Goal: Task Accomplishment & Management: Use online tool/utility

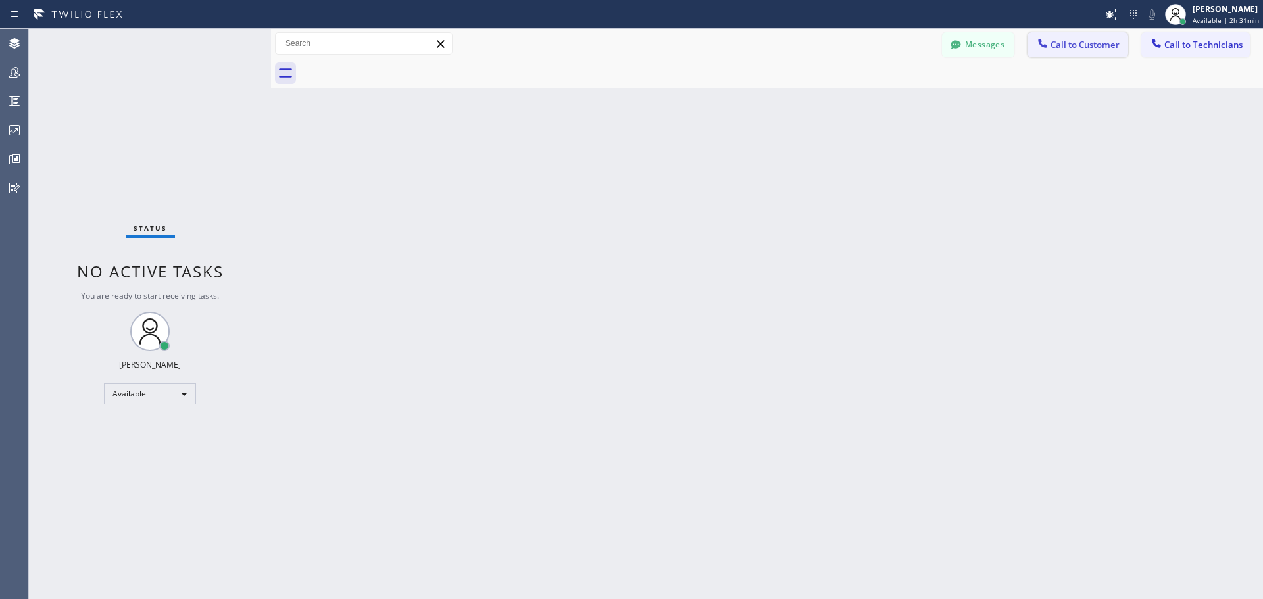
click at [1087, 51] on button "Call to Customer" at bounding box center [1078, 44] width 101 height 25
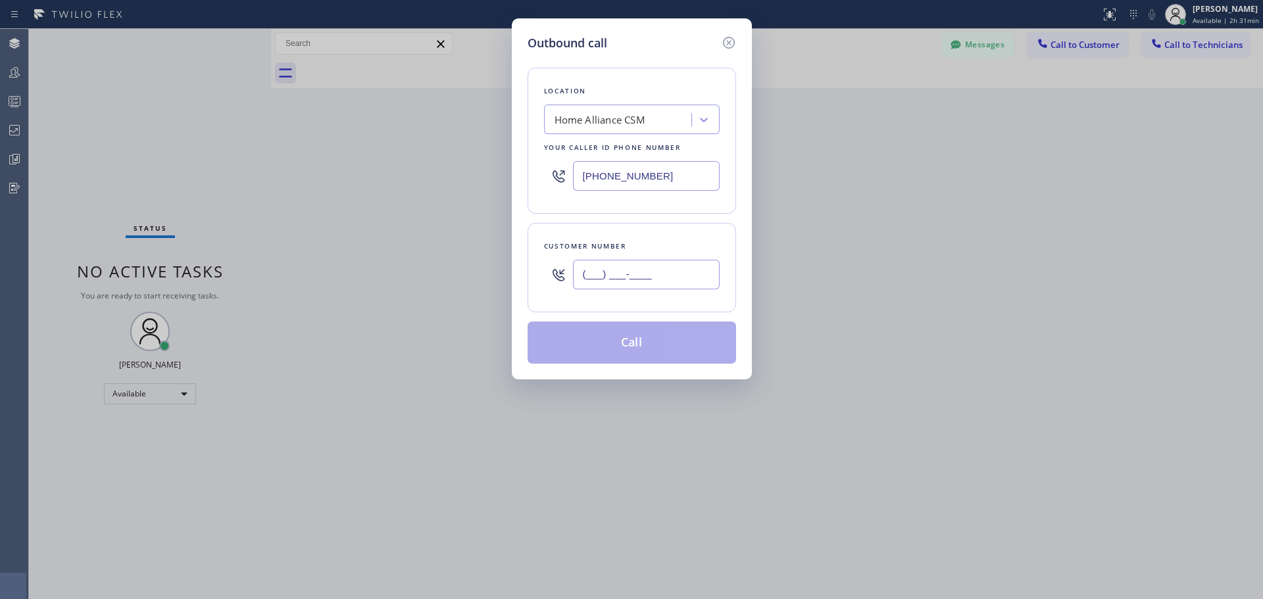
click at [628, 279] on input "(___) ___-____" at bounding box center [646, 275] width 147 height 30
paste input "561) 632-4850"
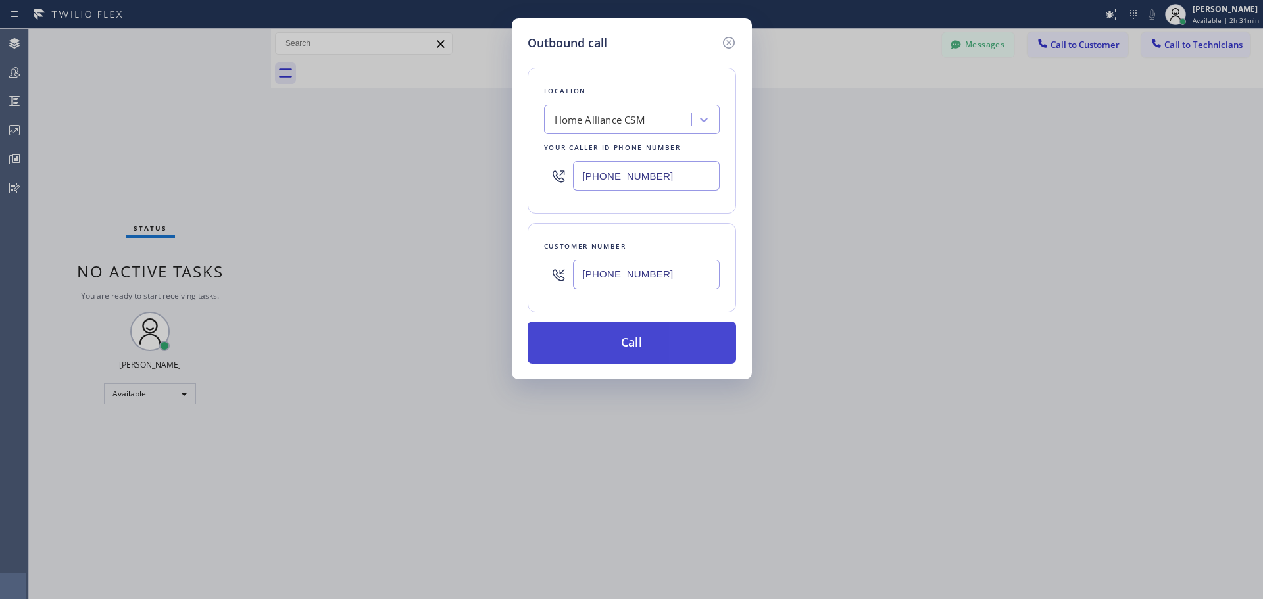
type input "[PHONE_NUMBER]"
click at [630, 351] on button "Call" at bounding box center [632, 343] width 209 height 42
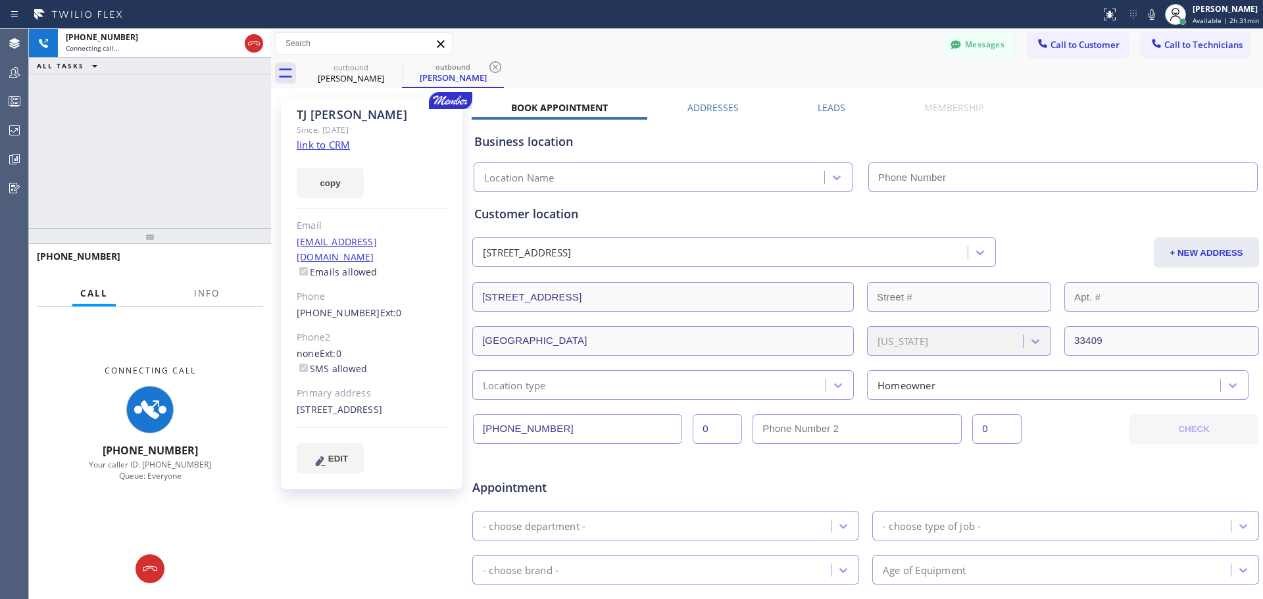
type input "[PHONE_NUMBER]"
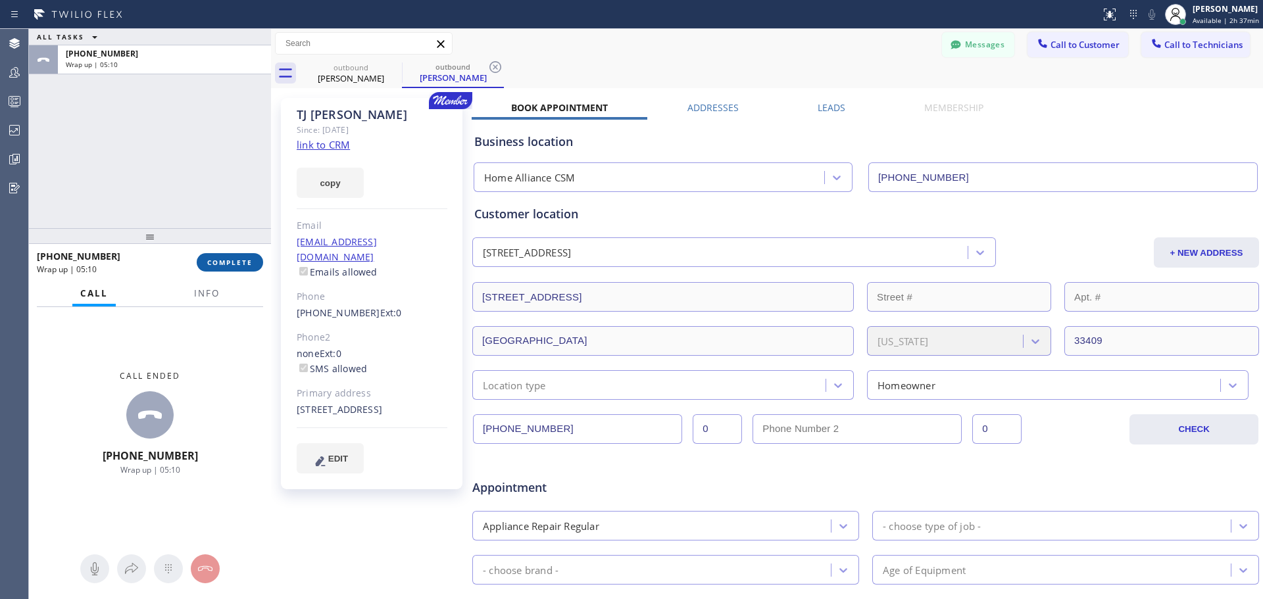
click at [219, 259] on span "COMPLETE" at bounding box center [229, 262] width 45 height 9
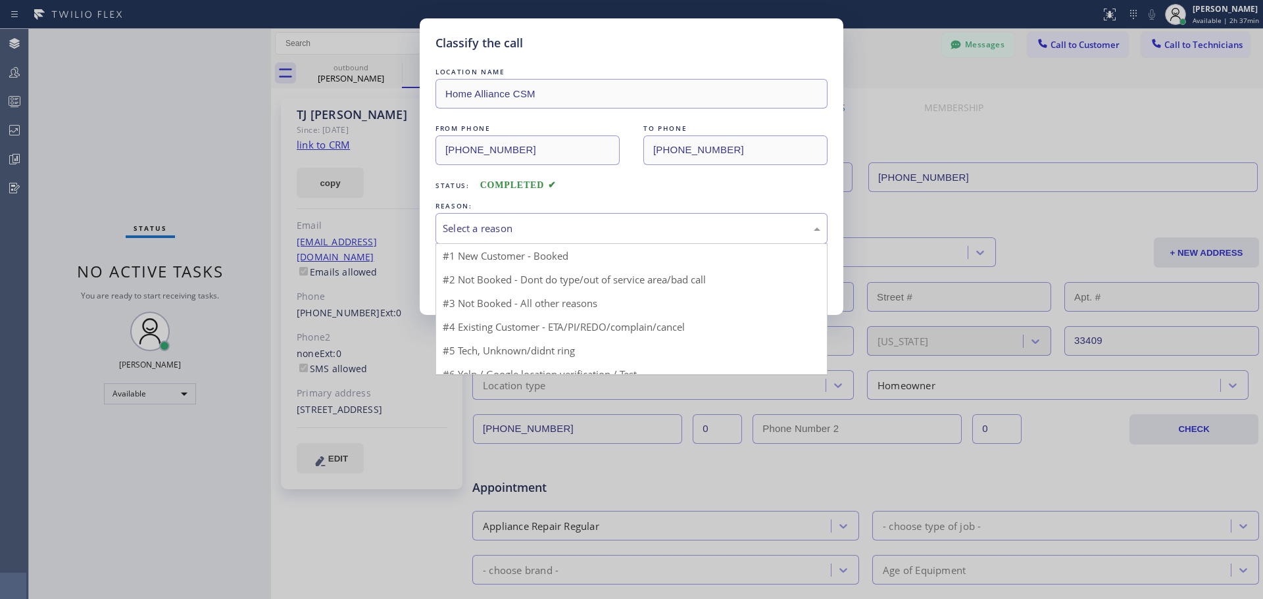
click at [640, 236] on div "Select a reason" at bounding box center [632, 228] width 378 height 15
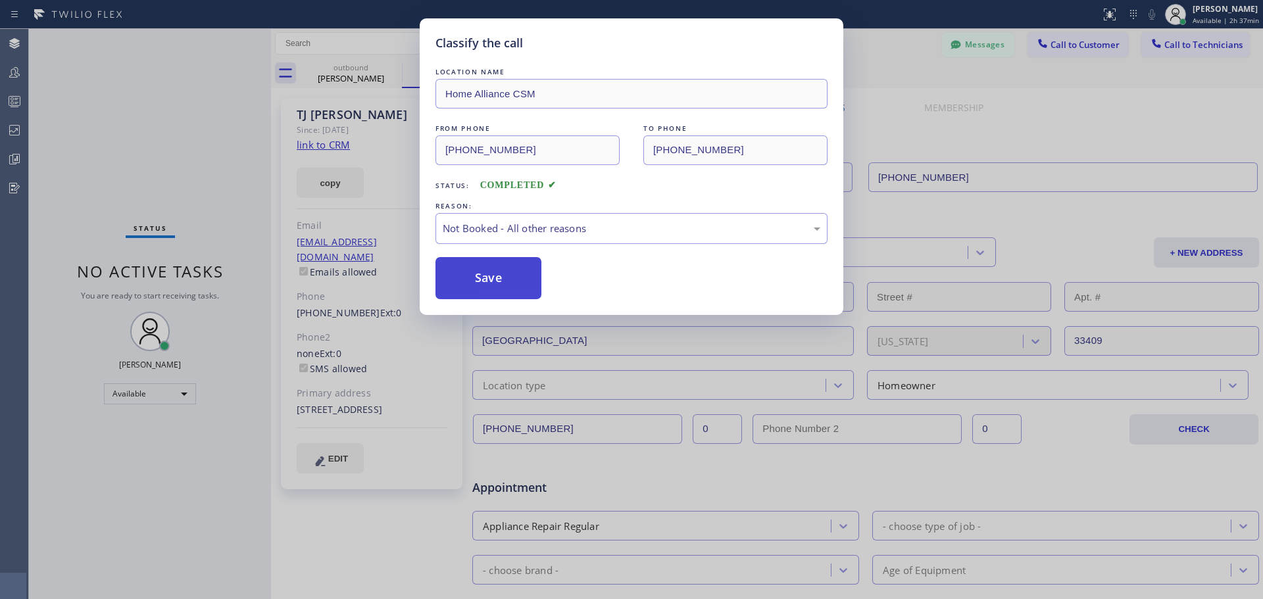
click at [505, 282] on button "Save" at bounding box center [489, 278] width 106 height 42
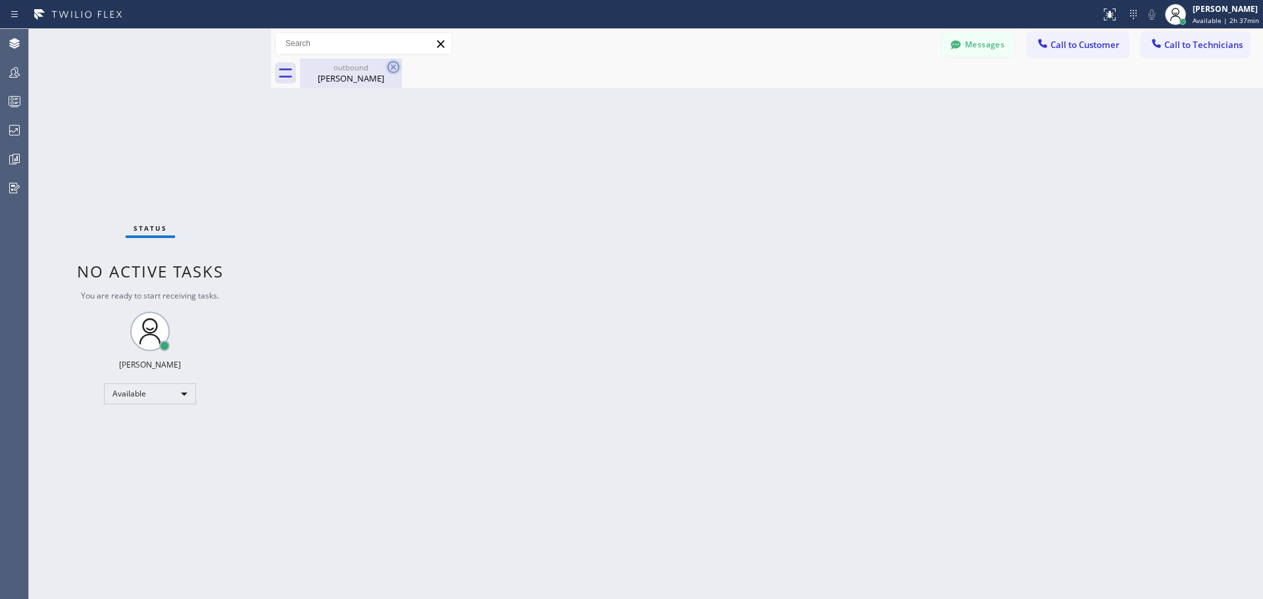
click at [392, 68] on icon at bounding box center [394, 67] width 16 height 16
click at [352, 64] on div "outbound" at bounding box center [350, 68] width 99 height 10
click at [1076, 50] on span "Call to Customer" at bounding box center [1085, 45] width 69 height 12
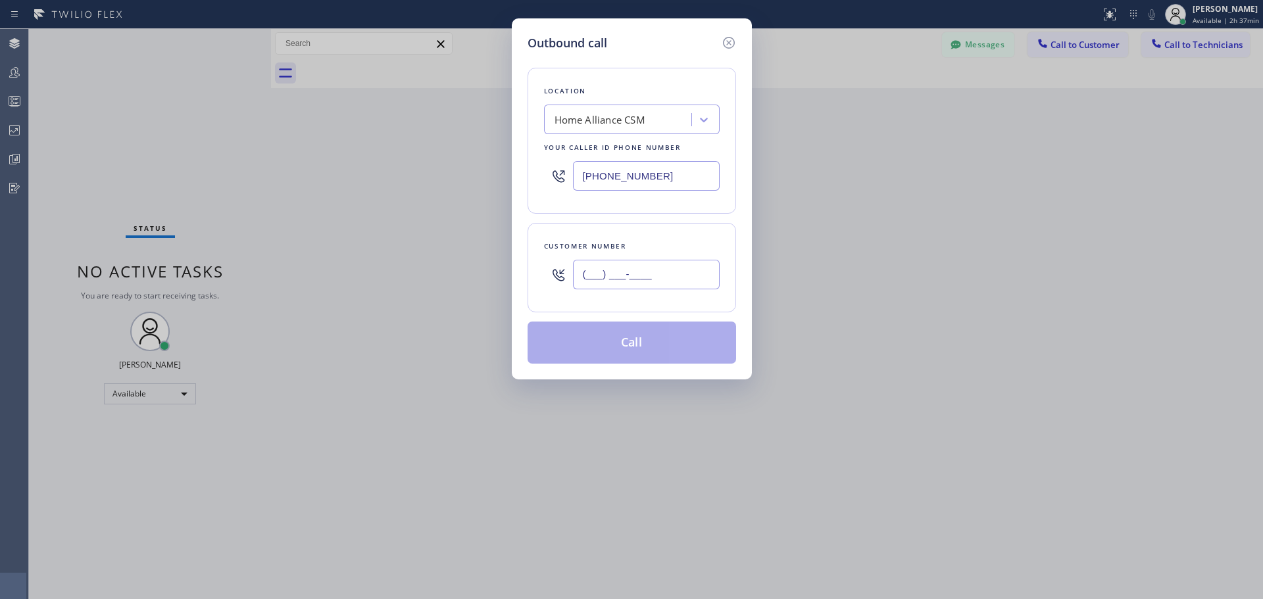
click at [616, 283] on input "(___) ___-____" at bounding box center [646, 275] width 147 height 30
paste input "650) 208-9403"
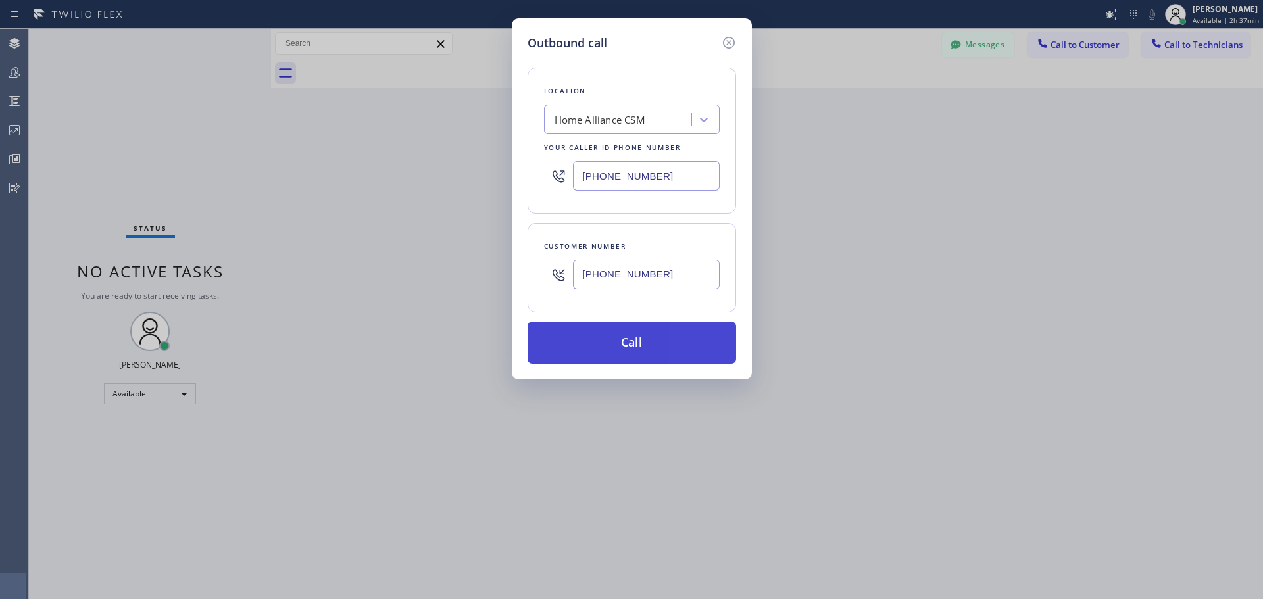
type input "[PHONE_NUMBER]"
click at [626, 338] on button "Call" at bounding box center [632, 343] width 209 height 42
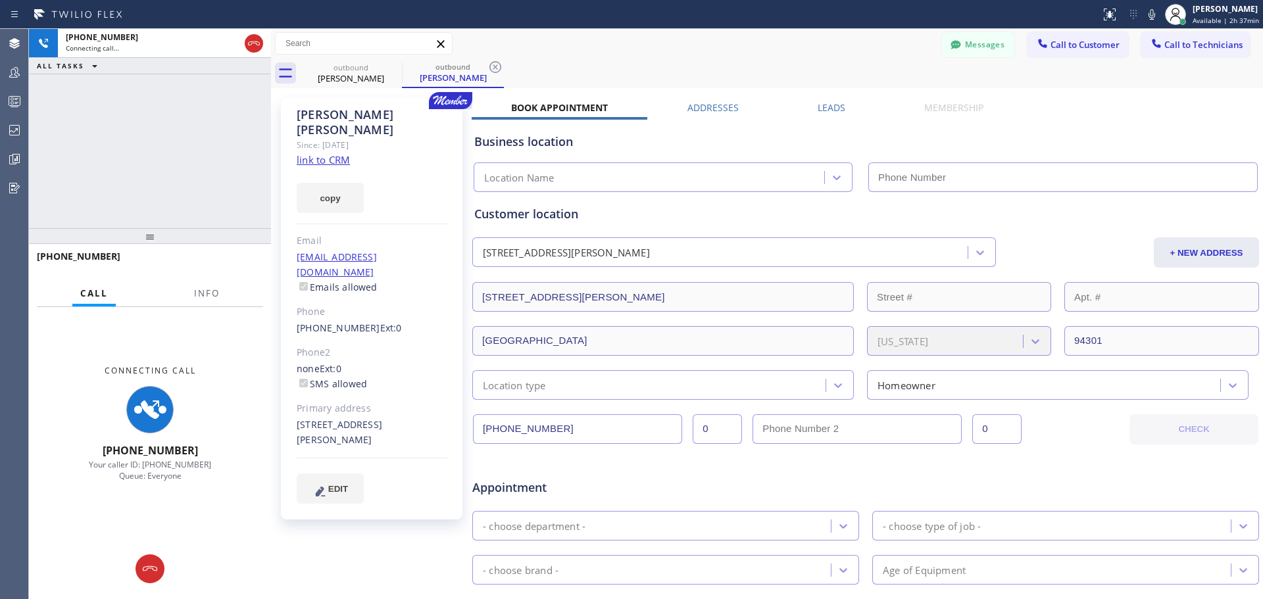
type input "[PHONE_NUMBER]"
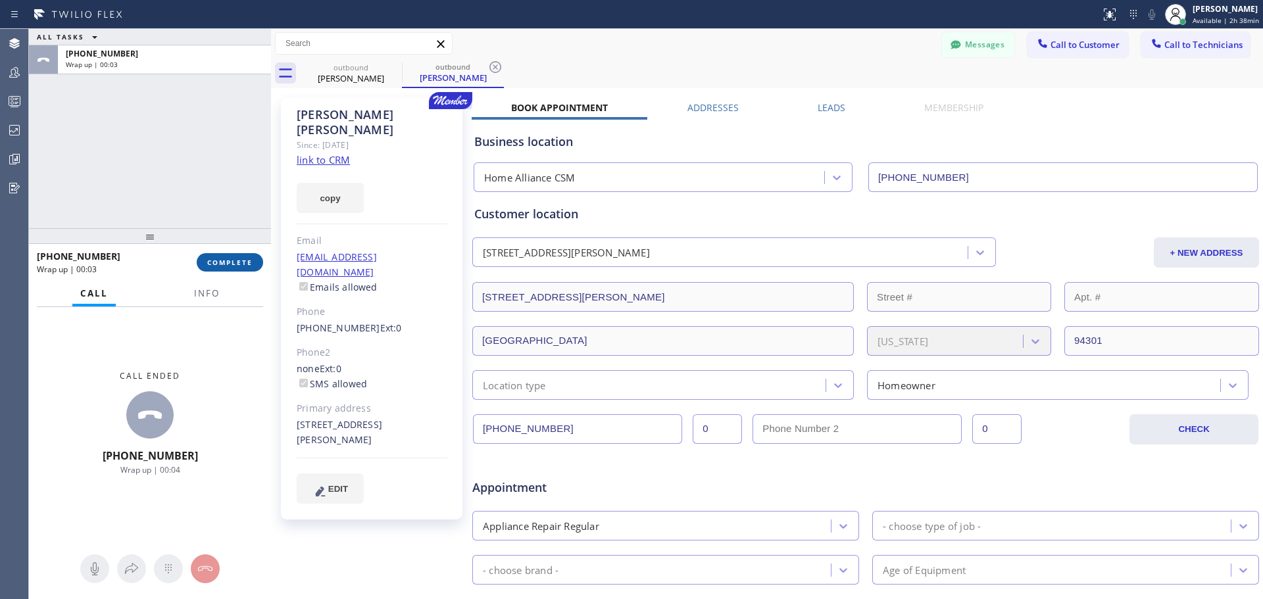
click at [238, 258] on span "COMPLETE" at bounding box center [229, 262] width 45 height 9
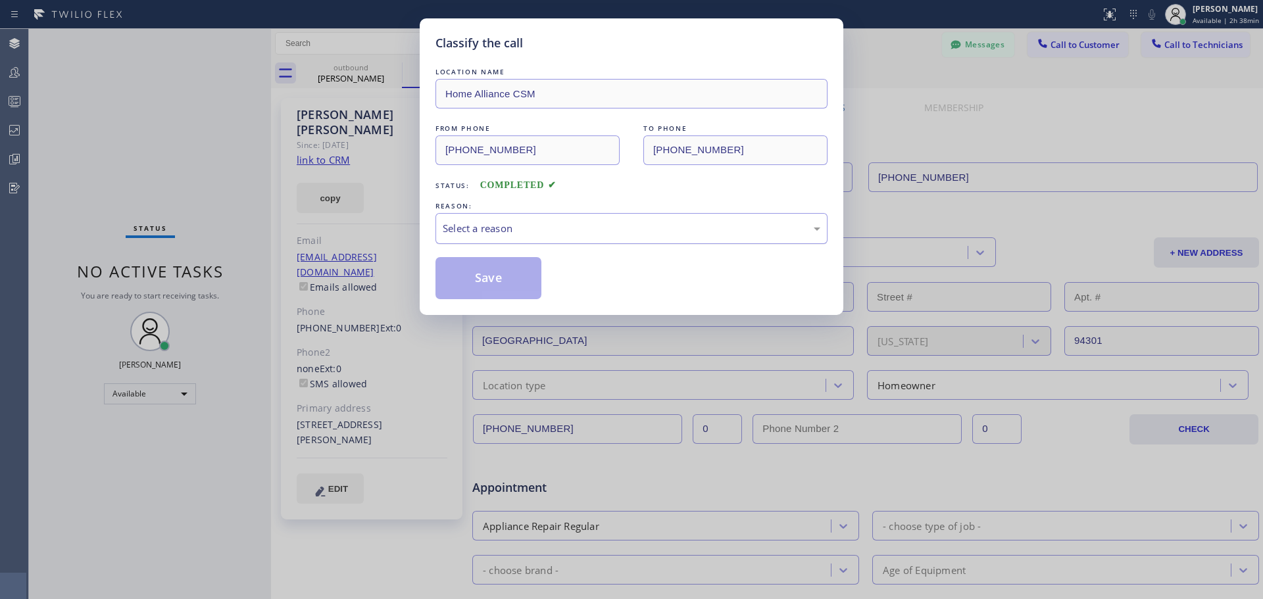
click at [567, 229] on div "Select a reason" at bounding box center [632, 228] width 378 height 15
click at [490, 290] on button "Save" at bounding box center [489, 278] width 106 height 42
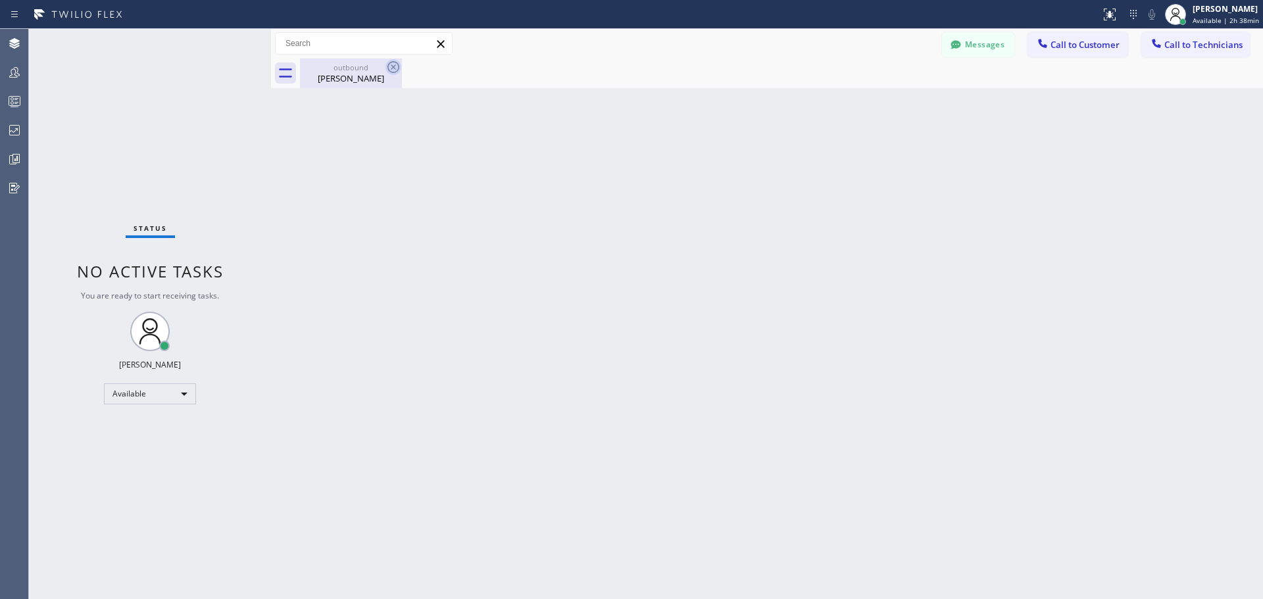
click at [388, 68] on icon at bounding box center [394, 67] width 12 height 12
click at [1050, 47] on div at bounding box center [1043, 45] width 16 height 16
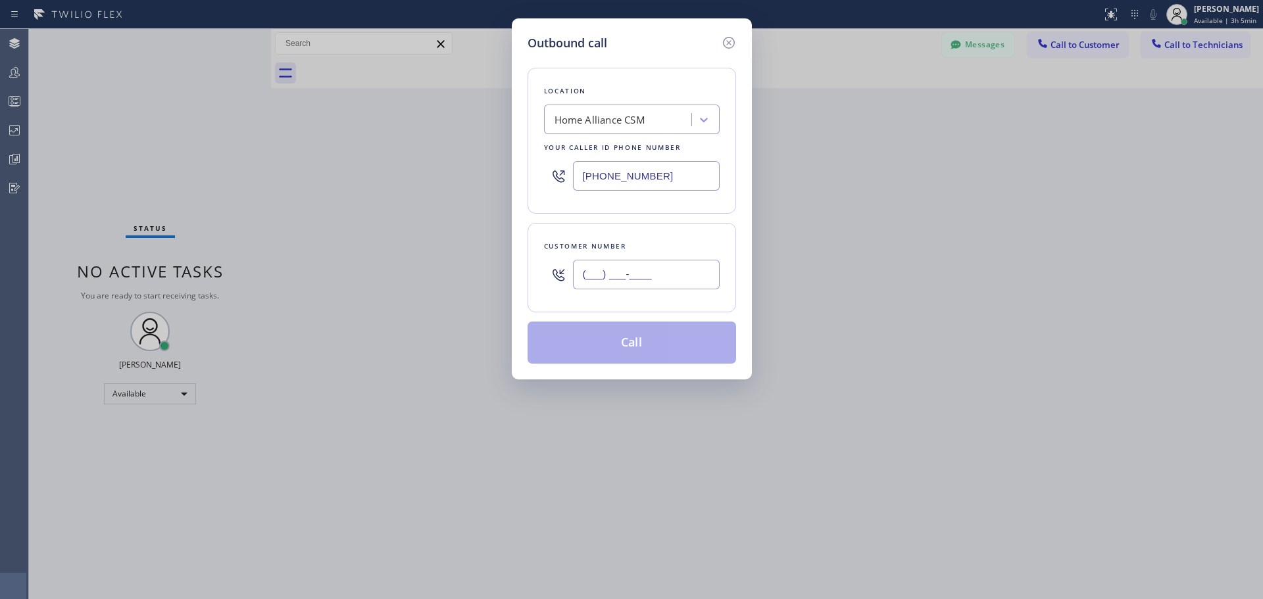
click at [611, 274] on input "(___) ___-____" at bounding box center [646, 275] width 147 height 30
paste input "425) 823-6440"
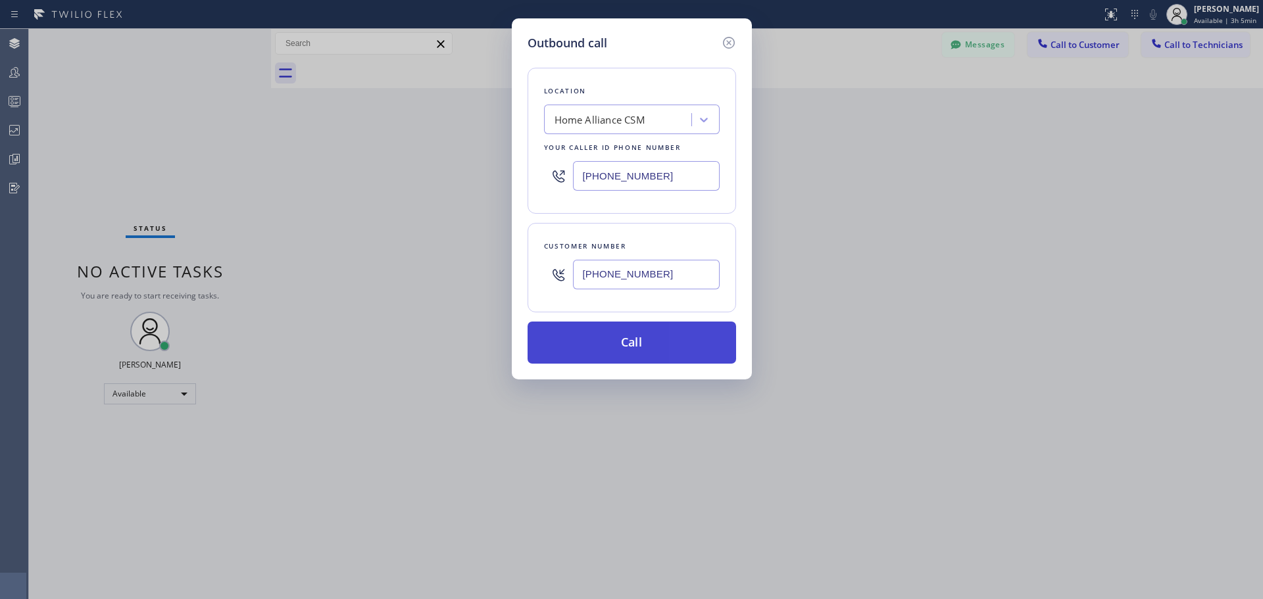
type input "[PHONE_NUMBER]"
click at [623, 344] on button "Call" at bounding box center [632, 343] width 209 height 42
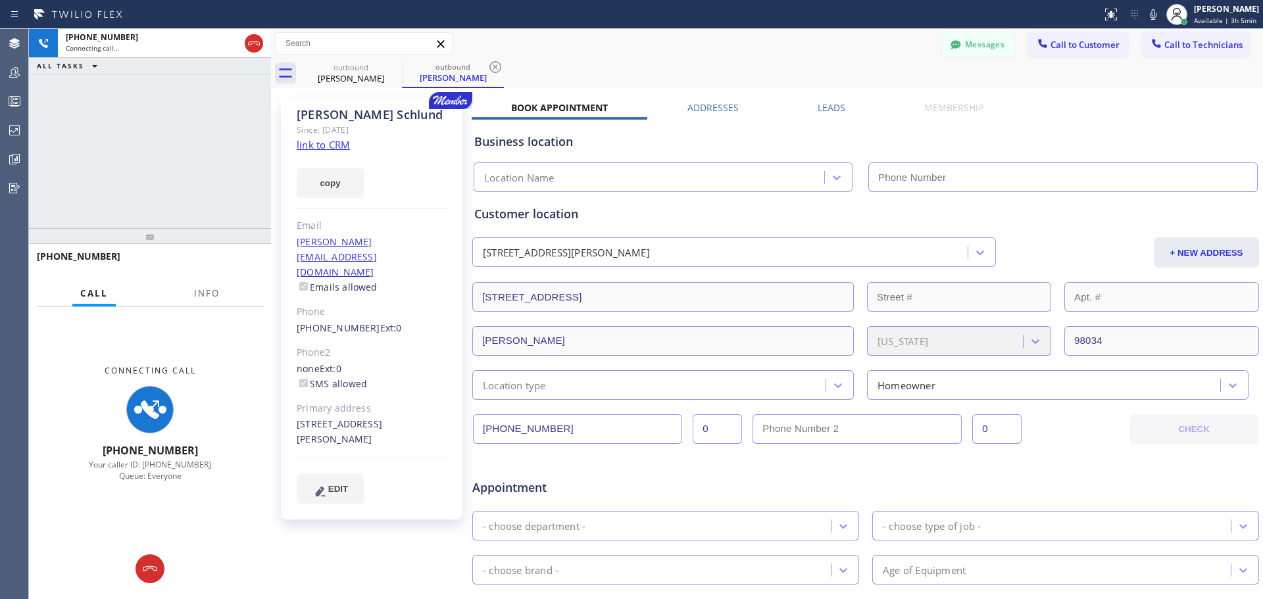
type input "[PHONE_NUMBER]"
click at [149, 567] on icon at bounding box center [150, 569] width 14 height 5
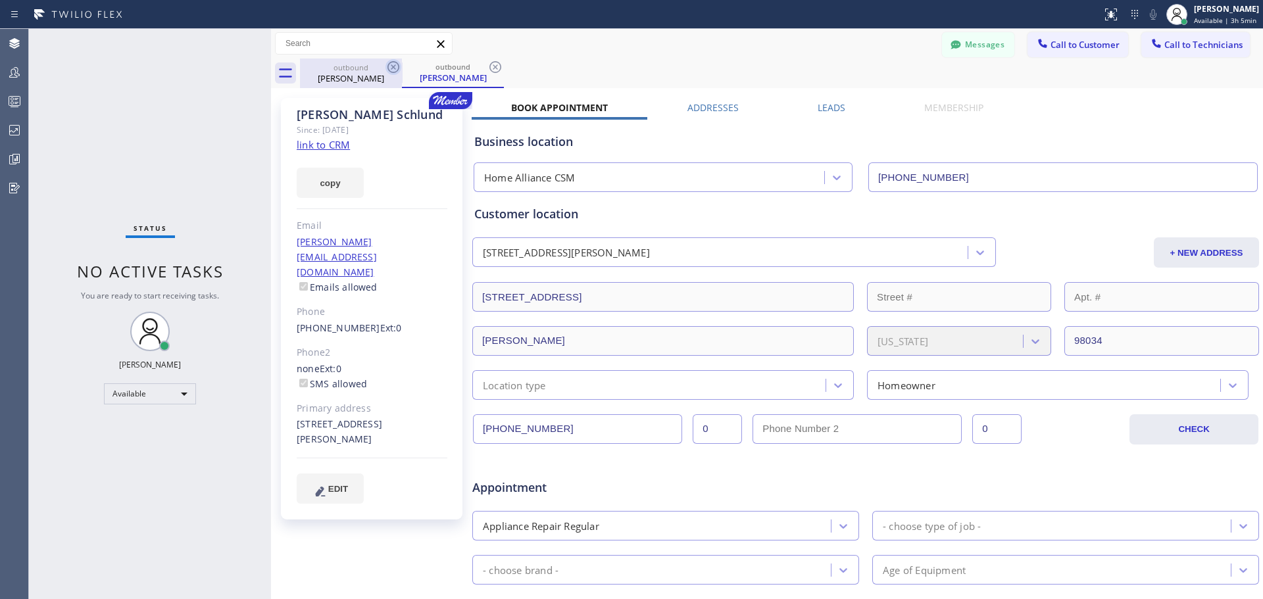
click at [393, 68] on icon at bounding box center [394, 67] width 12 height 12
click at [495, 63] on icon at bounding box center [496, 67] width 16 height 16
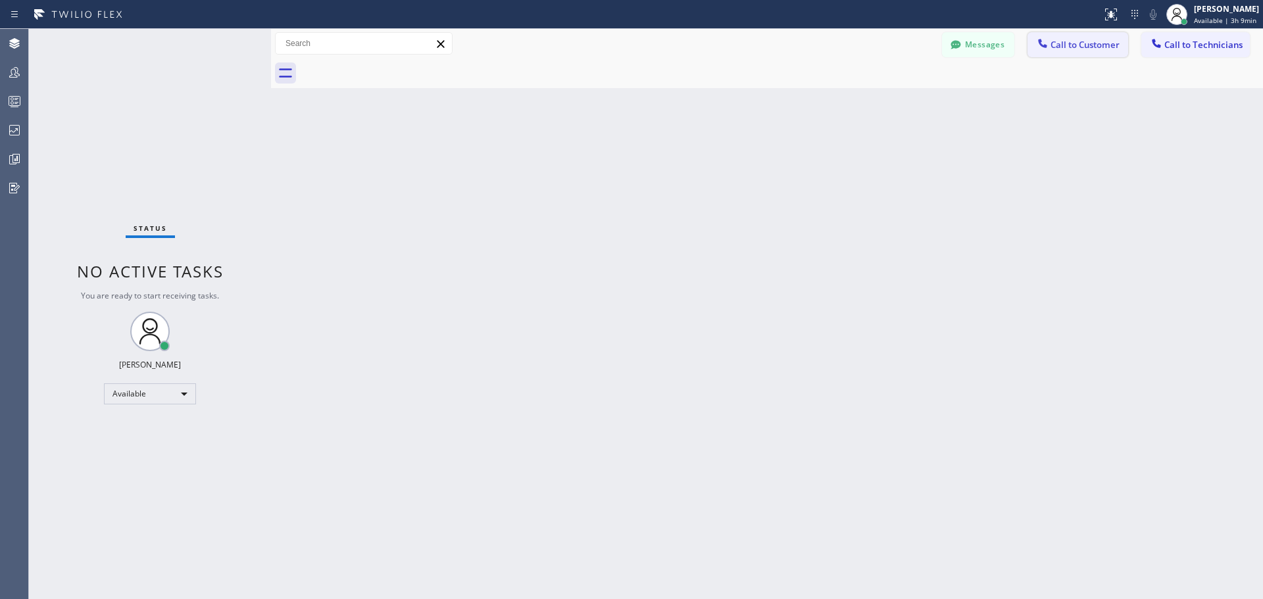
click at [1064, 50] on span "Call to Customer" at bounding box center [1085, 45] width 69 height 12
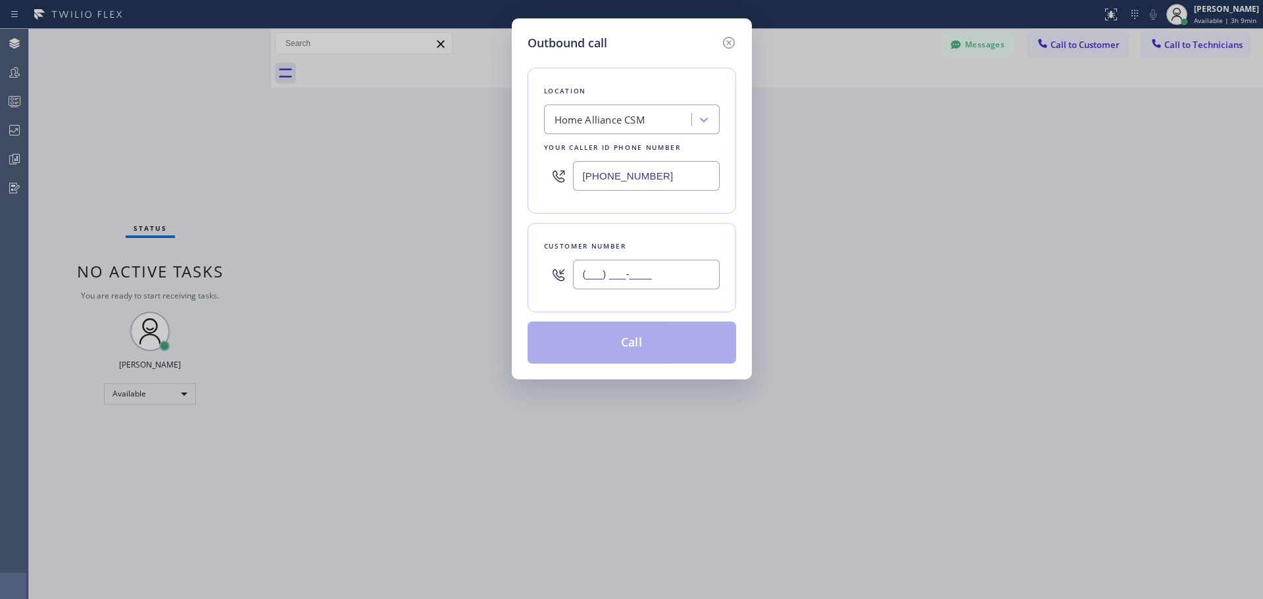
click at [624, 274] on input "(___) ___-____" at bounding box center [646, 275] width 147 height 30
paste input "407) 621-1647"
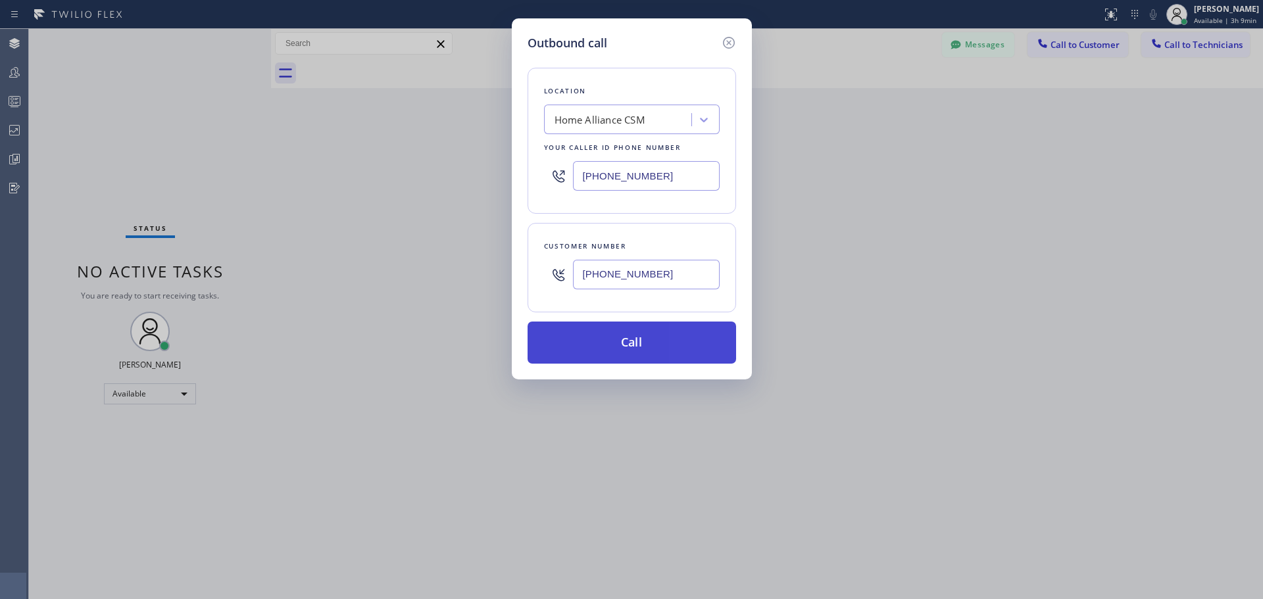
type input "[PHONE_NUMBER]"
click at [623, 329] on button "Call" at bounding box center [632, 343] width 209 height 42
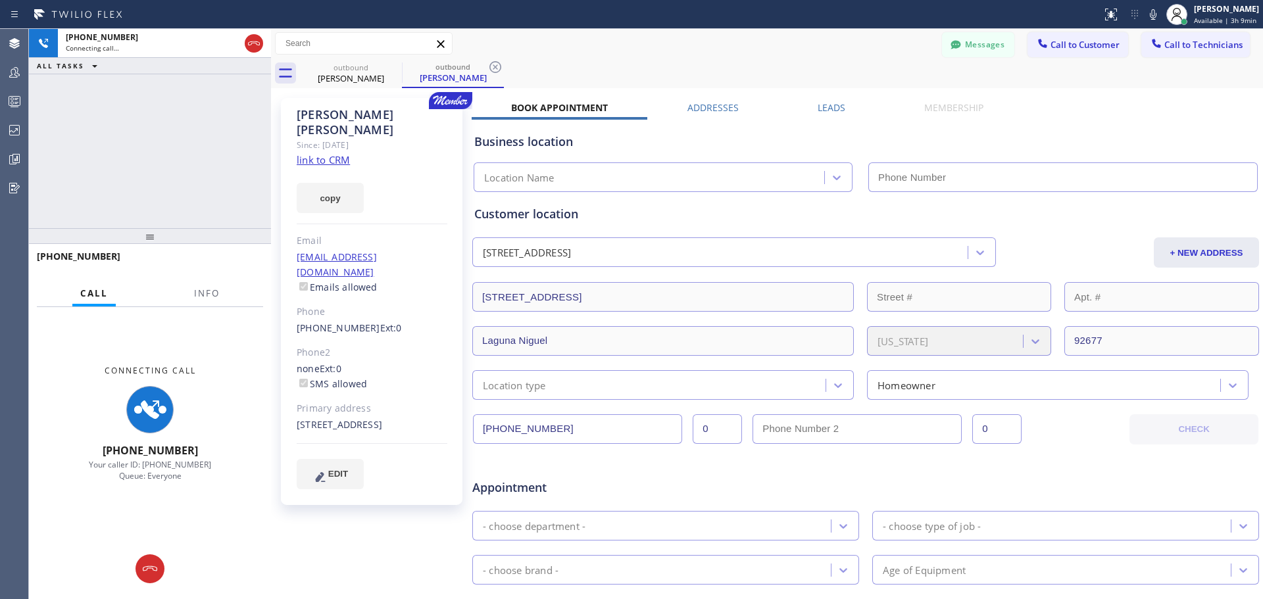
type input "[PHONE_NUMBER]"
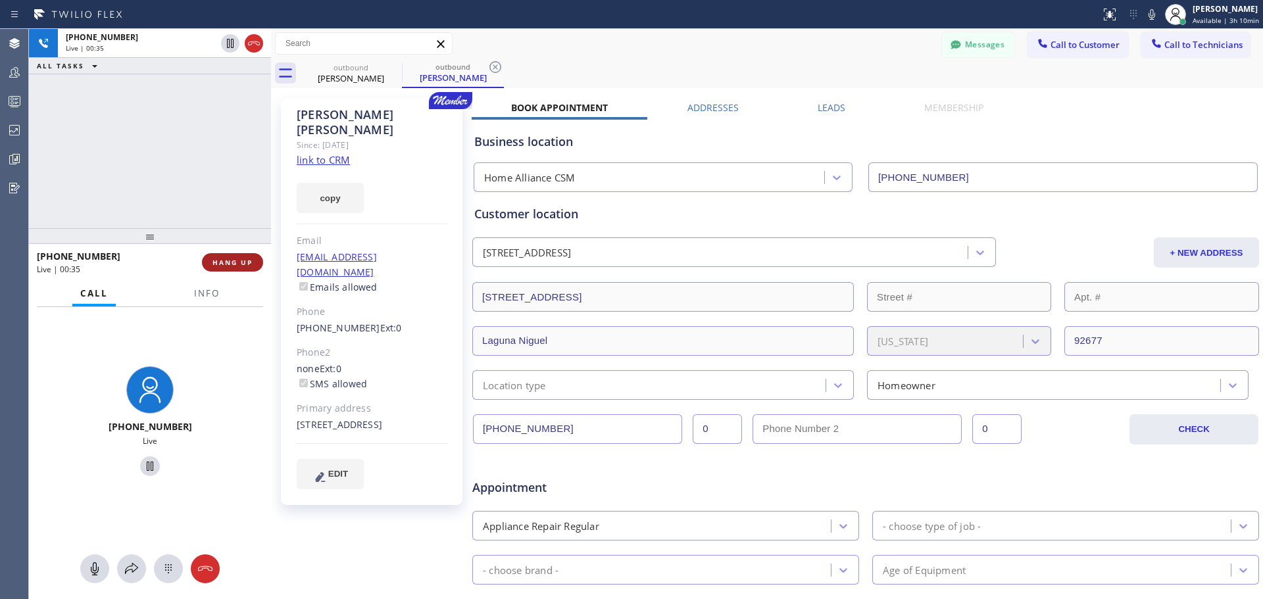
click at [244, 262] on span "HANG UP" at bounding box center [233, 262] width 40 height 9
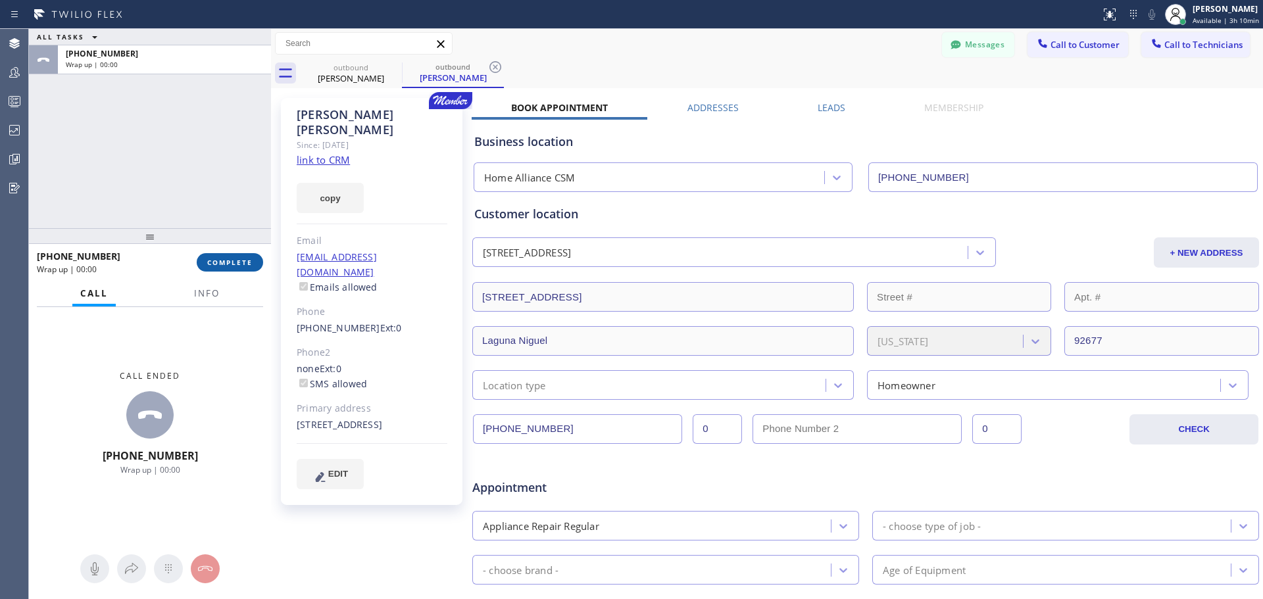
click at [235, 266] on span "COMPLETE" at bounding box center [229, 262] width 45 height 9
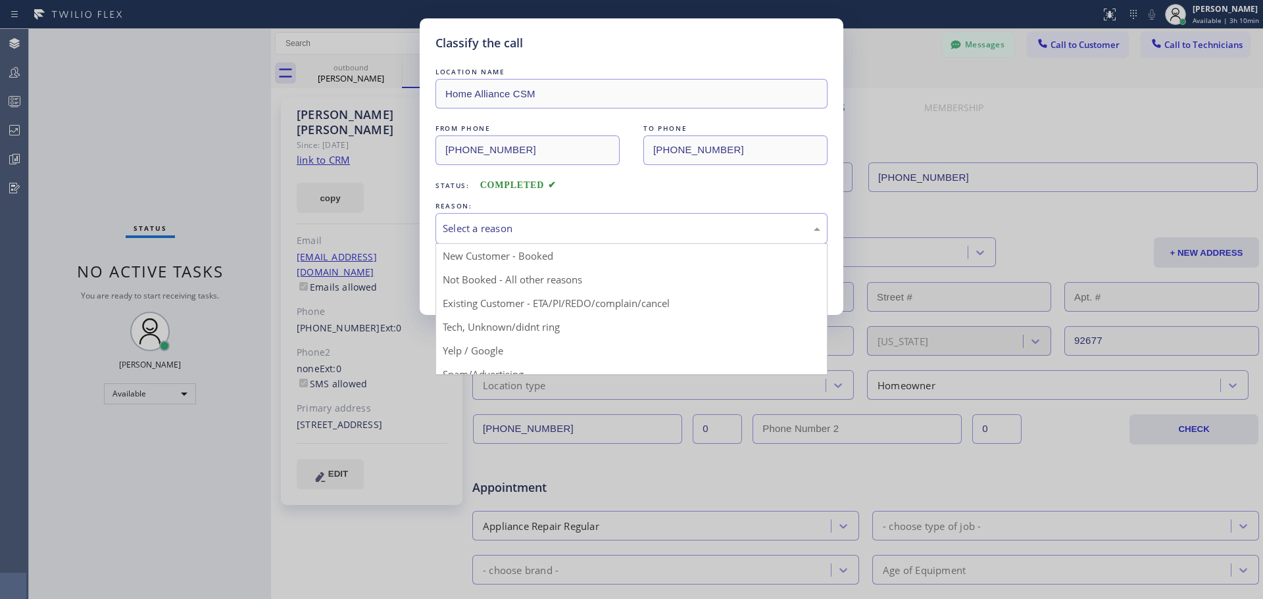
click at [597, 226] on div "Select a reason" at bounding box center [632, 228] width 378 height 15
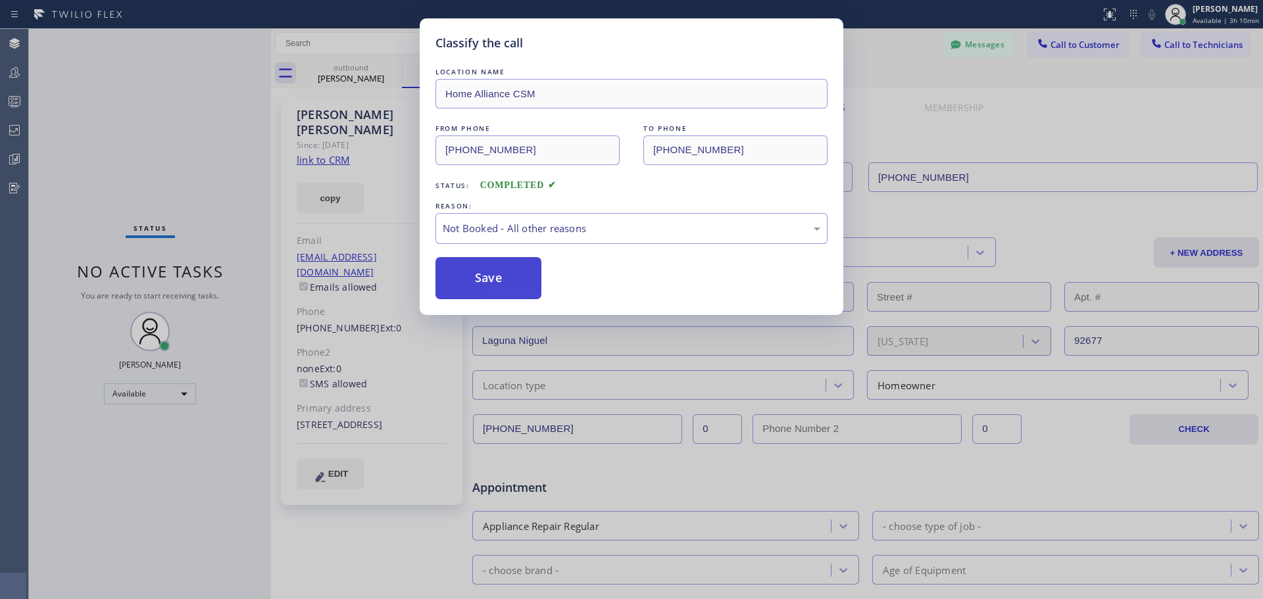
click at [490, 290] on button "Save" at bounding box center [489, 278] width 106 height 42
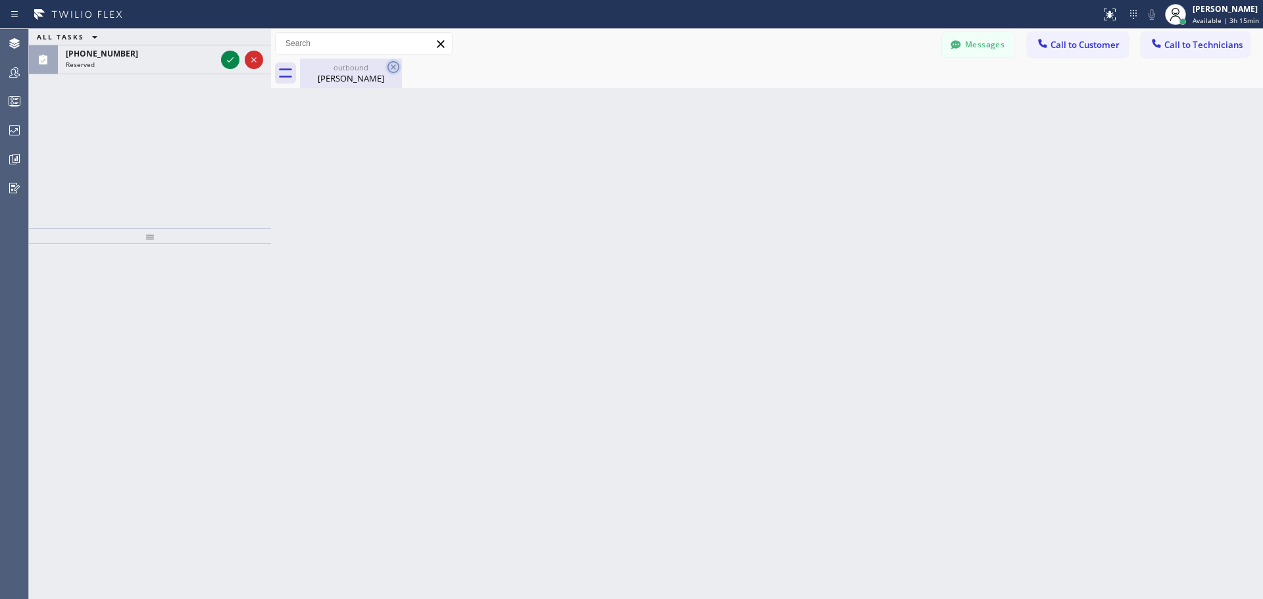
click at [390, 68] on icon at bounding box center [394, 67] width 16 height 16
click at [1086, 40] on span "Call to Customer" at bounding box center [1085, 45] width 69 height 12
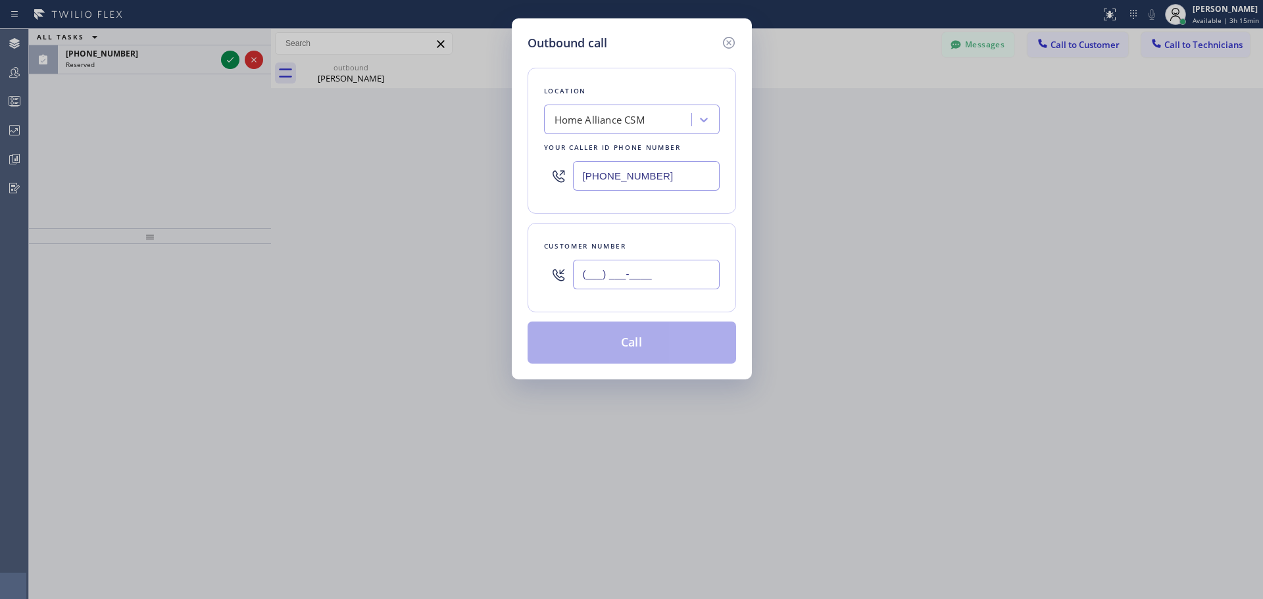
click at [646, 265] on input "(___) ___-____" at bounding box center [646, 275] width 147 height 30
paste input "626) 482-4203"
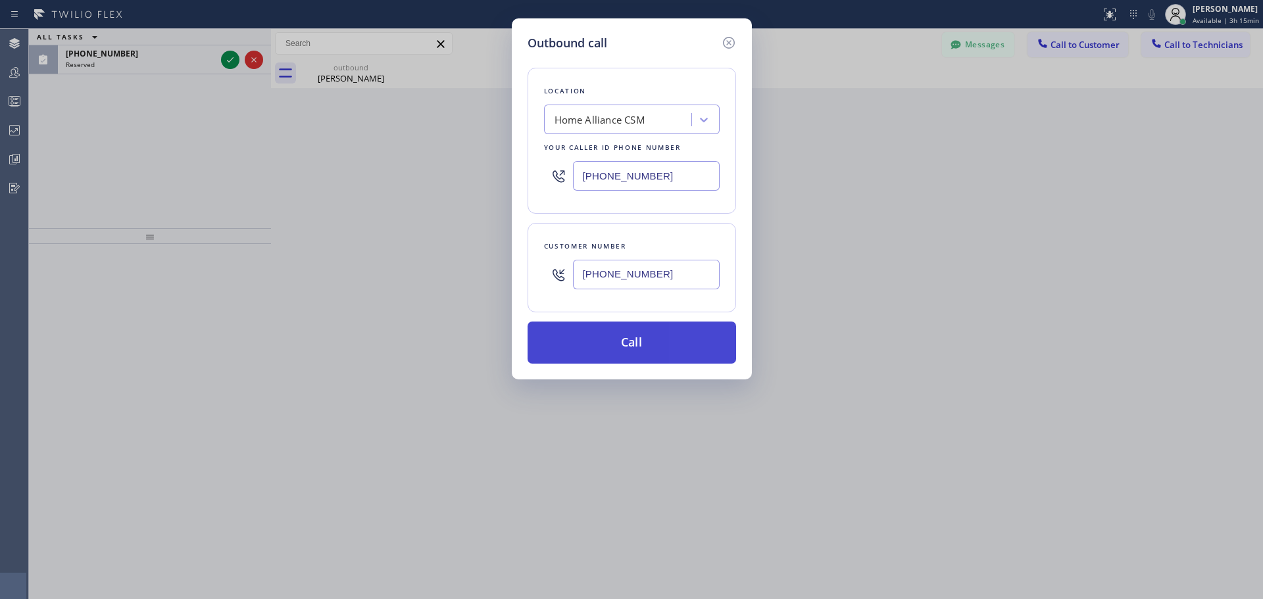
type input "[PHONE_NUMBER]"
click at [676, 344] on button "Call" at bounding box center [632, 343] width 209 height 42
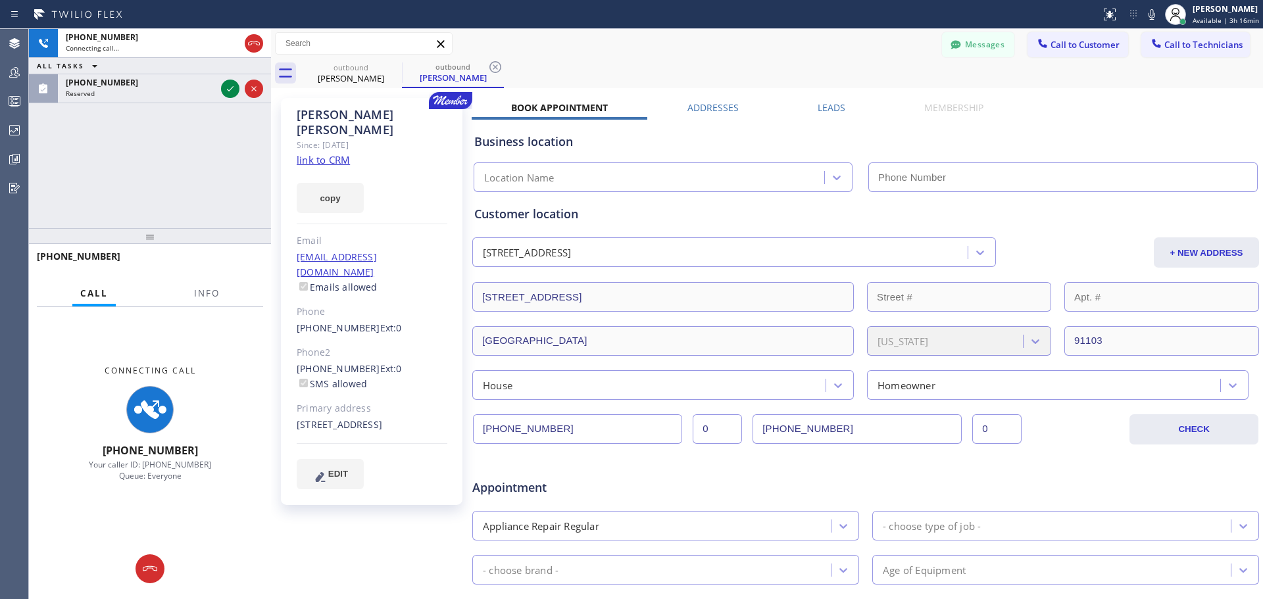
type input "[PHONE_NUMBER]"
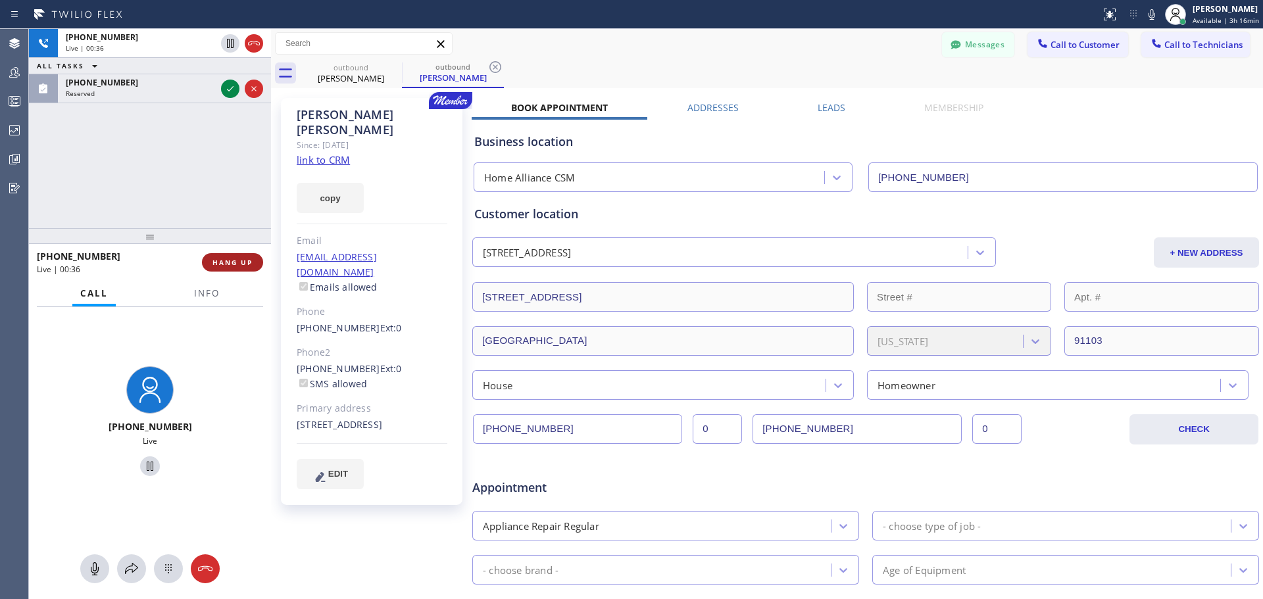
click at [231, 261] on span "HANG UP" at bounding box center [233, 262] width 40 height 9
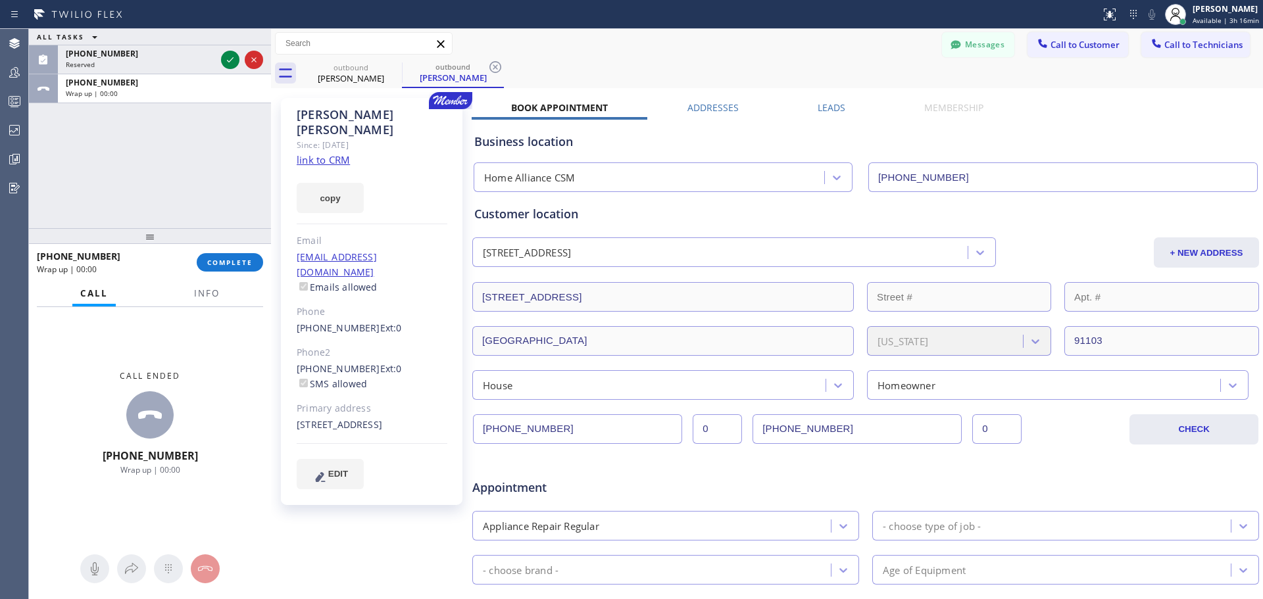
click at [234, 256] on button "COMPLETE" at bounding box center [230, 262] width 66 height 18
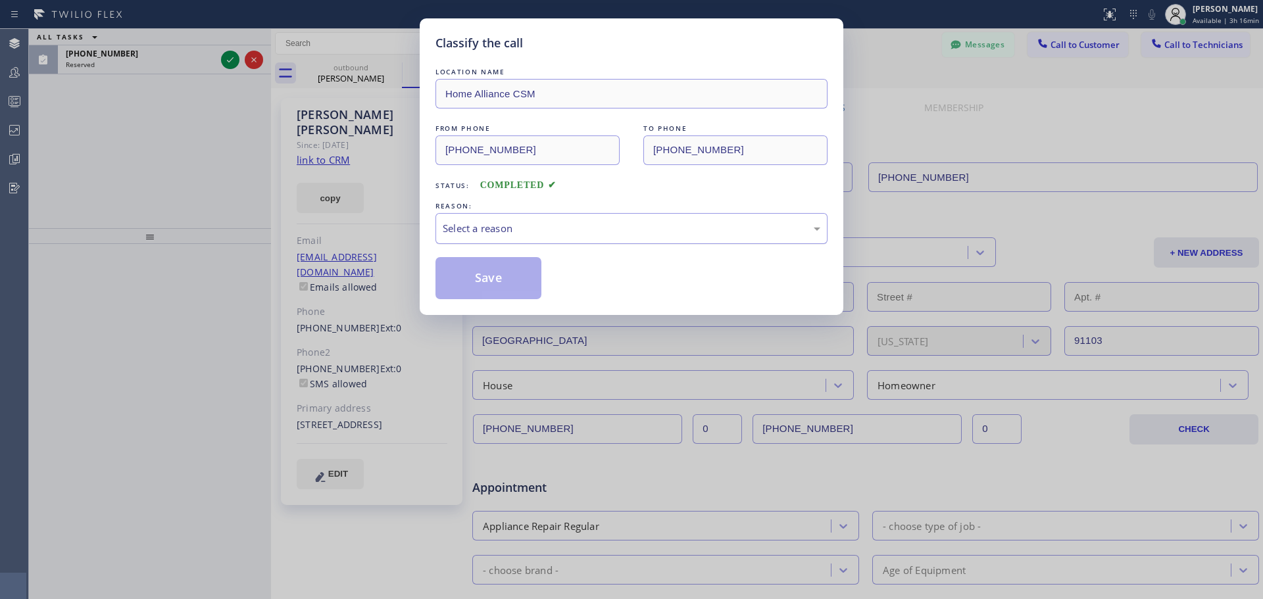
click at [516, 219] on div "Select a reason" at bounding box center [632, 228] width 392 height 31
click at [464, 276] on button "Save" at bounding box center [489, 278] width 106 height 42
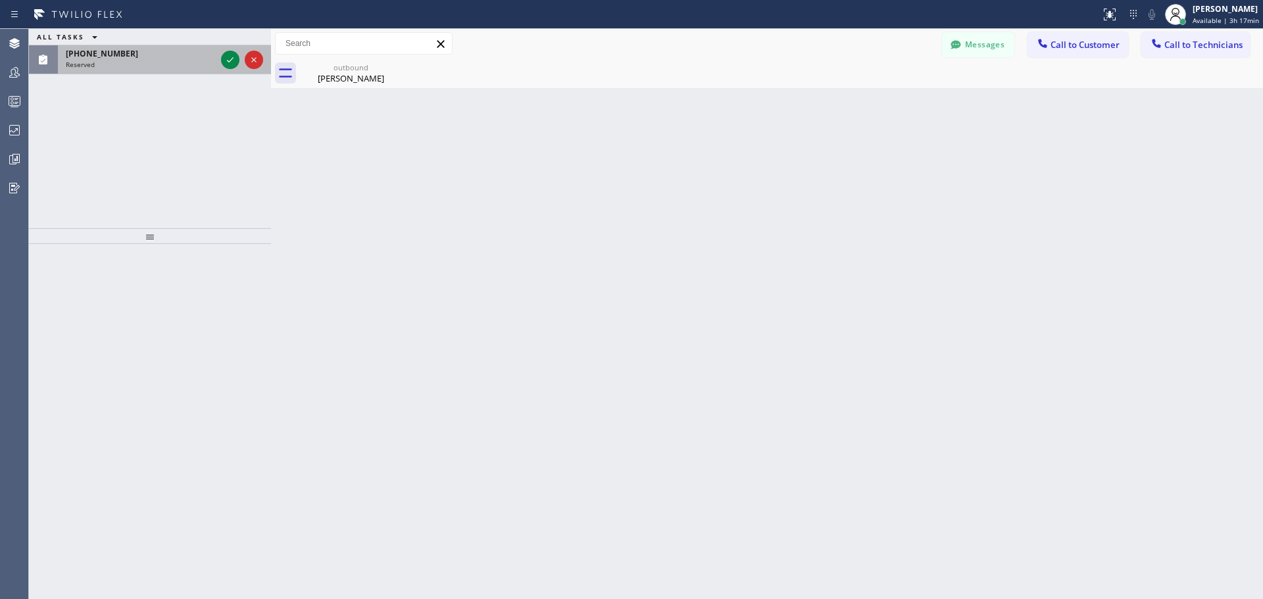
click at [160, 64] on div "Reserved" at bounding box center [141, 64] width 150 height 9
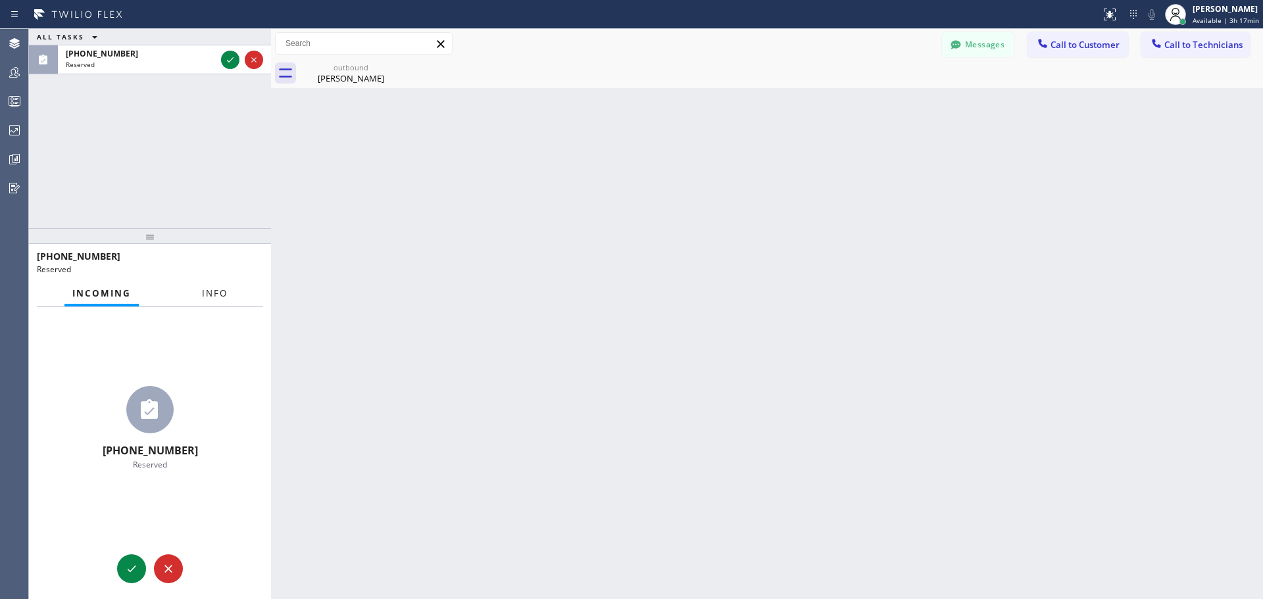
click at [223, 292] on span "Info" at bounding box center [215, 294] width 26 height 12
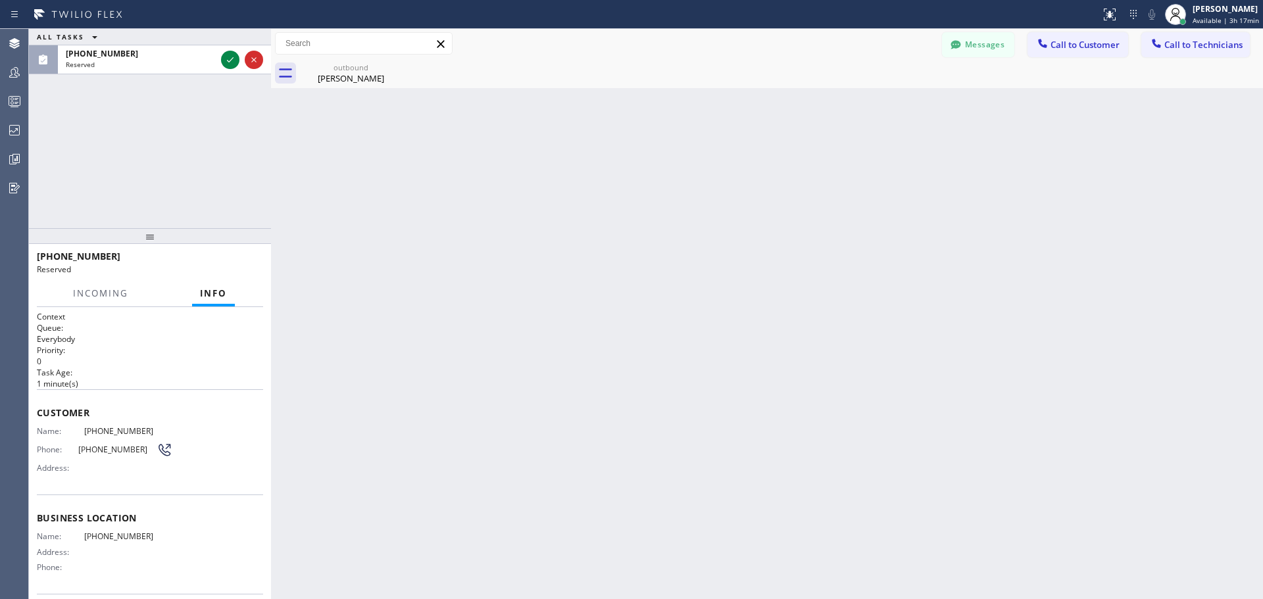
click at [671, 338] on div "Back to Dashboard Change Sender ID Customers Technicians RB [PERSON_NAME] [DATE…" at bounding box center [767, 314] width 992 height 570
click at [621, 181] on div "Back to Dashboard Change Sender ID Customers Technicians RB [PERSON_NAME] [DATE…" at bounding box center [767, 314] width 992 height 570
click at [148, 237] on div at bounding box center [150, 236] width 242 height 16
click at [597, 298] on div "Back to Dashboard Change Sender ID Customers Technicians RB [PERSON_NAME] [DATE…" at bounding box center [767, 314] width 992 height 570
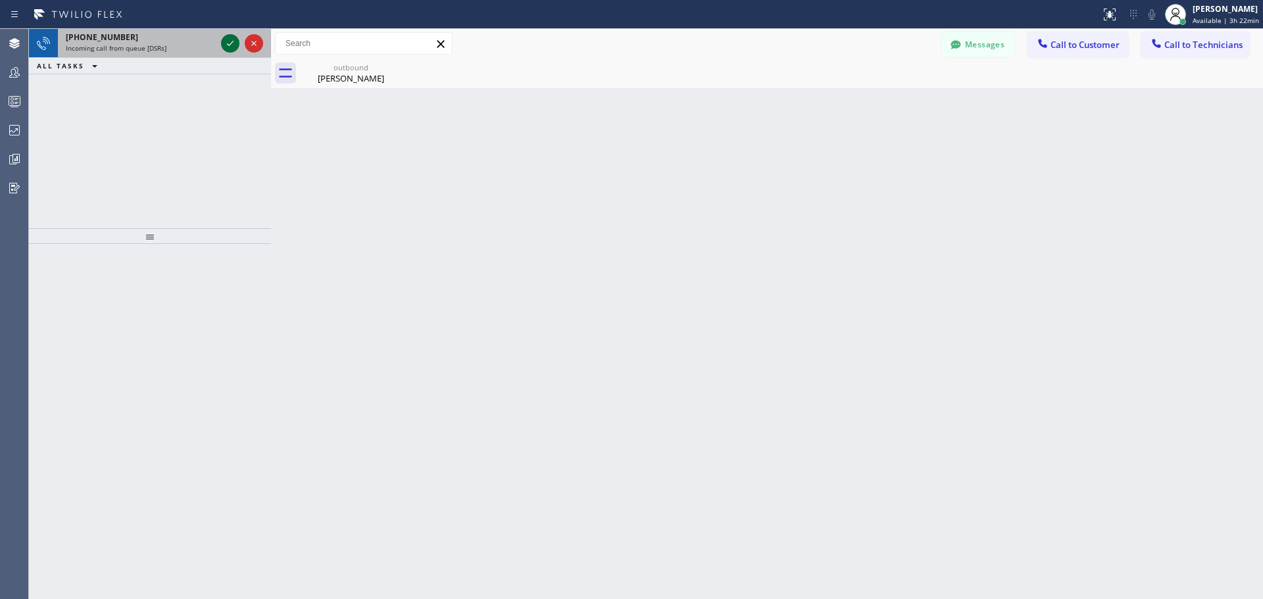
click at [232, 44] on icon at bounding box center [230, 44] width 16 height 16
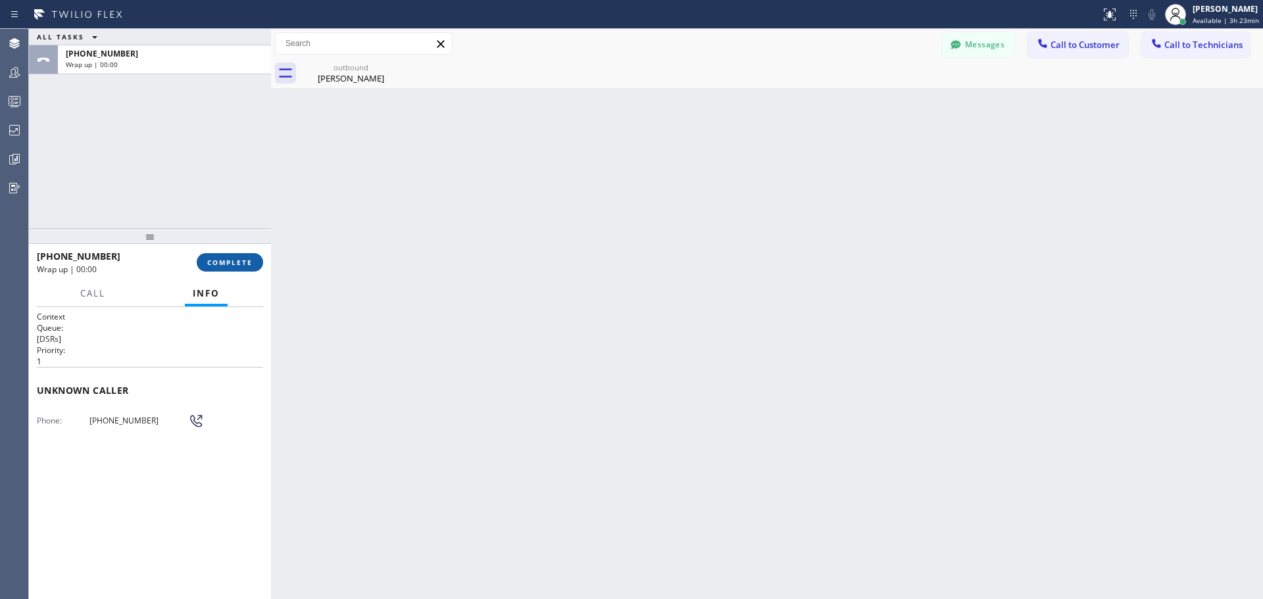
click at [251, 266] on span "COMPLETE" at bounding box center [229, 262] width 45 height 9
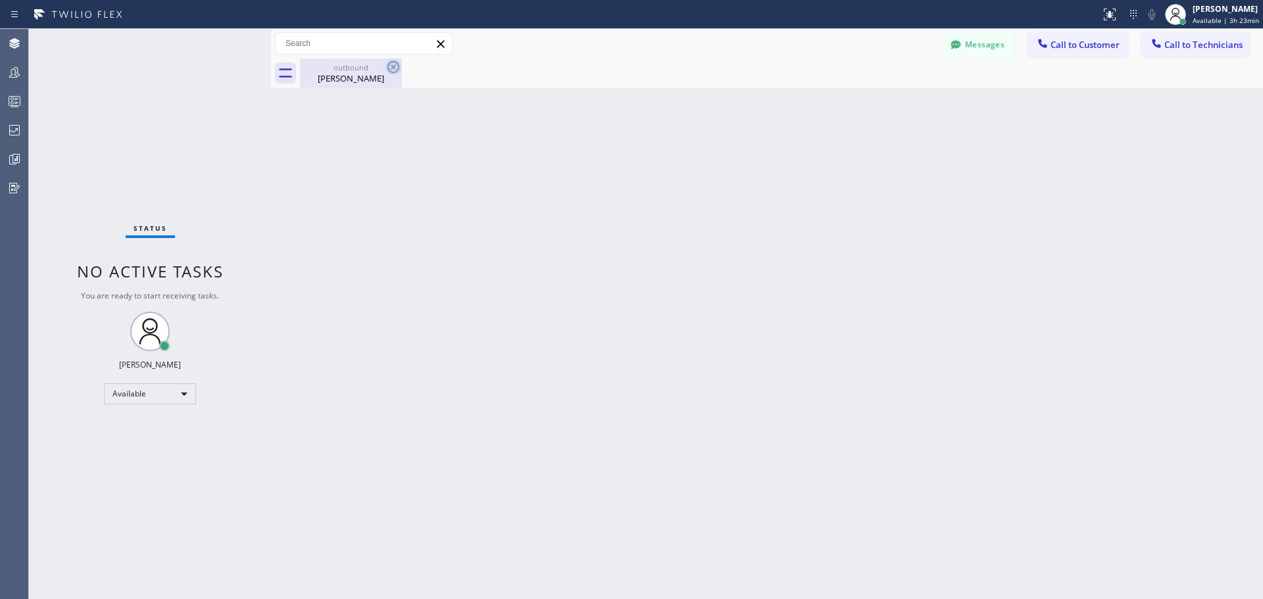
click at [393, 66] on icon at bounding box center [394, 67] width 12 height 12
click at [378, 71] on div "outbound" at bounding box center [350, 68] width 99 height 10
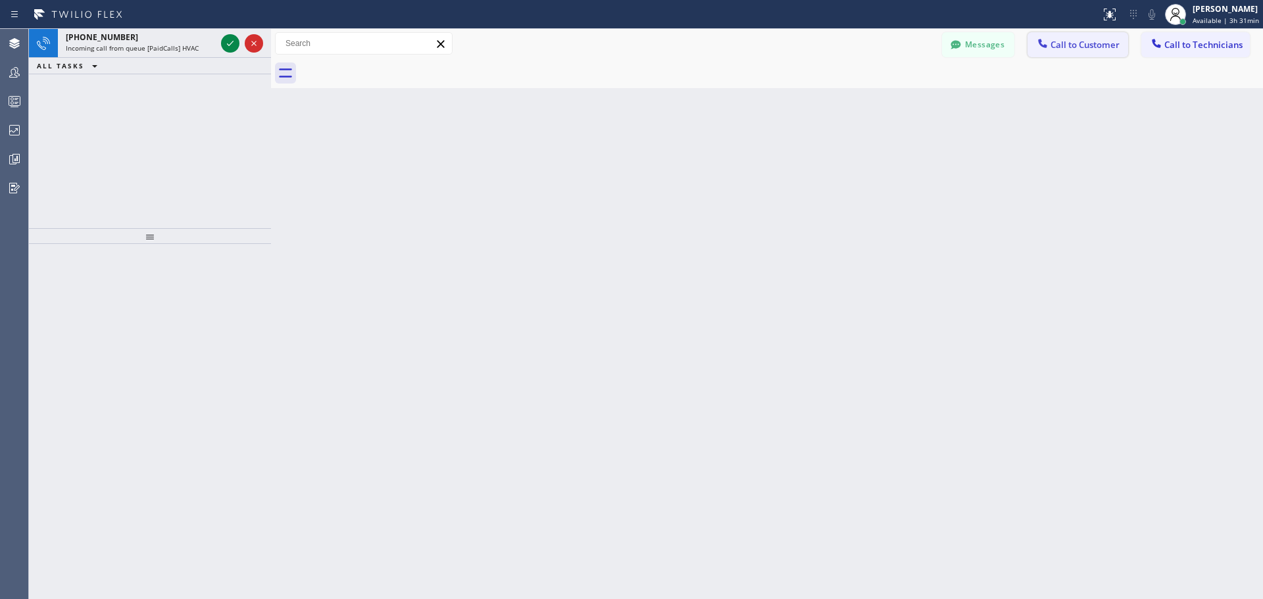
click at [1076, 46] on span "Call to Customer" at bounding box center [1085, 45] width 69 height 12
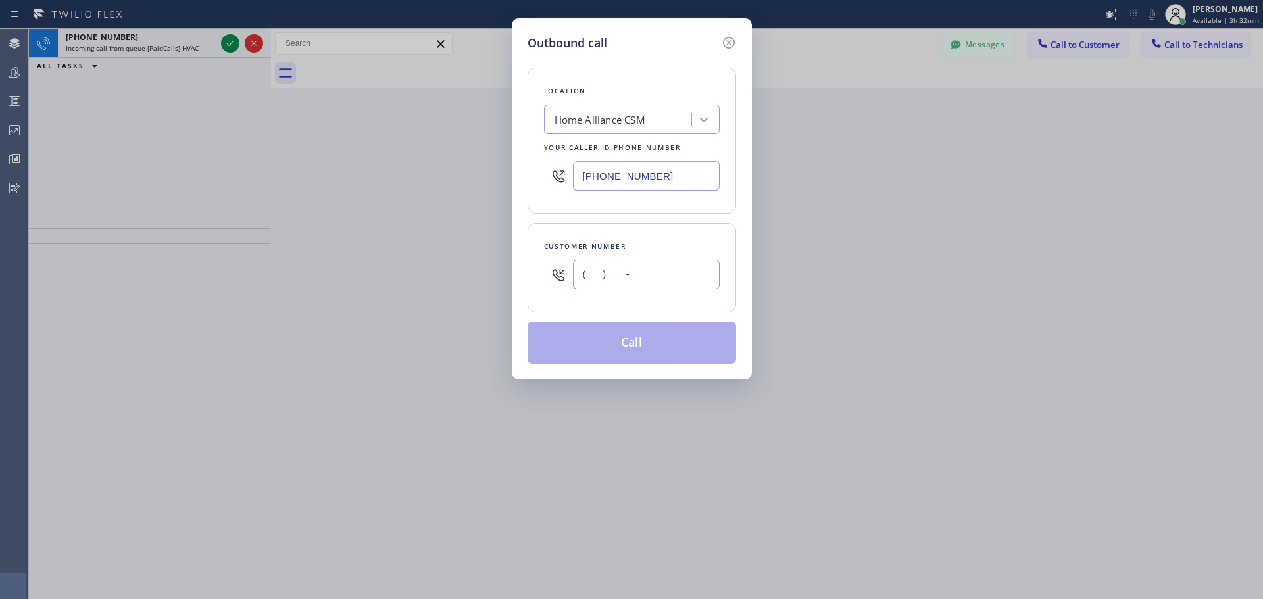
click at [640, 266] on input "(___) ___-____" at bounding box center [646, 275] width 147 height 30
paste input "818) 203-2275"
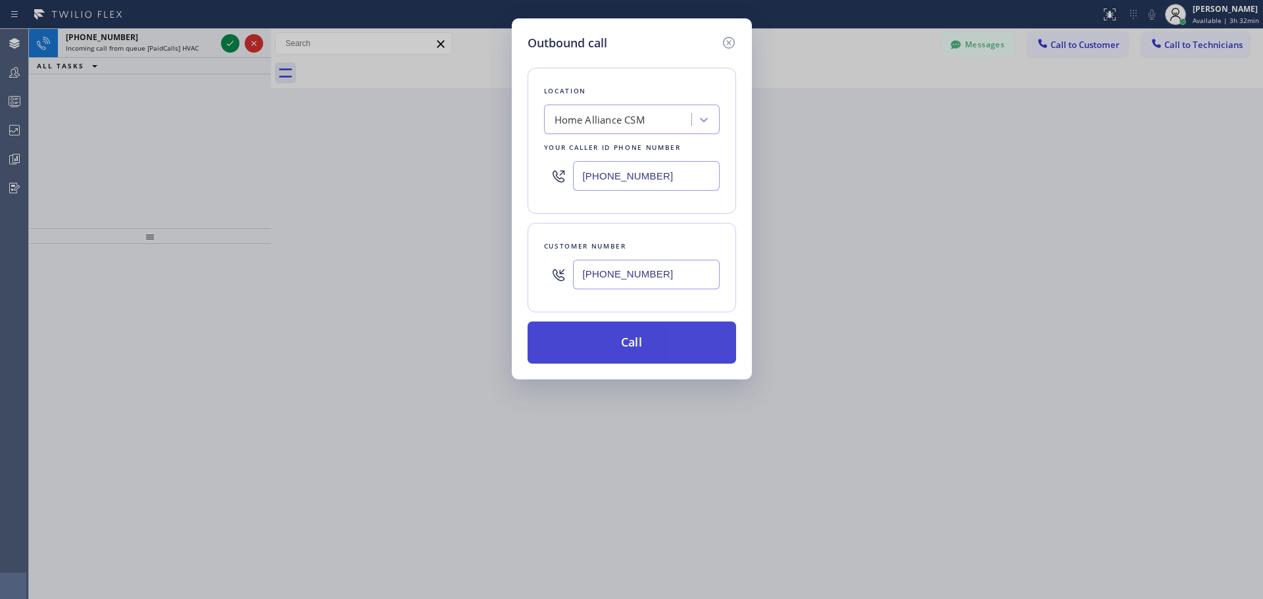
type input "[PHONE_NUMBER]"
click at [680, 342] on button "Call" at bounding box center [632, 343] width 209 height 42
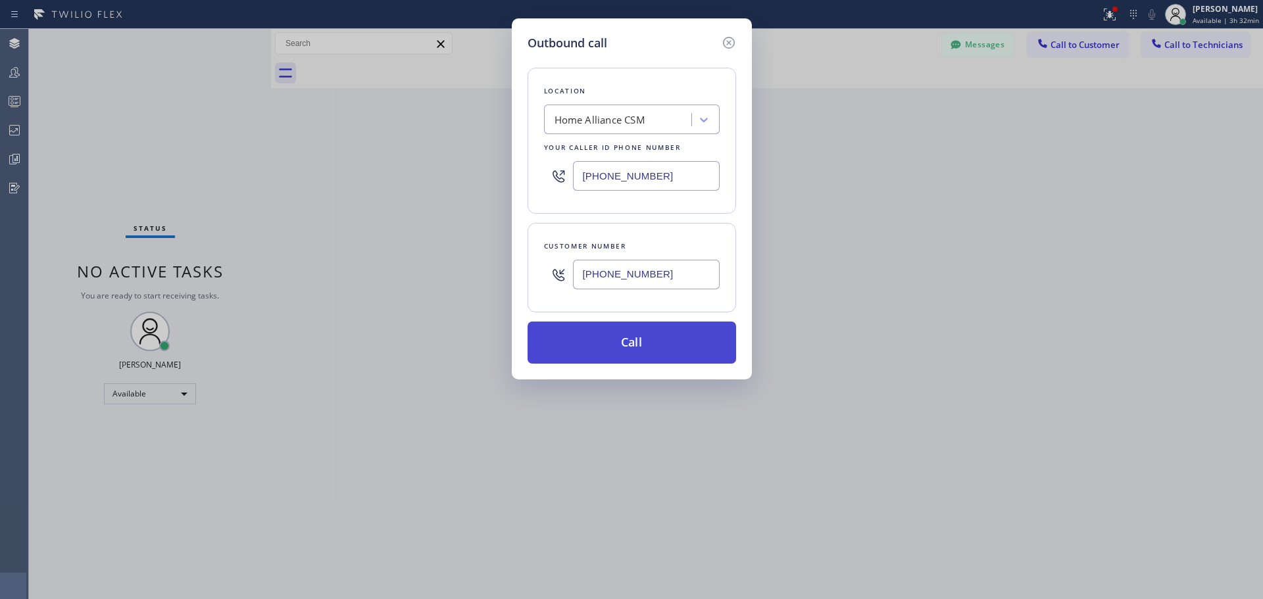
click at [667, 344] on button "Call" at bounding box center [632, 343] width 209 height 42
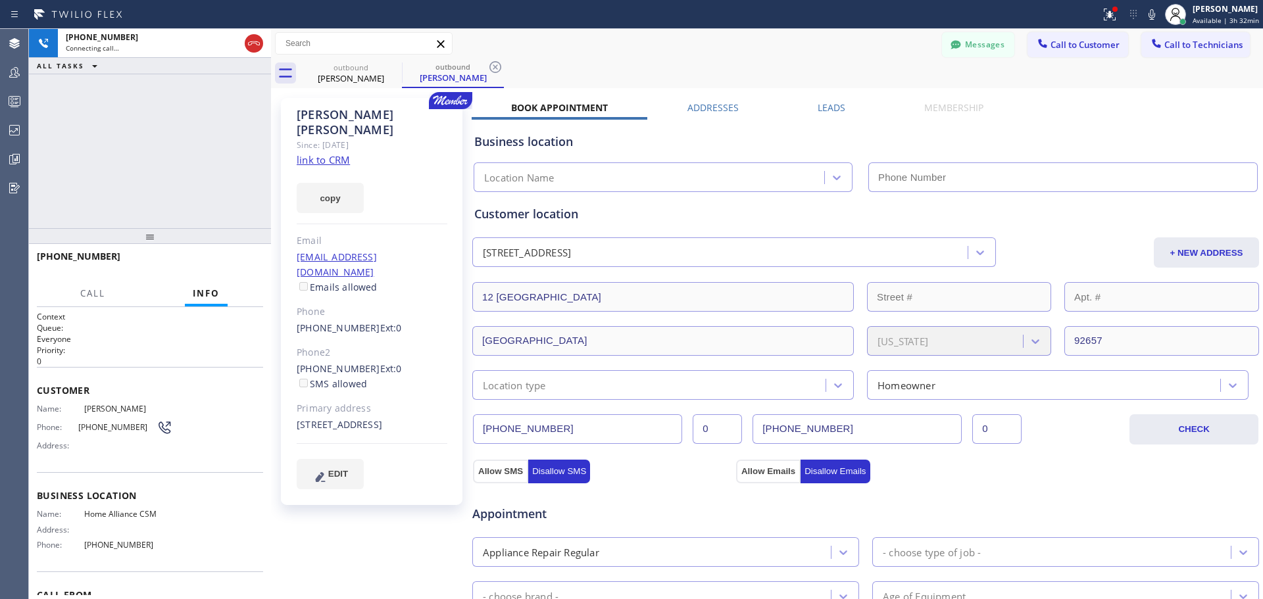
type input "[PHONE_NUMBER]"
click at [226, 264] on span "HANG UP" at bounding box center [233, 262] width 40 height 9
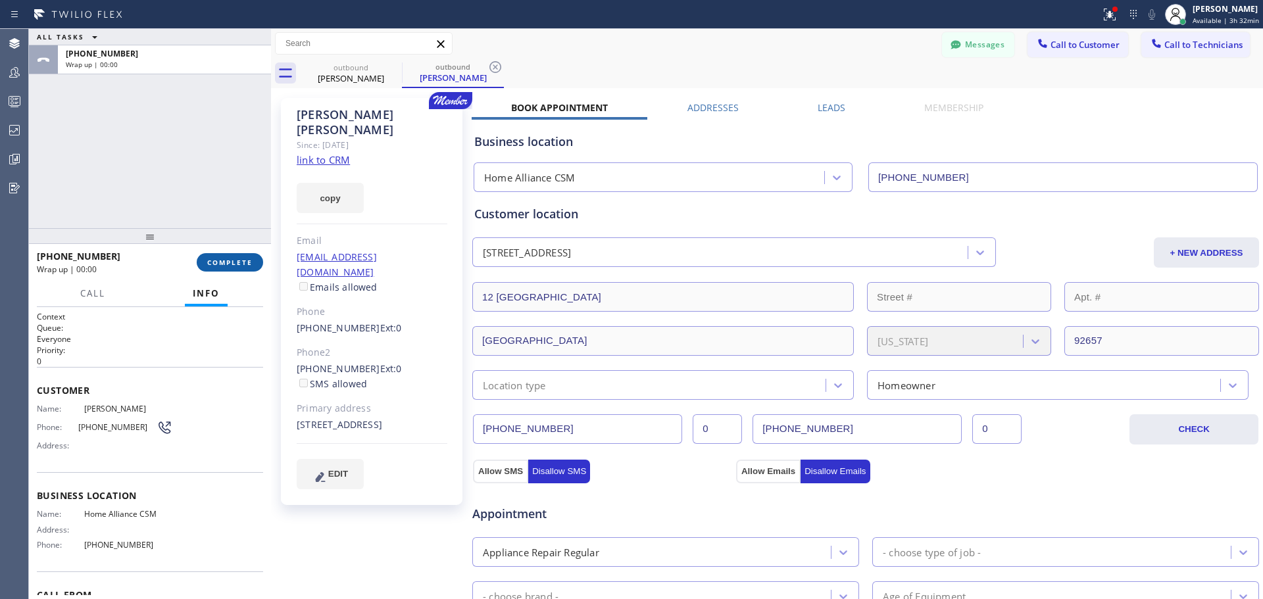
click at [238, 263] on span "COMPLETE" at bounding box center [229, 262] width 45 height 9
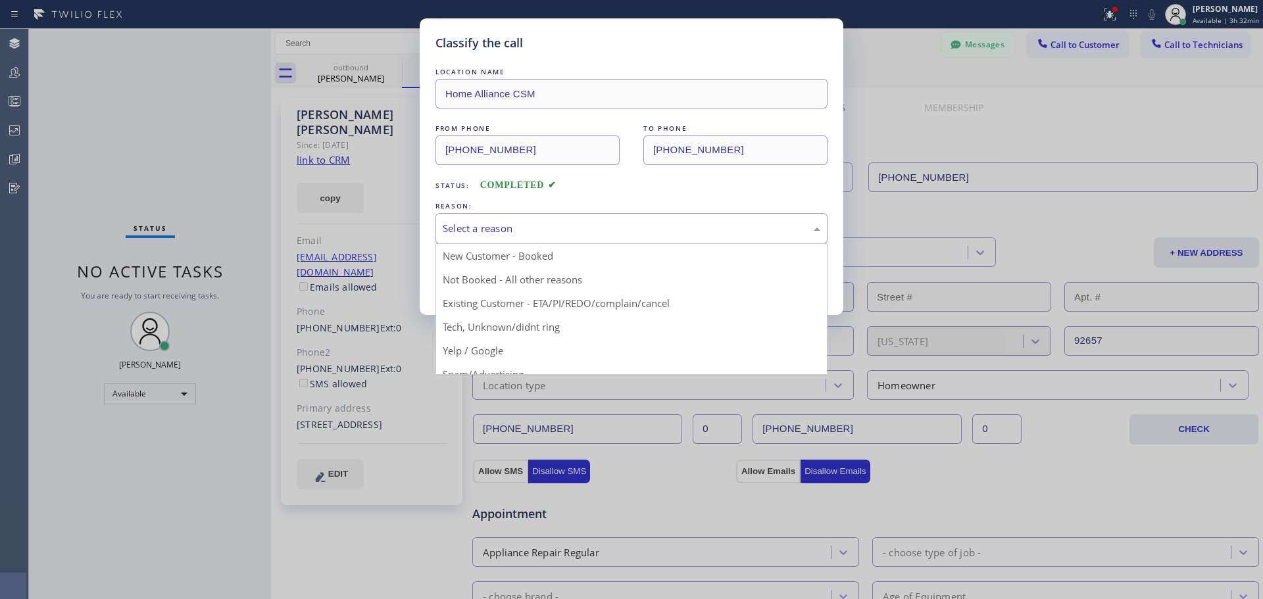
click at [754, 226] on div "Select a reason" at bounding box center [632, 228] width 378 height 15
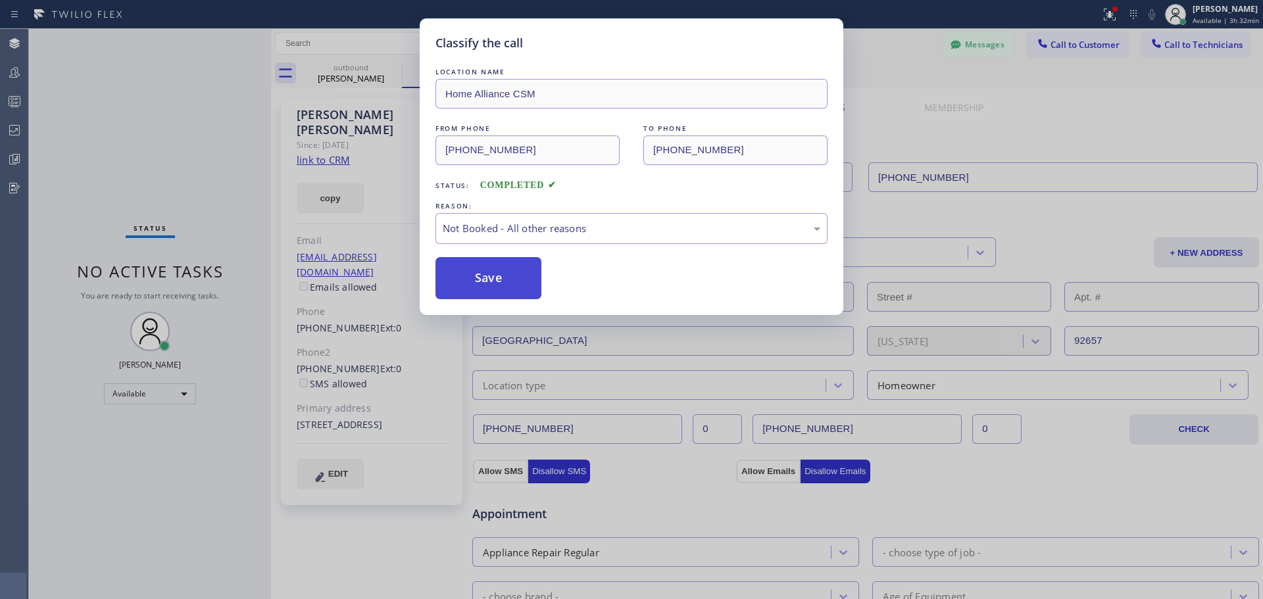
click at [484, 284] on button "Save" at bounding box center [489, 278] width 106 height 42
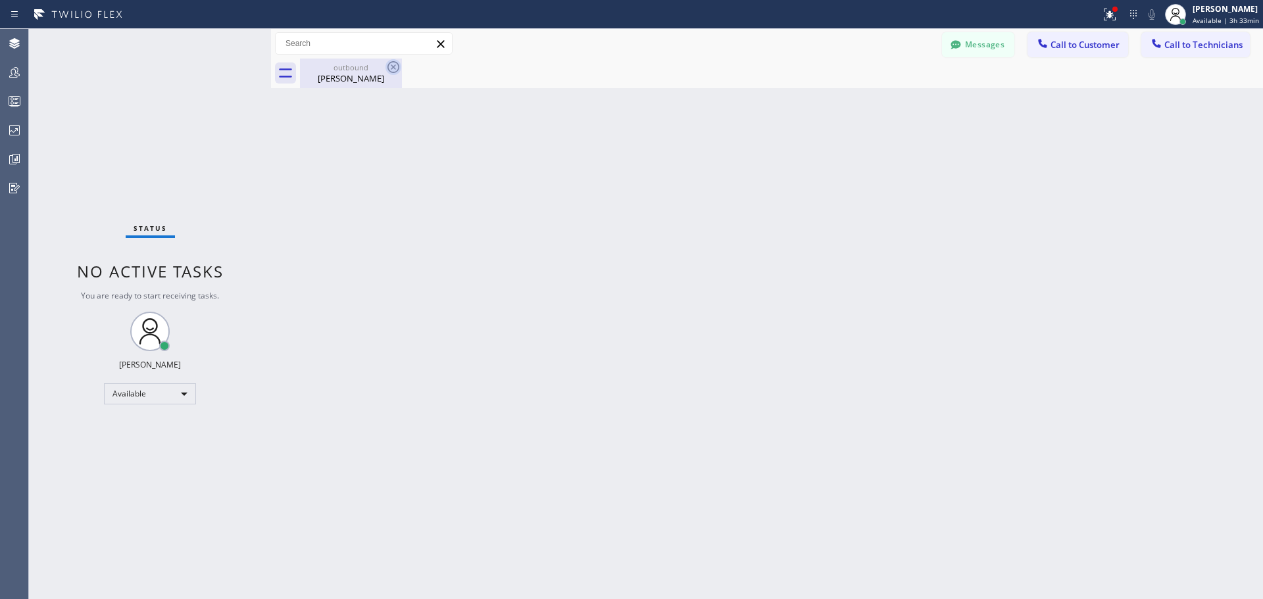
click at [395, 62] on icon at bounding box center [394, 67] width 12 height 12
click at [1122, 15] on div at bounding box center [1110, 15] width 29 height 16
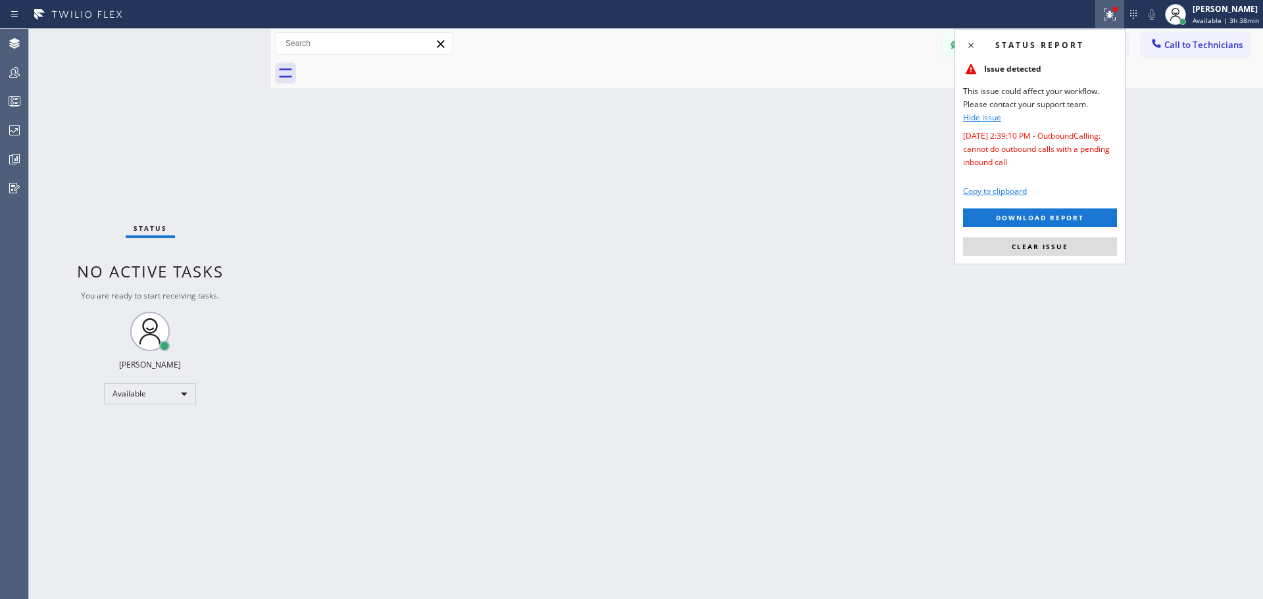
click at [1050, 248] on span "Clear issue" at bounding box center [1040, 246] width 57 height 9
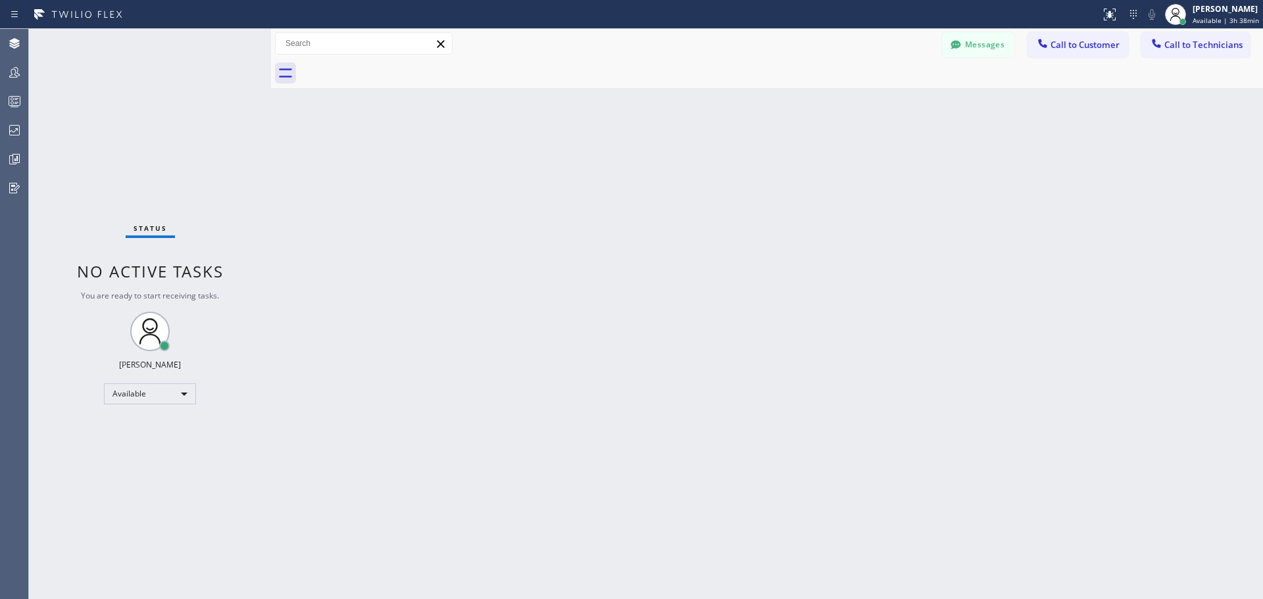
click at [1081, 44] on span "Call to Customer" at bounding box center [1085, 45] width 69 height 12
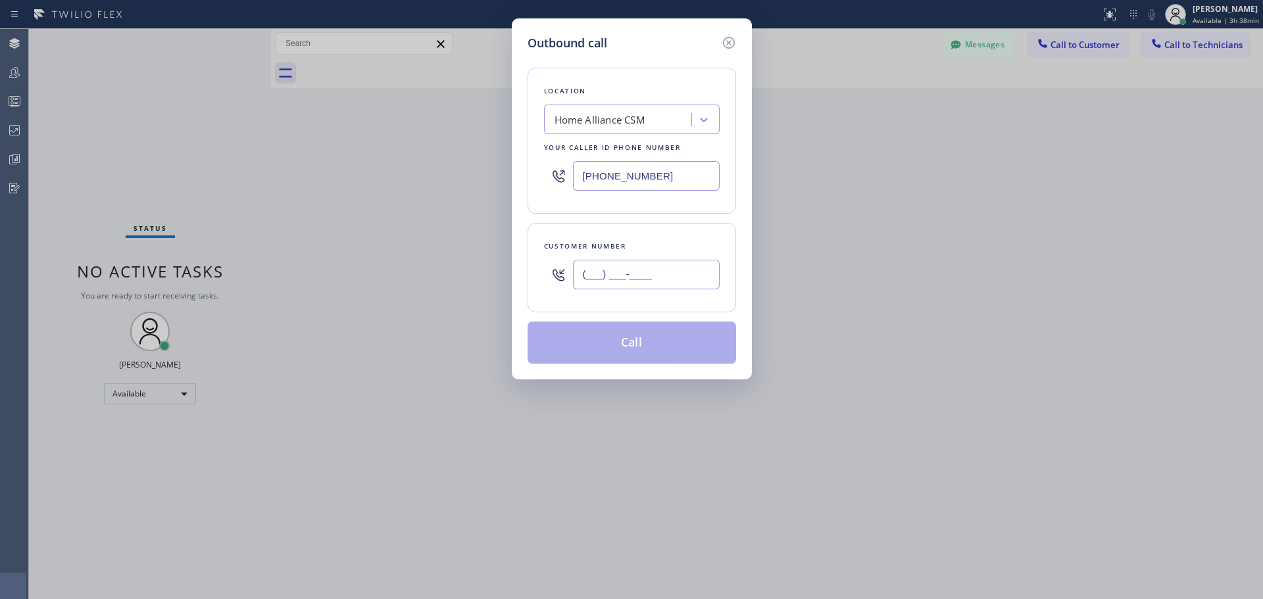
click at [666, 268] on input "(___) ___-____" at bounding box center [646, 275] width 147 height 30
paste input "253) 740-5116"
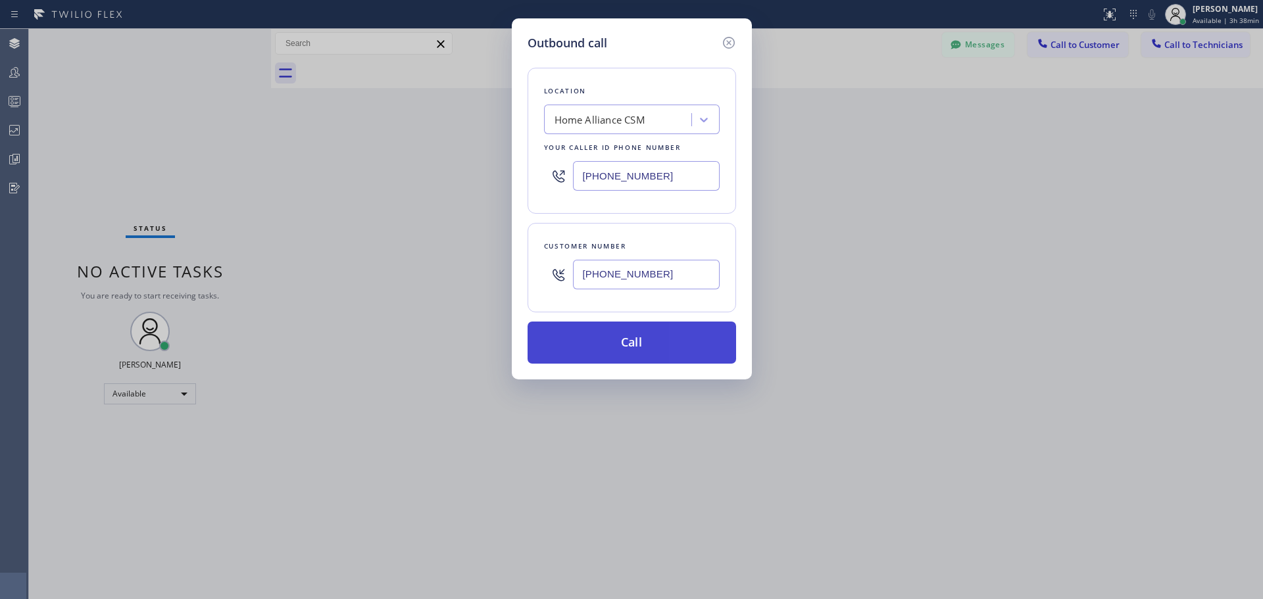
type input "[PHONE_NUMBER]"
click at [630, 346] on button "Call" at bounding box center [632, 343] width 209 height 42
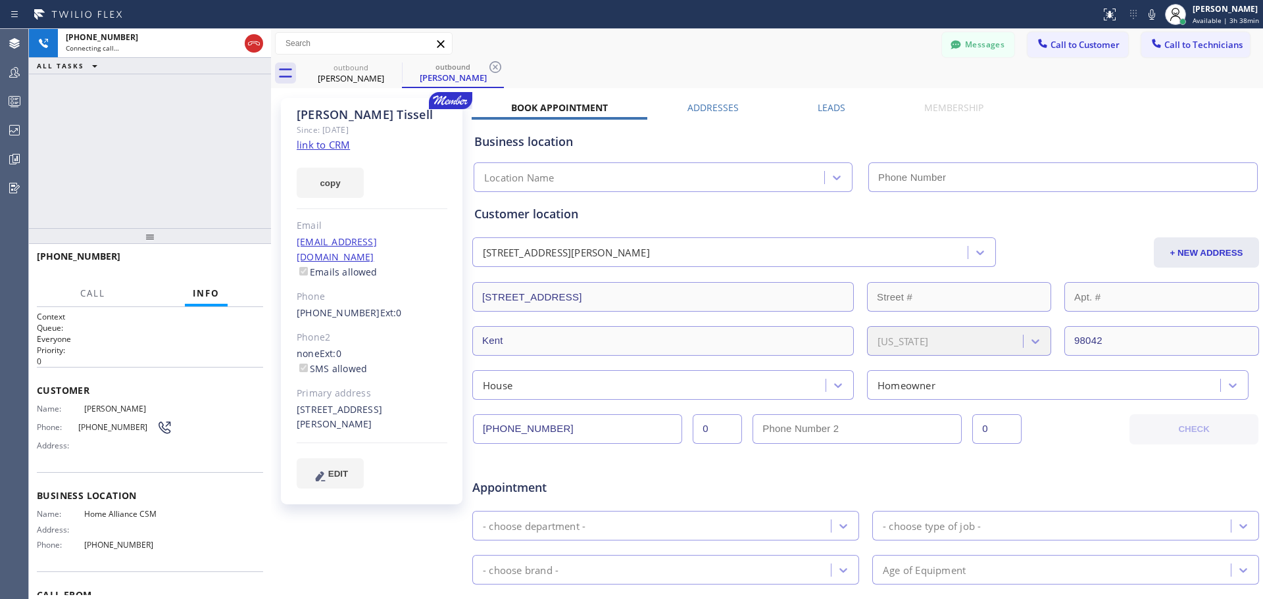
type input "[PHONE_NUMBER]"
click at [222, 263] on span "HANG UP" at bounding box center [233, 262] width 40 height 9
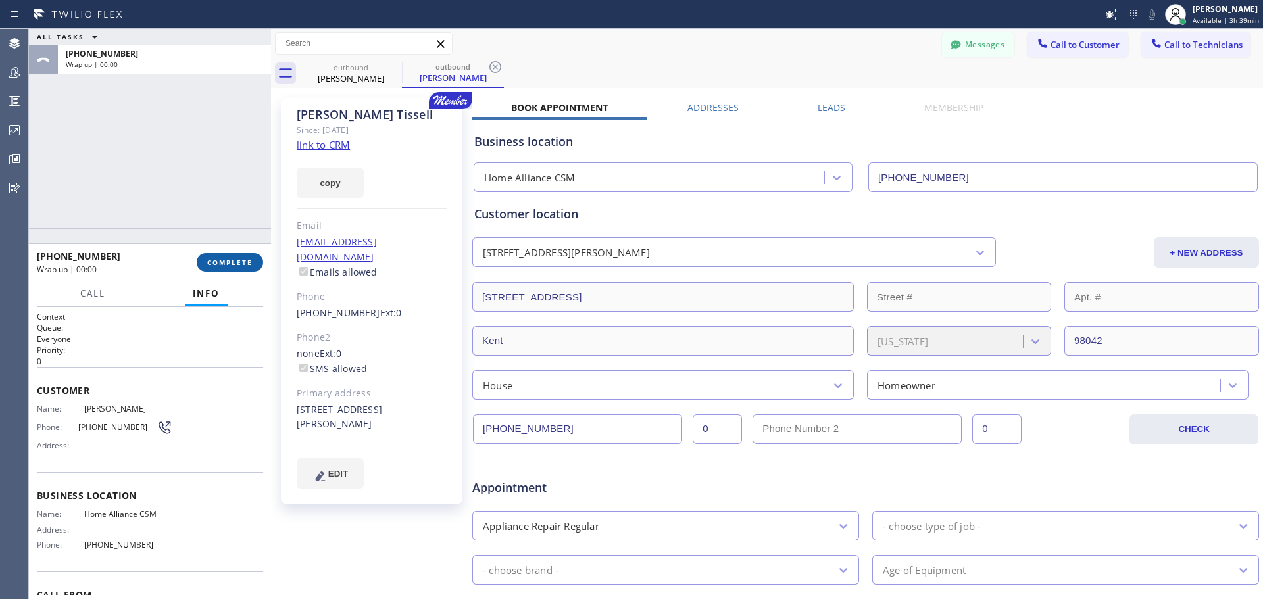
click at [234, 262] on span "COMPLETE" at bounding box center [229, 262] width 45 height 9
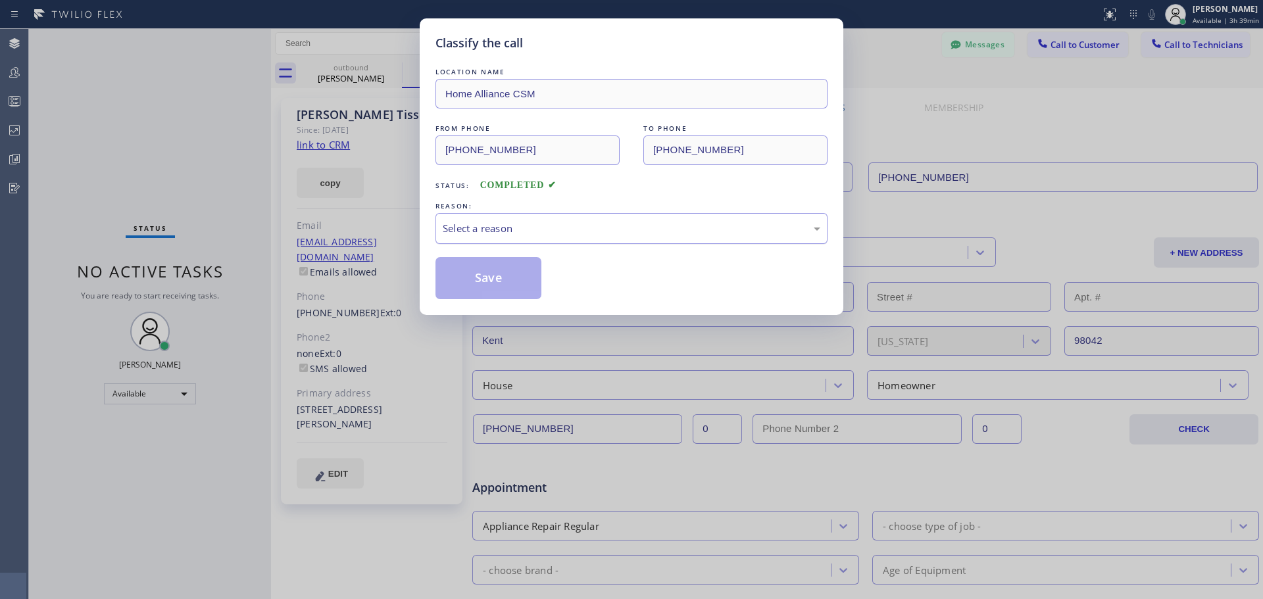
click at [521, 228] on div "Select a reason" at bounding box center [632, 228] width 378 height 15
click at [486, 288] on button "Save" at bounding box center [489, 278] width 106 height 42
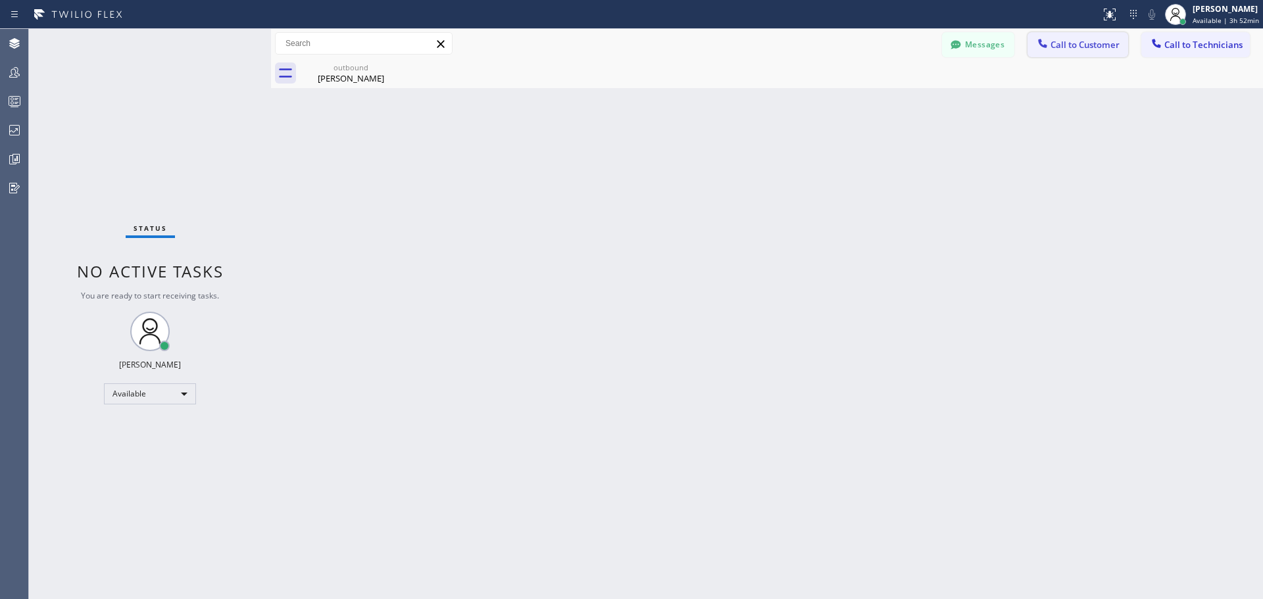
click at [1075, 43] on span "Call to Customer" at bounding box center [1085, 45] width 69 height 12
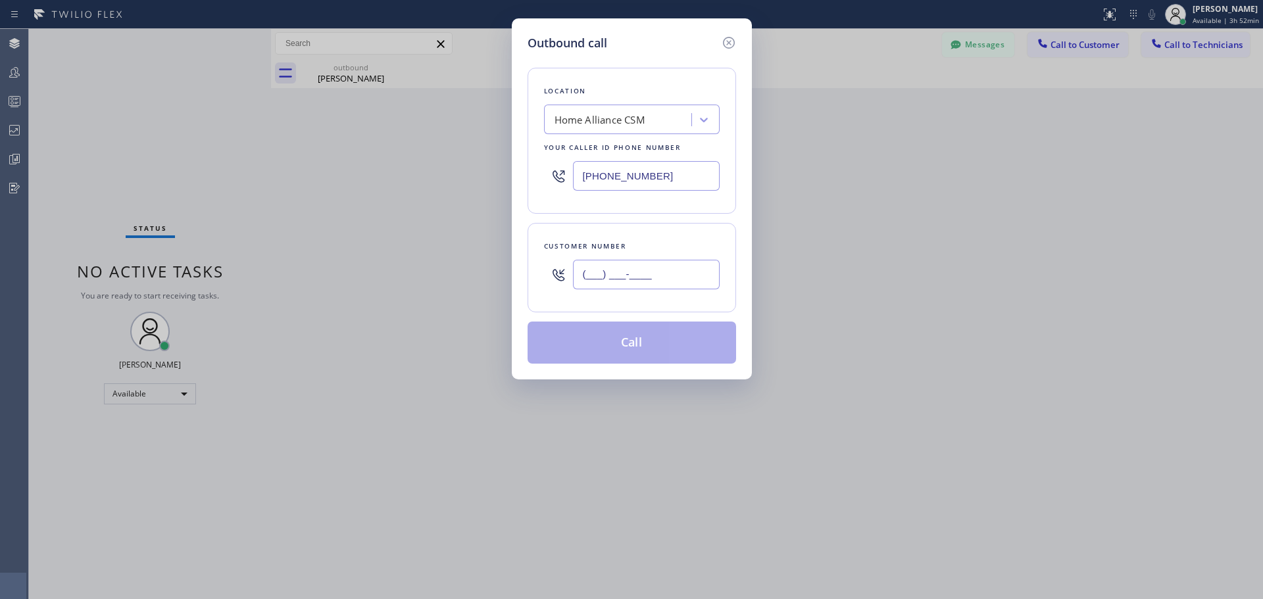
click at [625, 282] on input "(___) ___-____" at bounding box center [646, 275] width 147 height 30
paste input "626) 429-3595"
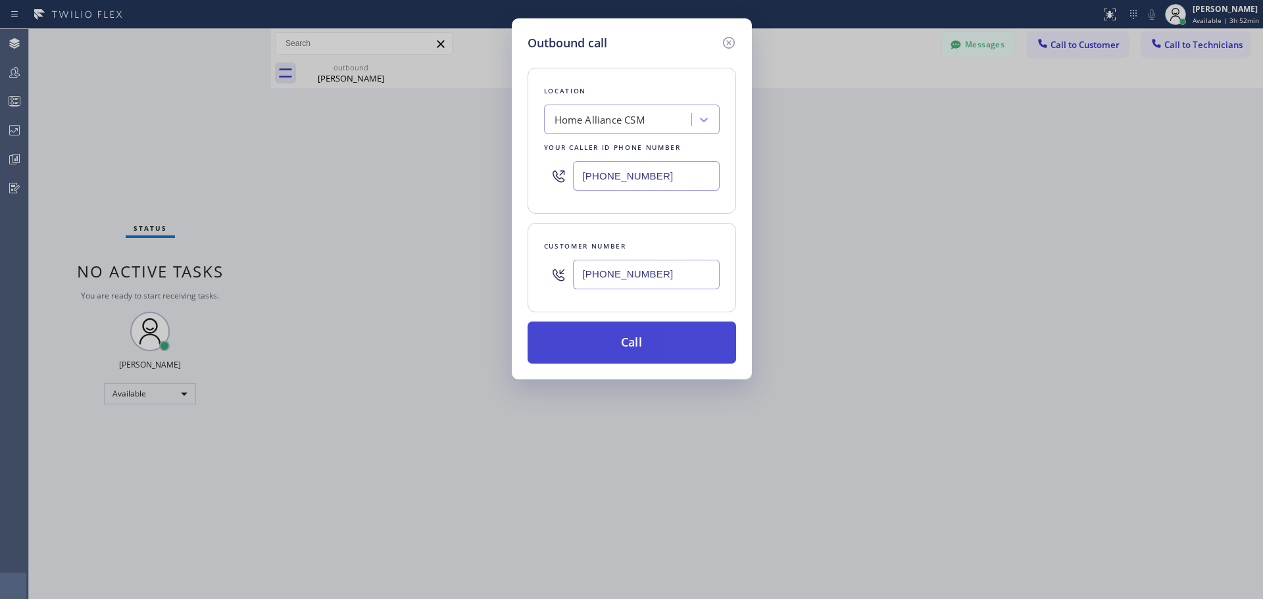
type input "[PHONE_NUMBER]"
click at [651, 343] on button "Call" at bounding box center [632, 343] width 209 height 42
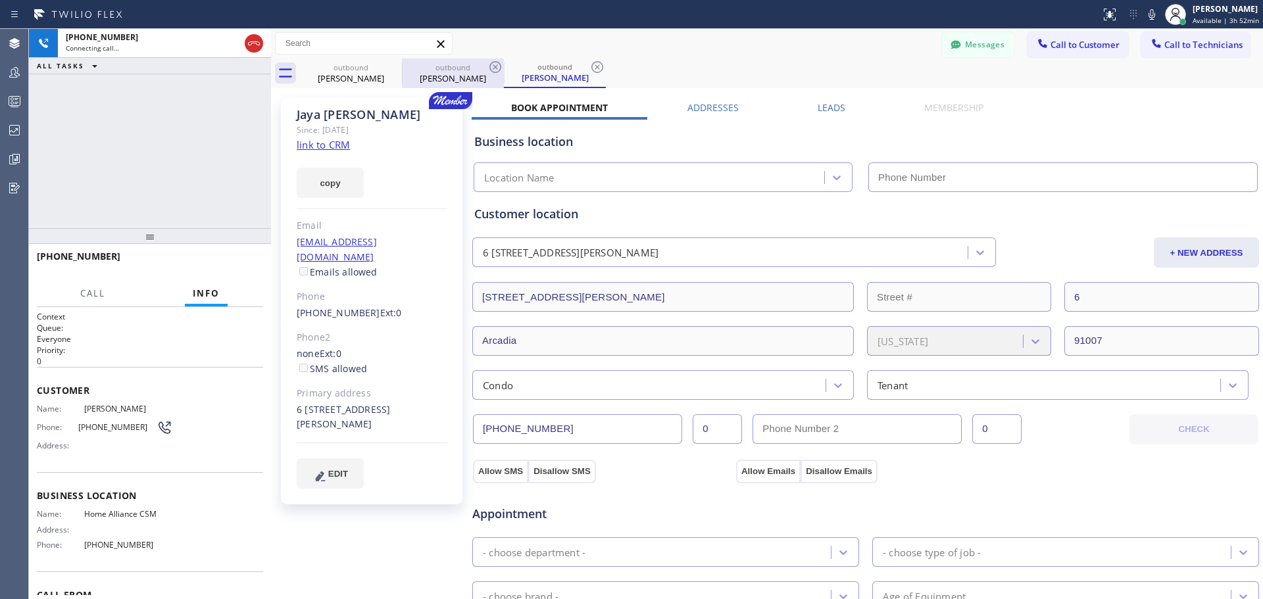
type input "[PHONE_NUMBER]"
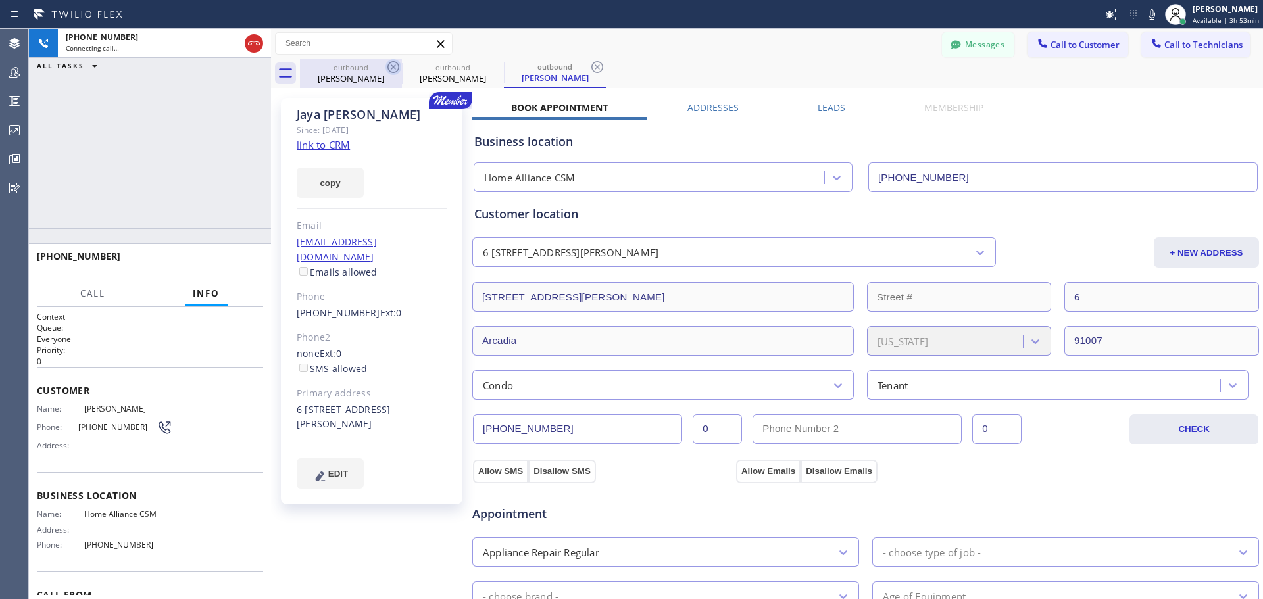
click at [393, 71] on icon at bounding box center [394, 67] width 16 height 16
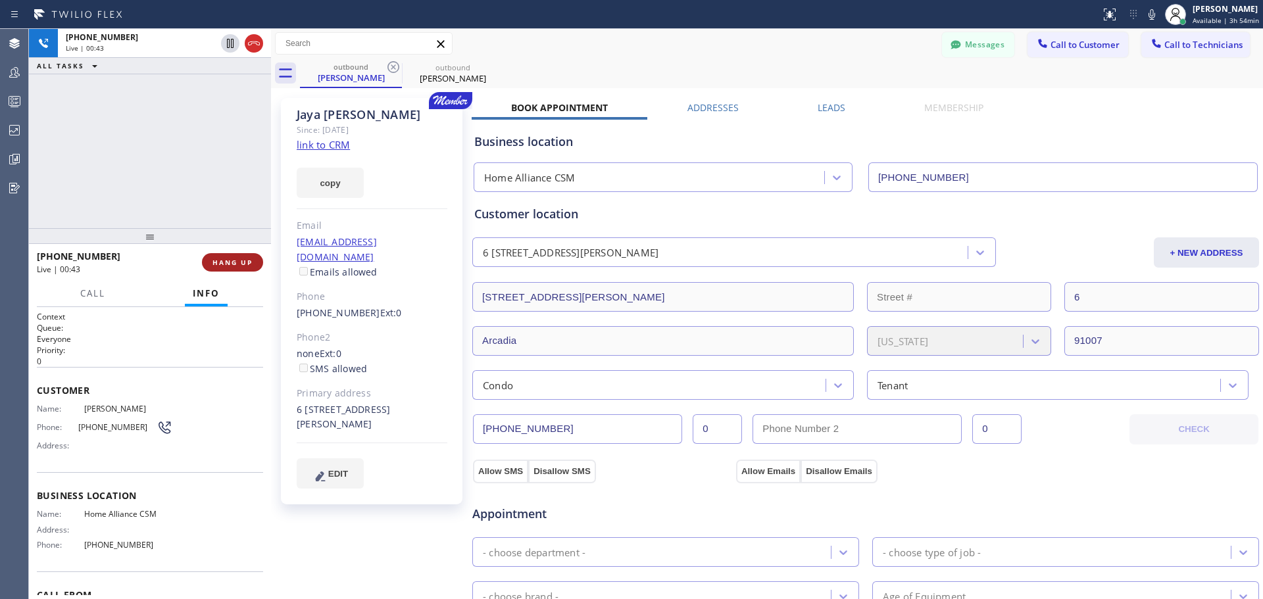
click at [242, 259] on span "HANG UP" at bounding box center [233, 262] width 40 height 9
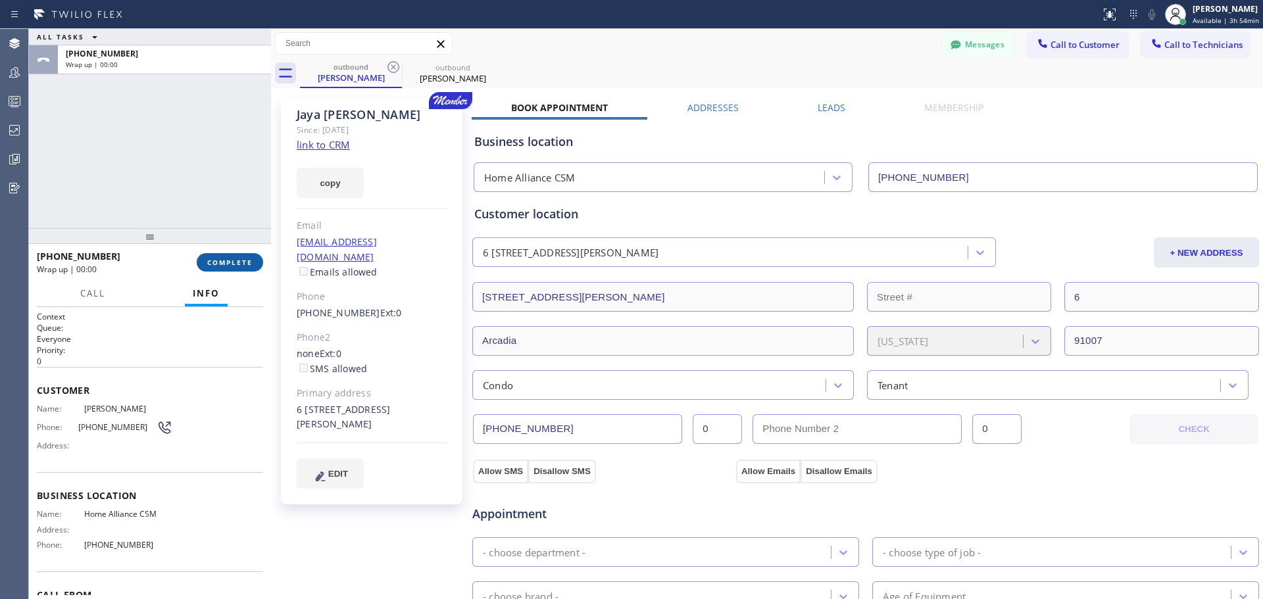
click at [233, 265] on span "COMPLETE" at bounding box center [229, 262] width 45 height 9
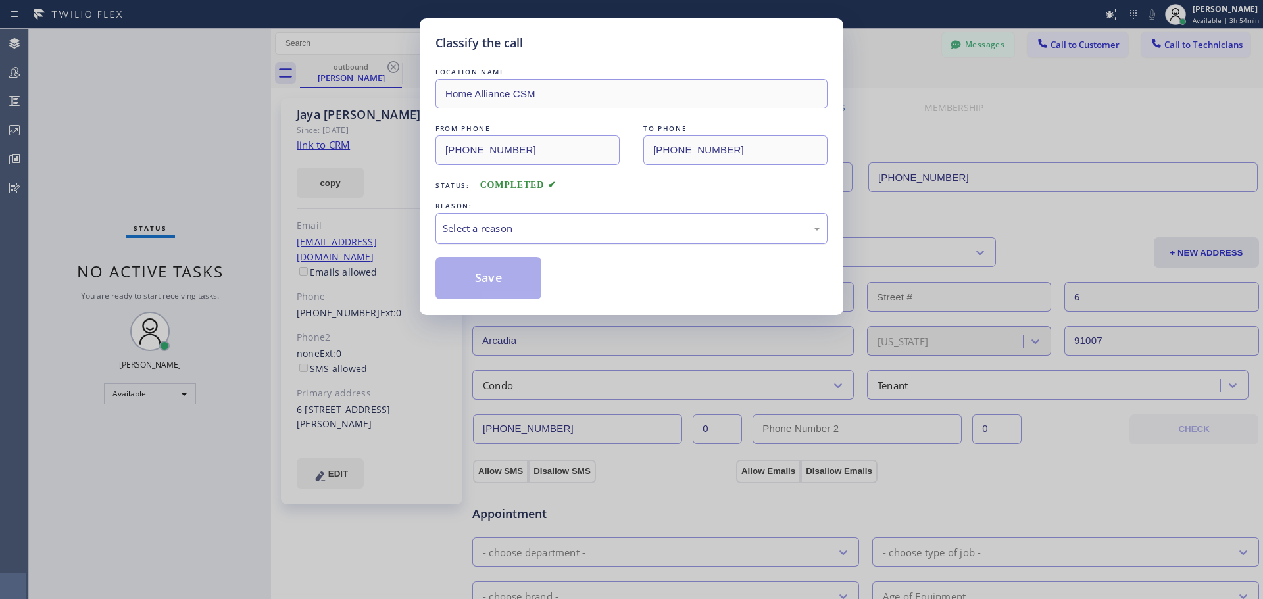
click at [509, 219] on div "Select a reason" at bounding box center [632, 228] width 392 height 31
click at [494, 288] on button "Save" at bounding box center [489, 278] width 106 height 42
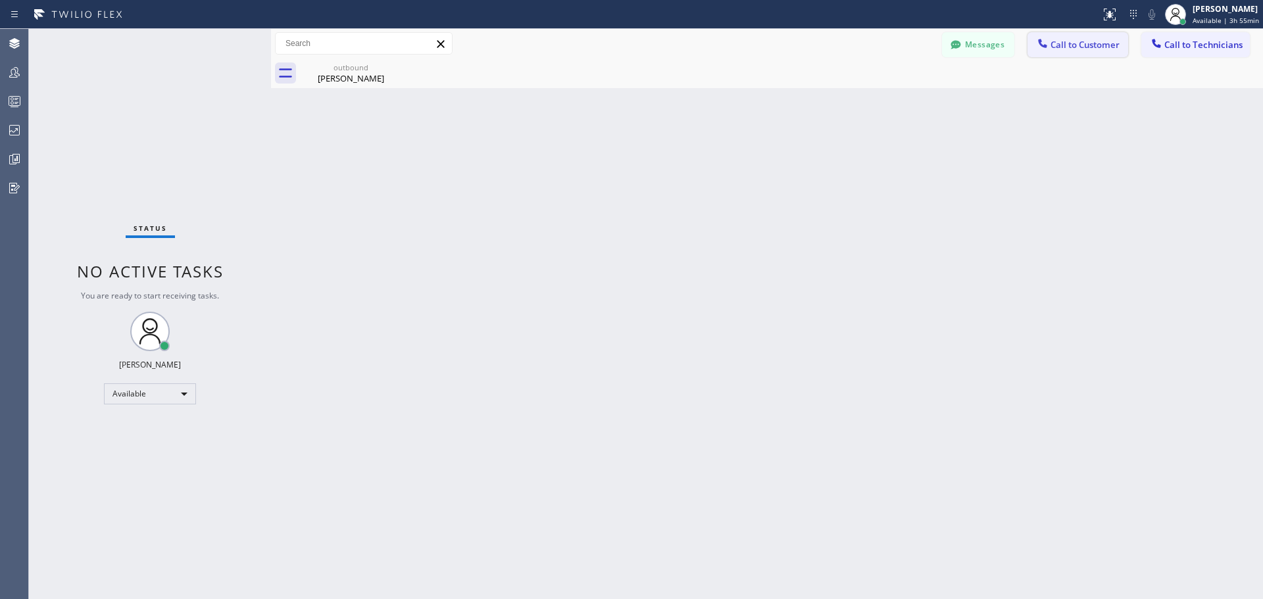
click at [1065, 45] on span "Call to Customer" at bounding box center [1085, 45] width 69 height 12
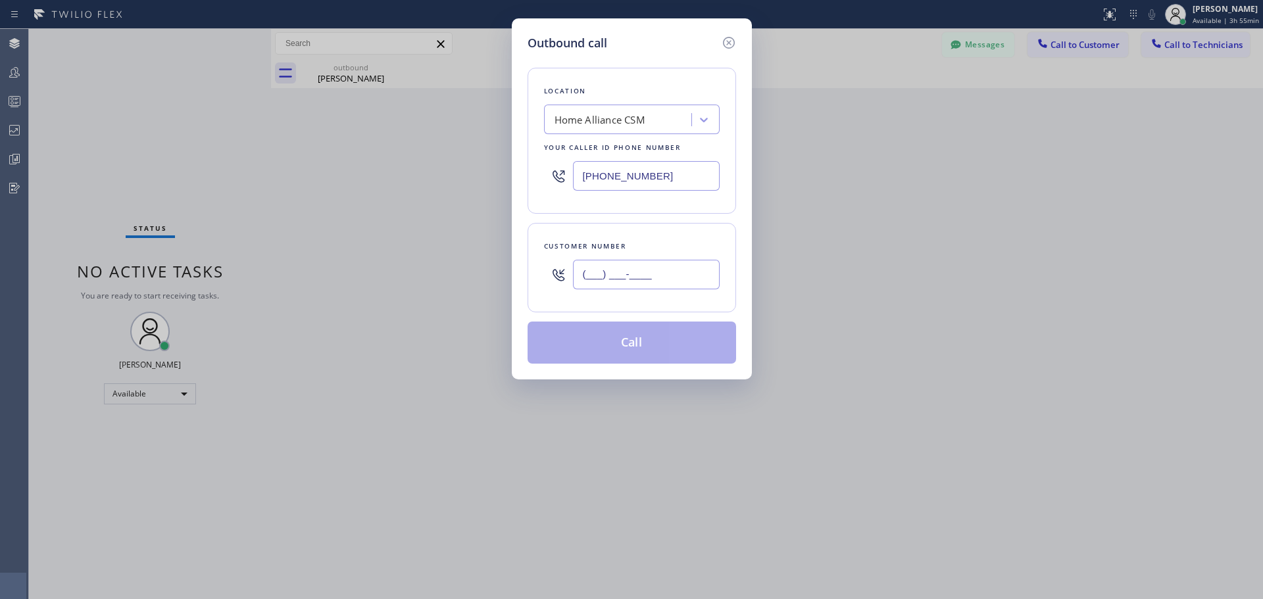
click at [591, 272] on input "(___) ___-____" at bounding box center [646, 275] width 147 height 30
paste input "305) 778-7687"
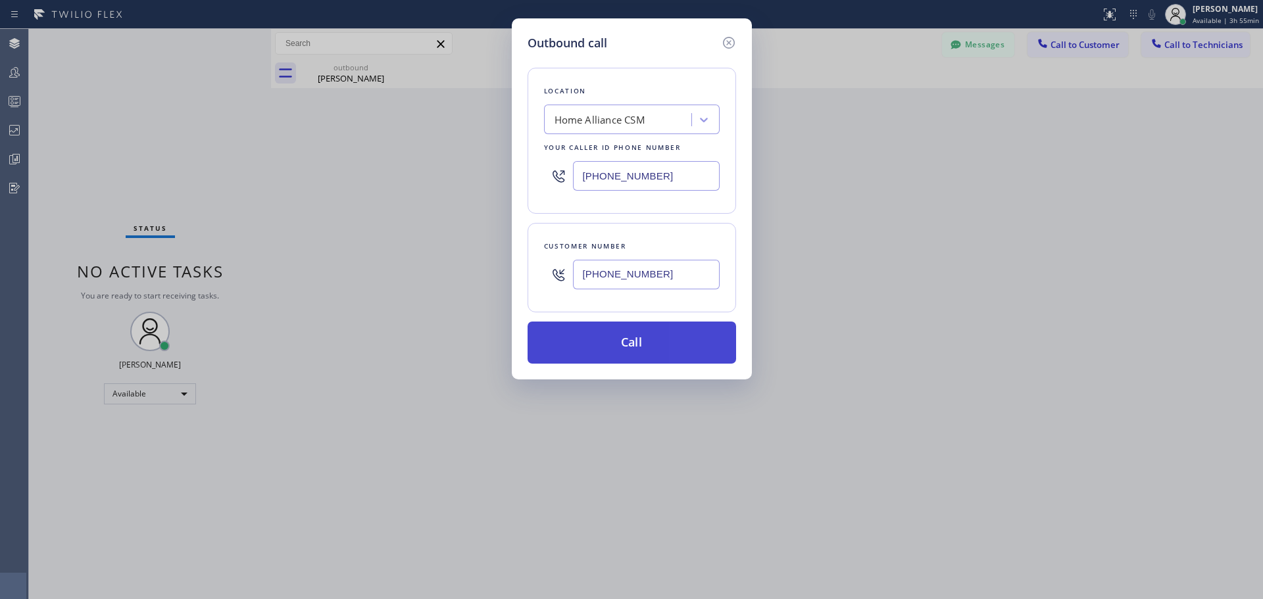
type input "[PHONE_NUMBER]"
click at [647, 345] on button "Call" at bounding box center [632, 343] width 209 height 42
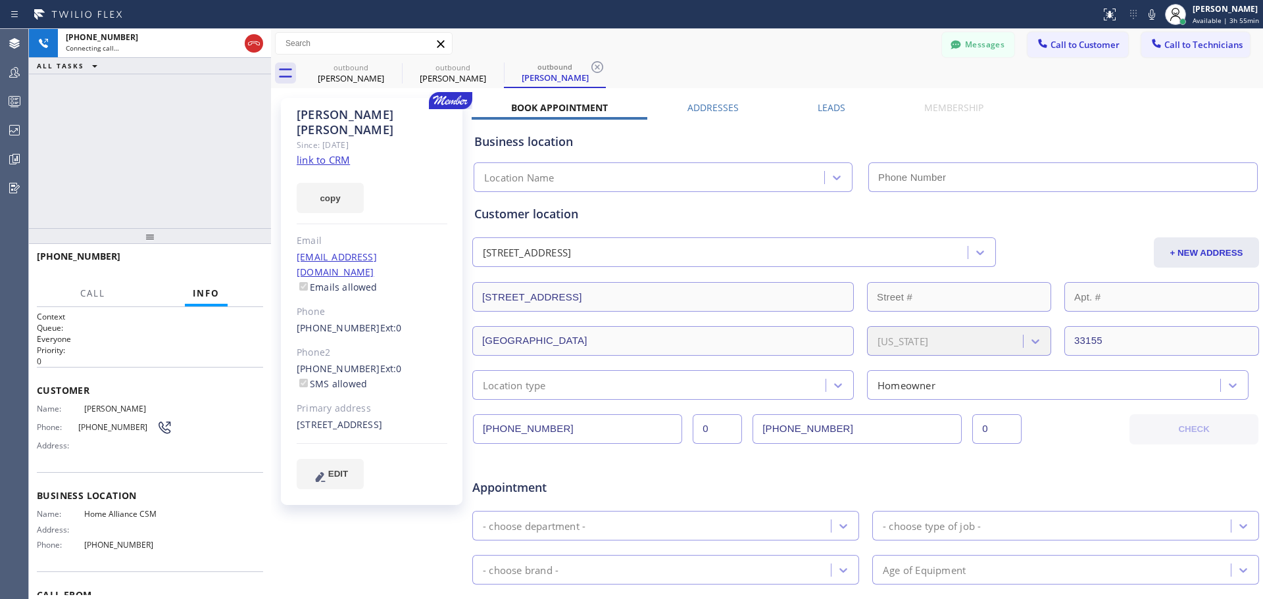
type input "[PHONE_NUMBER]"
click at [228, 266] on span "HANG UP" at bounding box center [233, 262] width 40 height 9
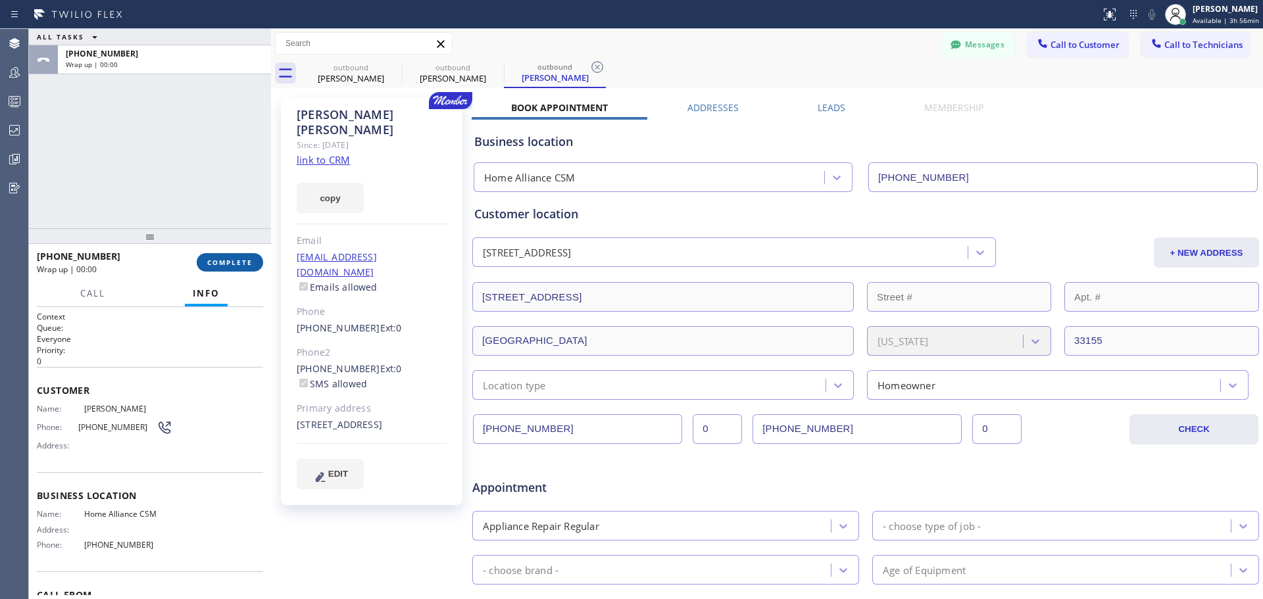
click at [240, 261] on span "COMPLETE" at bounding box center [229, 262] width 45 height 9
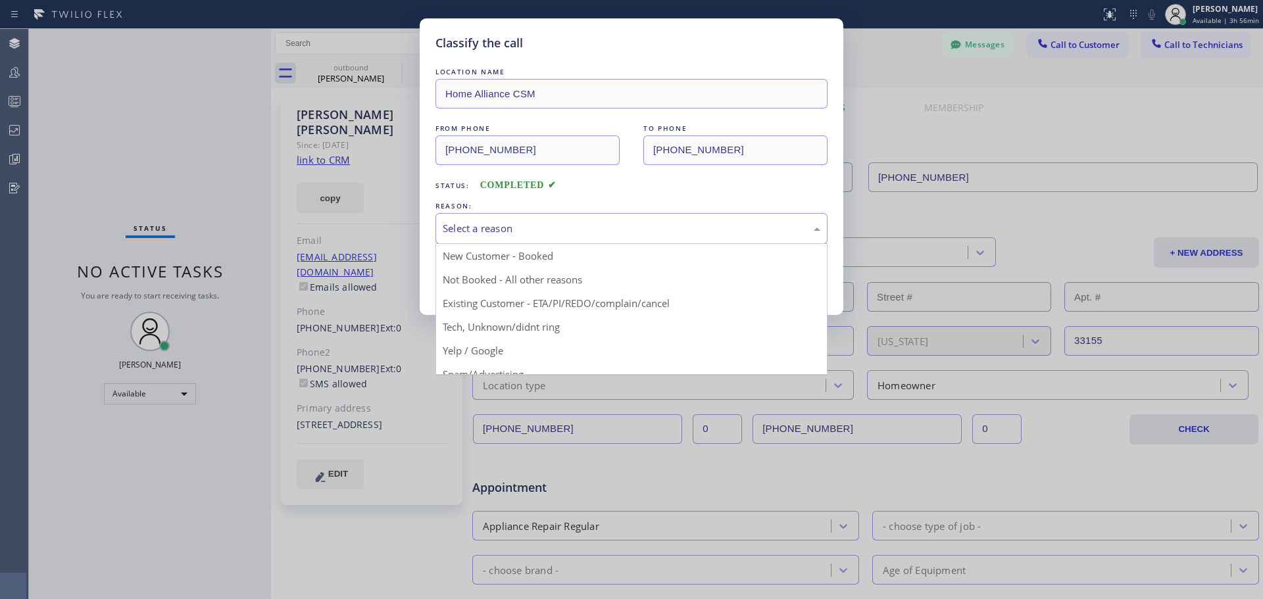
click at [605, 224] on div "Select a reason" at bounding box center [632, 228] width 378 height 15
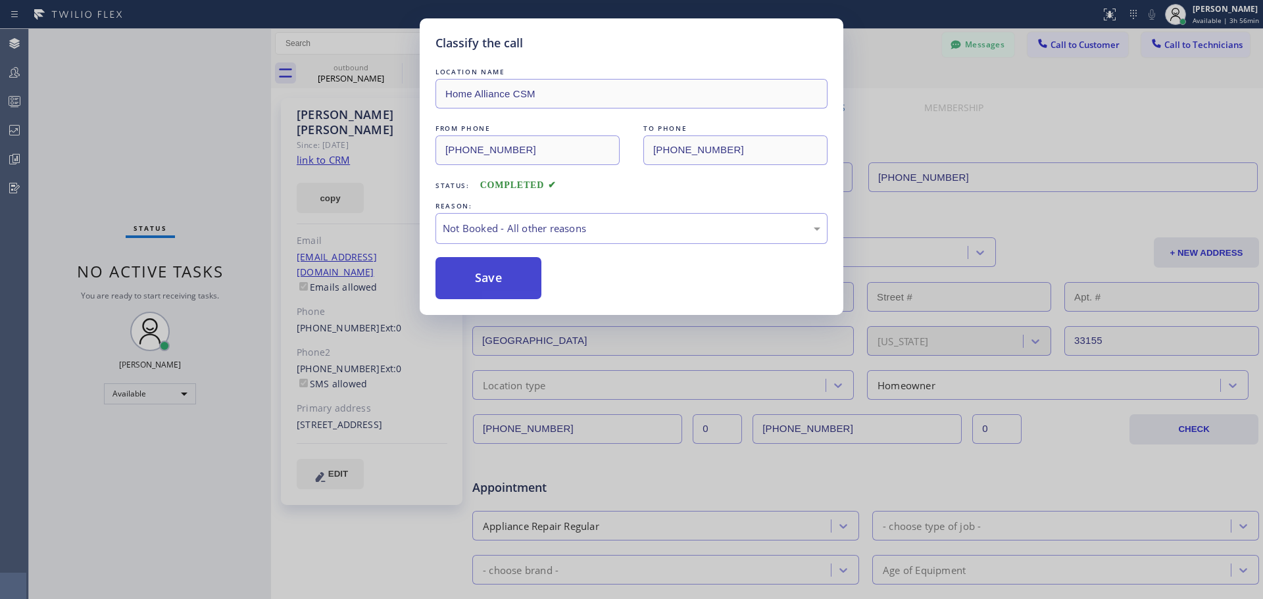
click at [506, 287] on button "Save" at bounding box center [489, 278] width 106 height 42
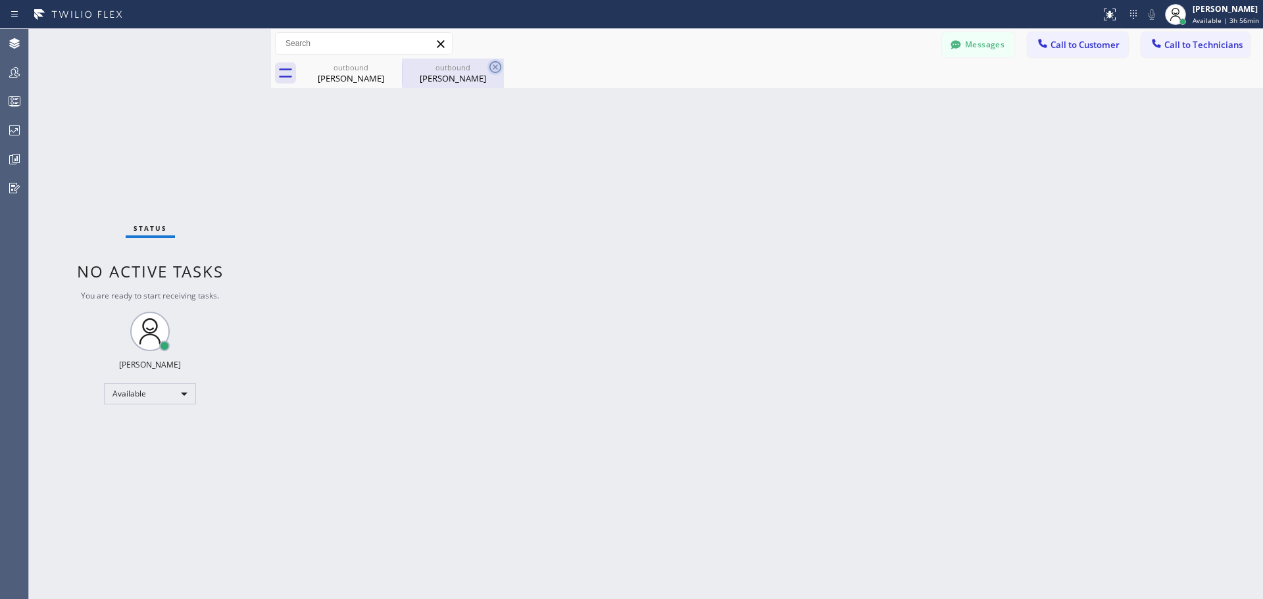
click at [490, 64] on icon at bounding box center [496, 67] width 12 height 12
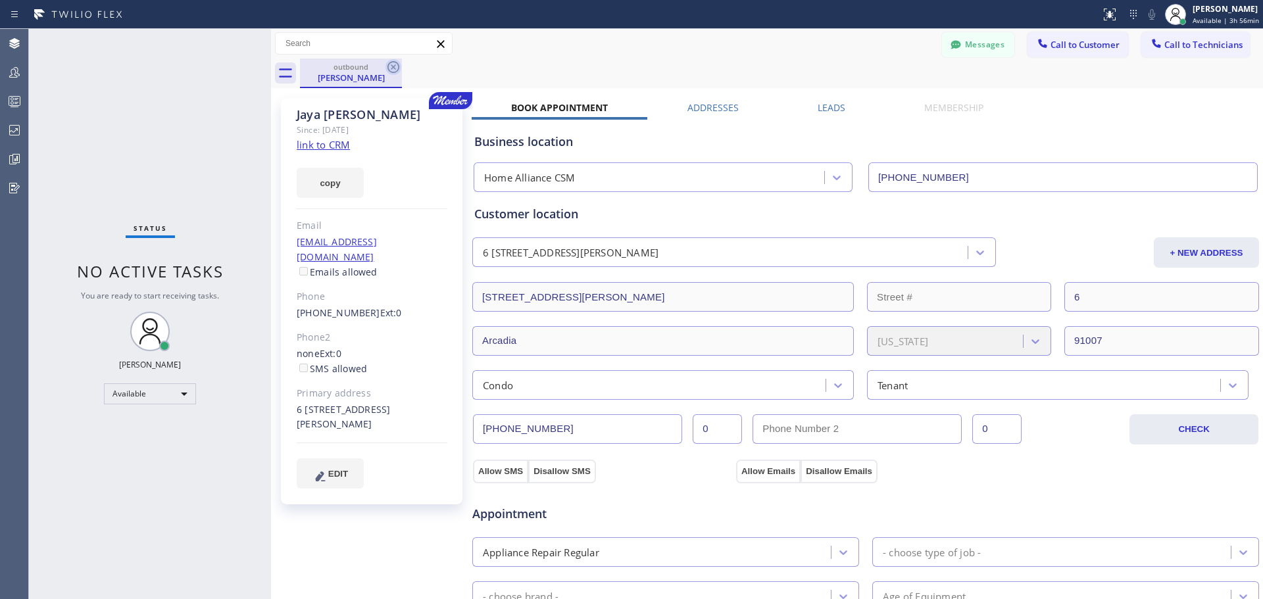
click at [390, 70] on icon at bounding box center [394, 67] width 12 height 12
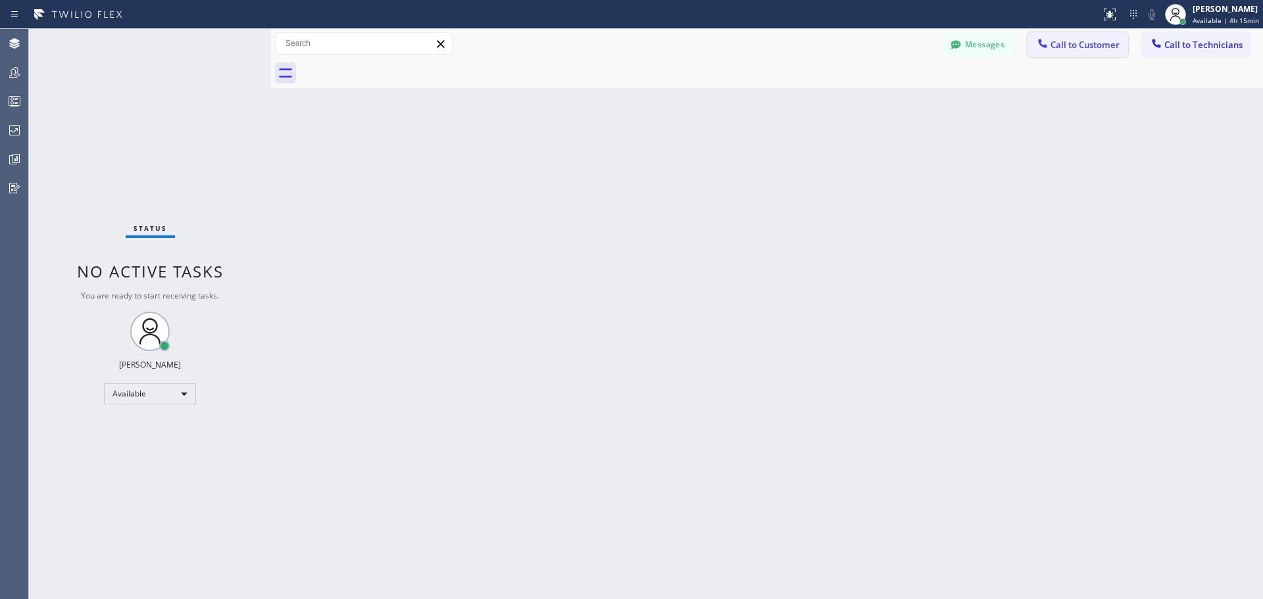
click at [1081, 45] on span "Call to Customer" at bounding box center [1085, 45] width 69 height 12
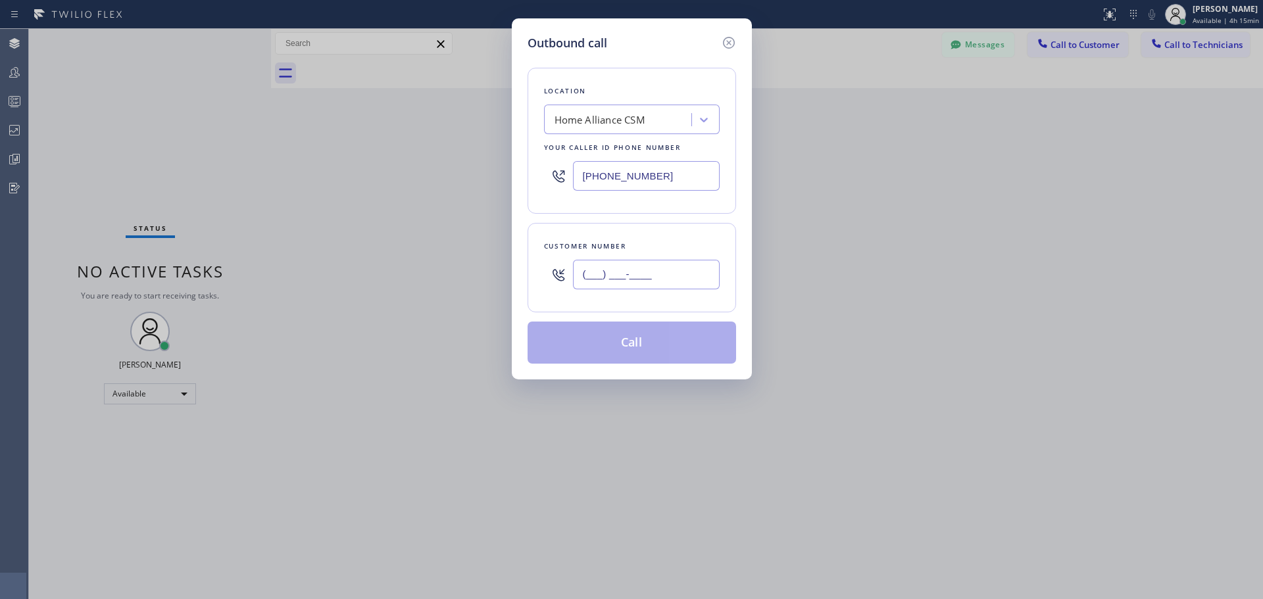
click at [638, 274] on input "(___) ___-____" at bounding box center [646, 275] width 147 height 30
paste input "650) 576-8253"
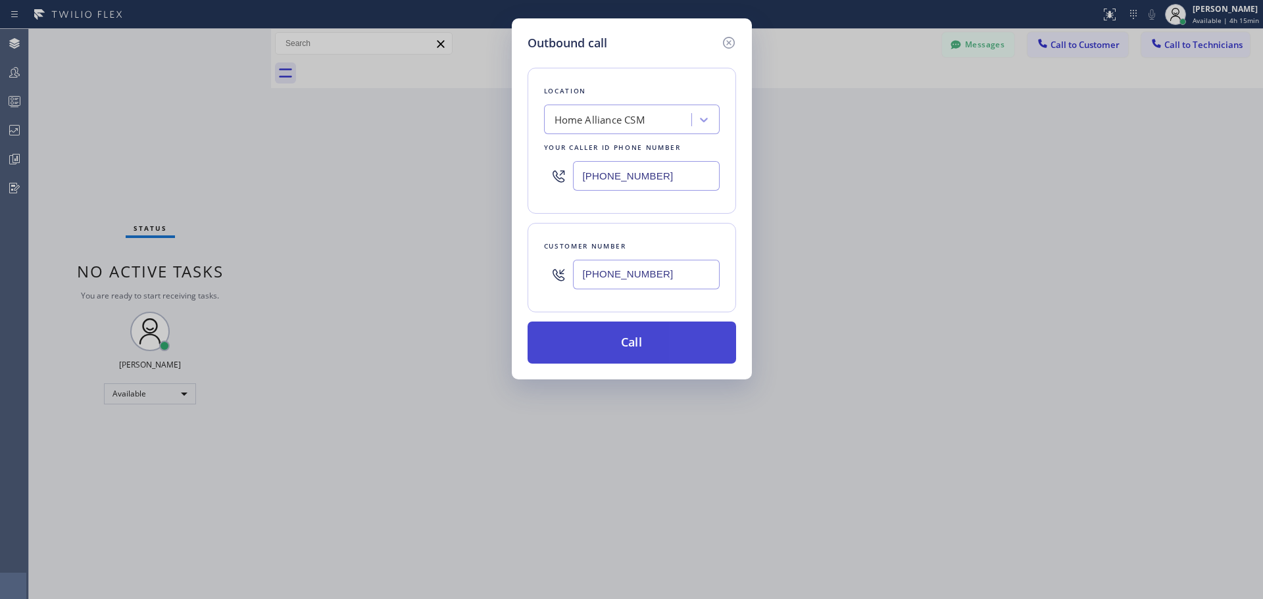
type input "[PHONE_NUMBER]"
click at [704, 344] on button "Call" at bounding box center [632, 343] width 209 height 42
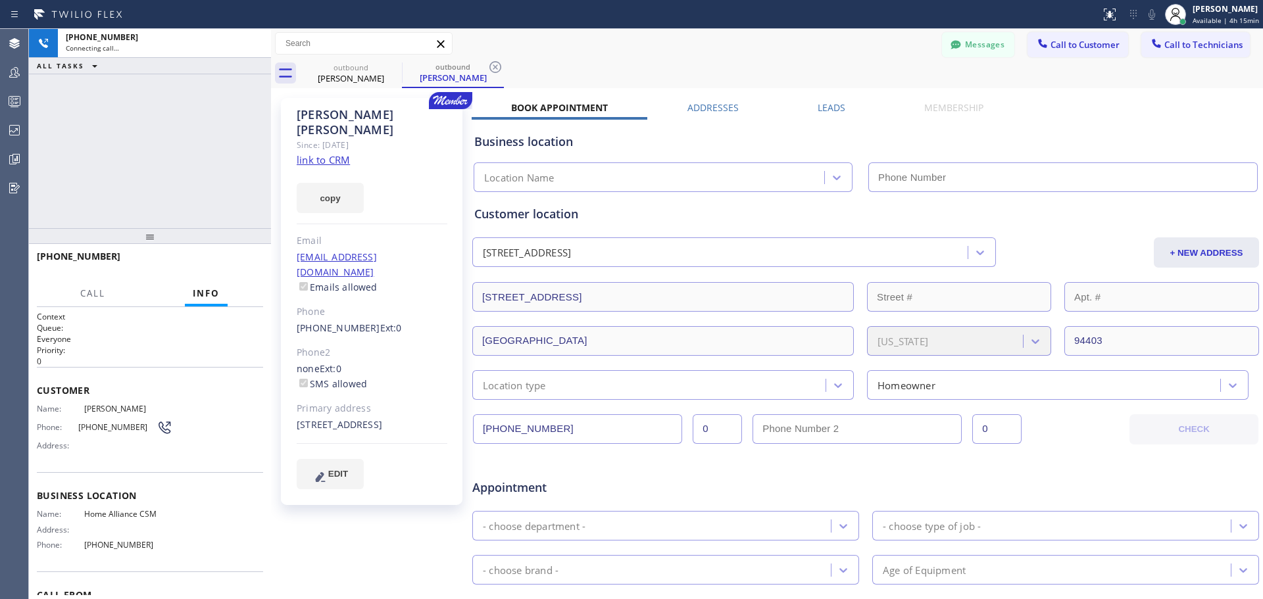
type input "[PHONE_NUMBER]"
click at [242, 263] on span "HANG UP" at bounding box center [233, 262] width 40 height 9
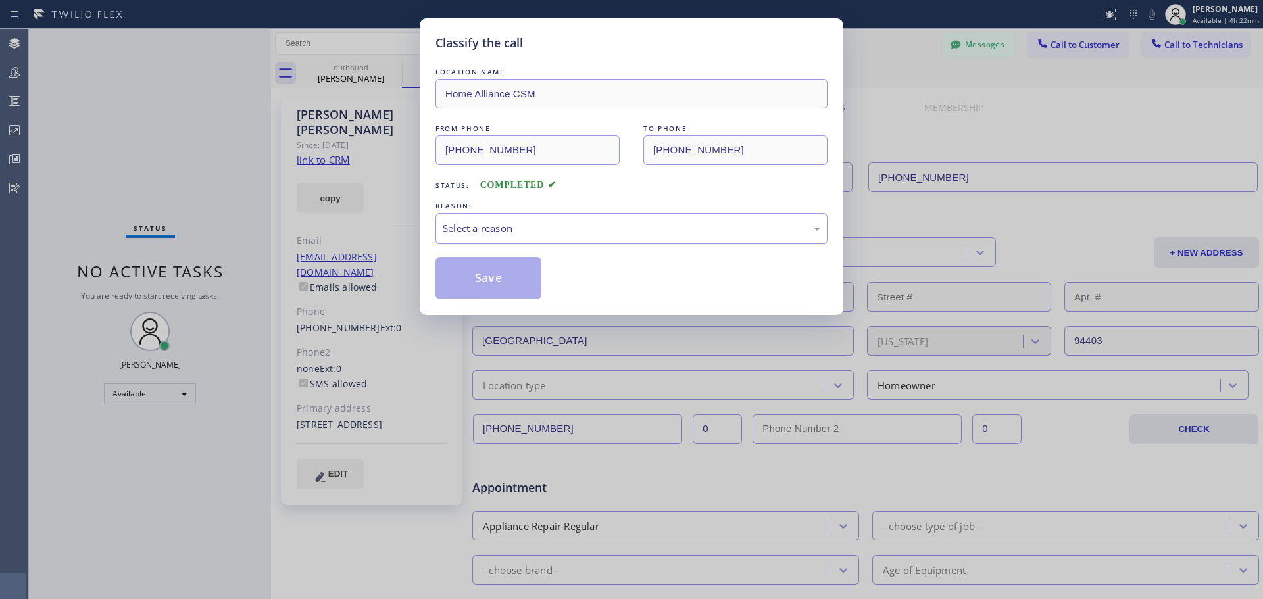
click at [561, 222] on div "Select a reason" at bounding box center [632, 228] width 378 height 15
click at [503, 280] on button "Save" at bounding box center [489, 278] width 106 height 42
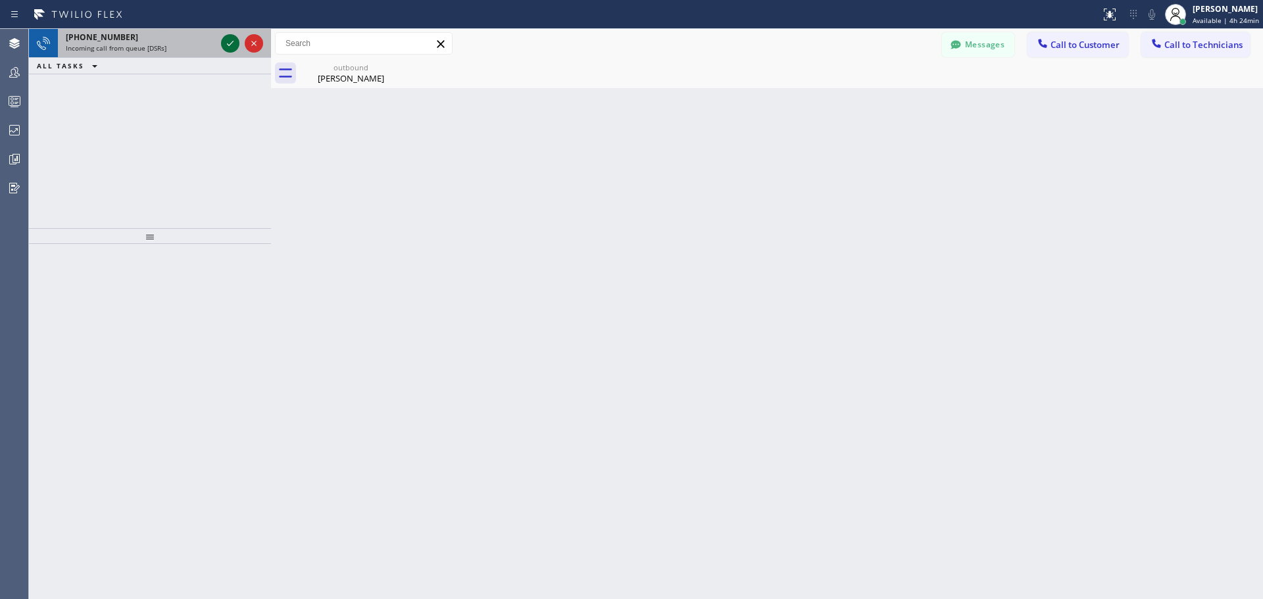
click at [227, 44] on icon at bounding box center [230, 44] width 16 height 16
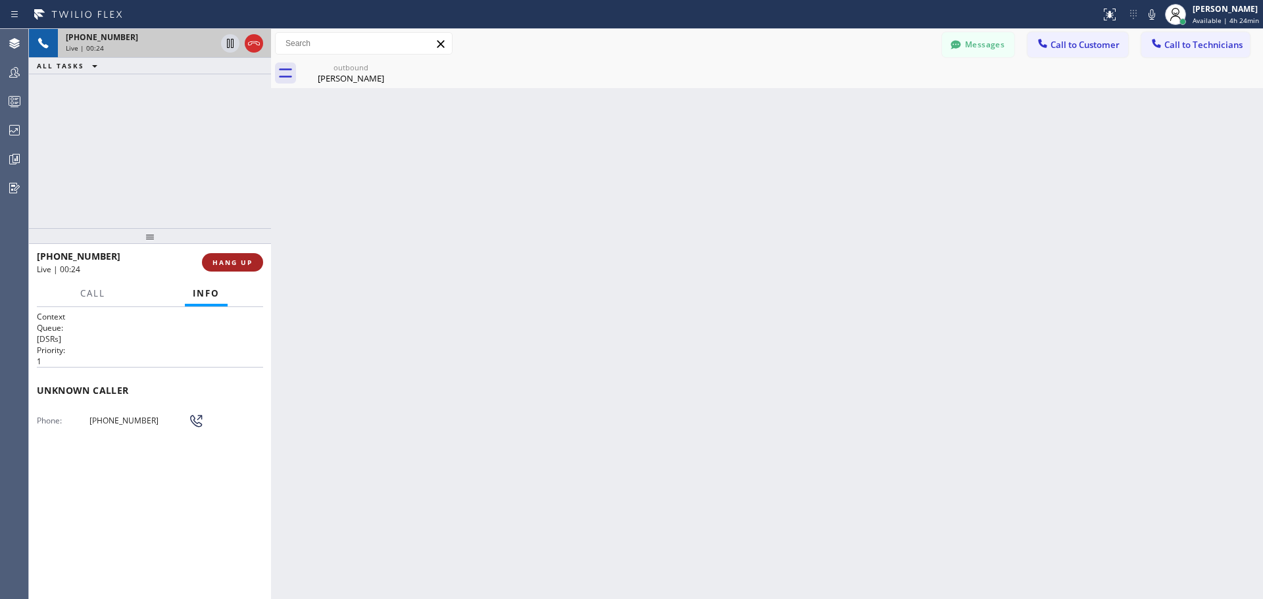
click at [247, 262] on span "HANG UP" at bounding box center [233, 262] width 40 height 9
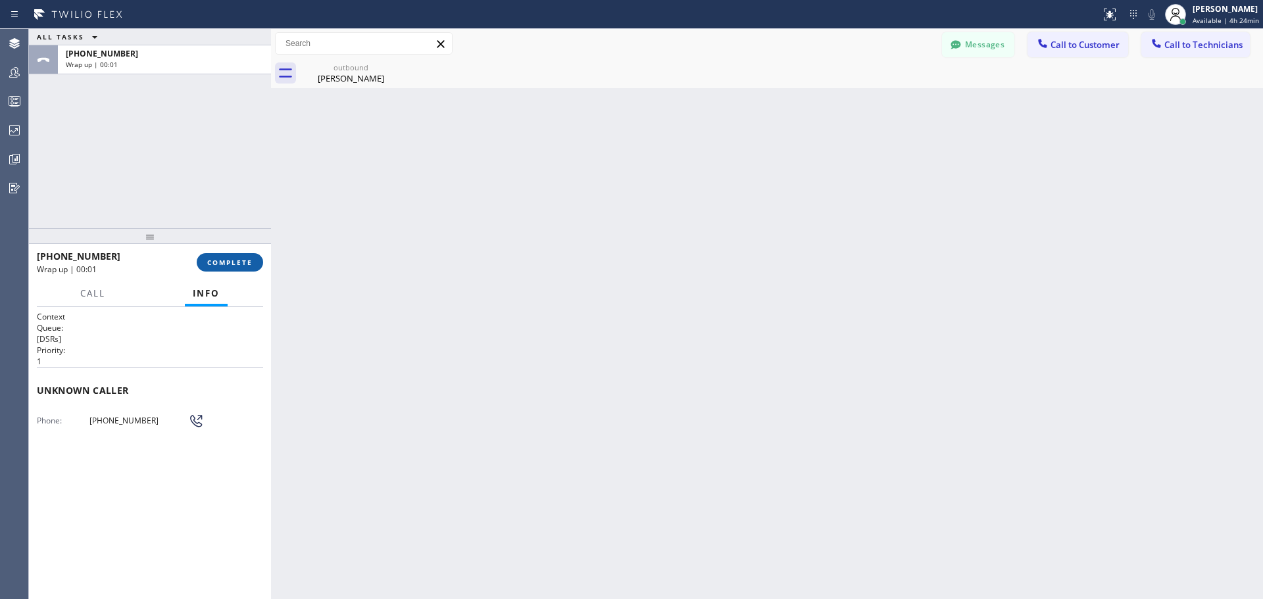
click at [236, 262] on span "COMPLETE" at bounding box center [229, 262] width 45 height 9
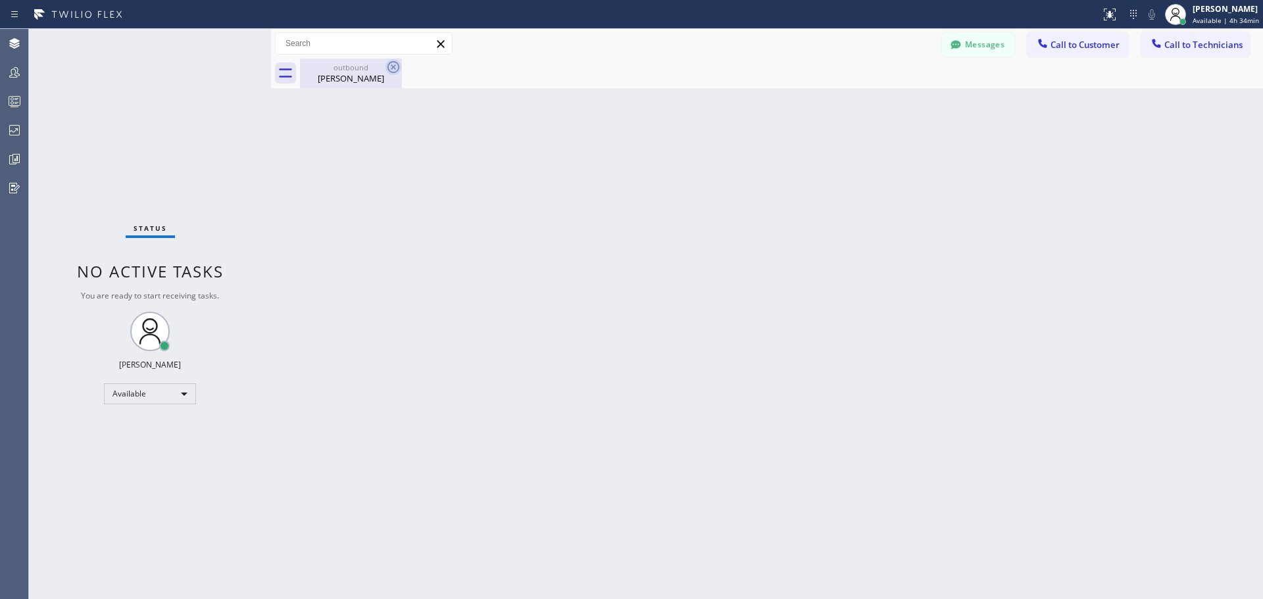
click at [390, 66] on icon at bounding box center [394, 67] width 16 height 16
click at [353, 74] on div "[PERSON_NAME]" at bounding box center [350, 78] width 99 height 12
click at [1065, 51] on button "Call to Customer" at bounding box center [1078, 44] width 101 height 25
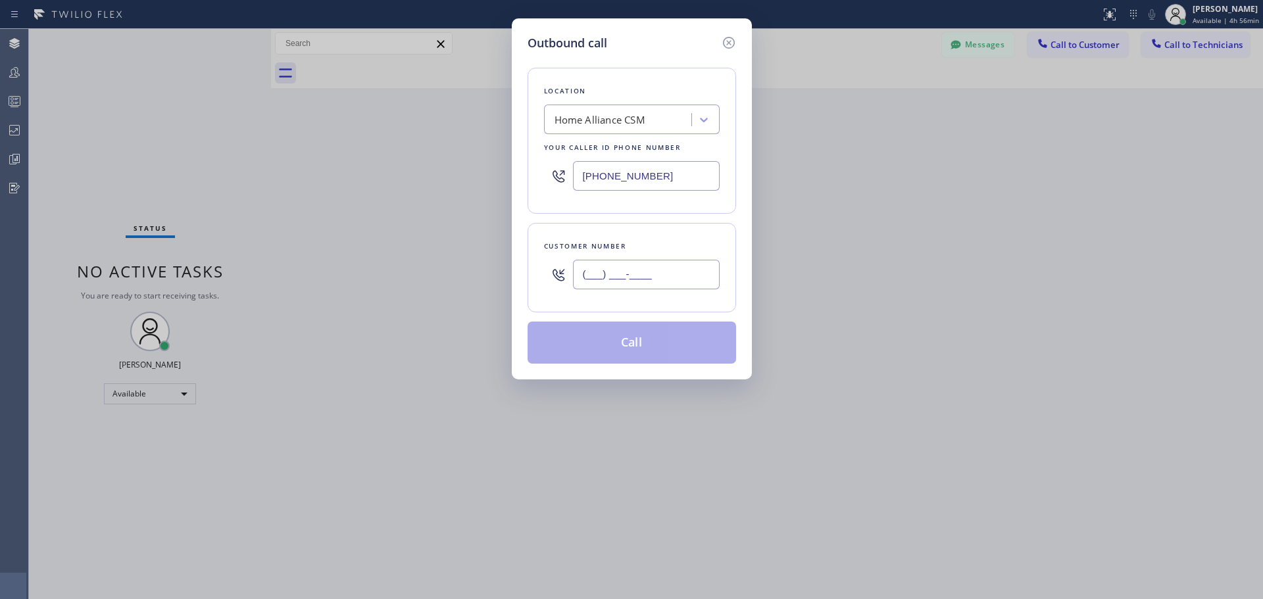
click at [659, 278] on input "(___) ___-____" at bounding box center [646, 275] width 147 height 30
paste input "602) 803-1746"
type input "[PHONE_NUMBER]"
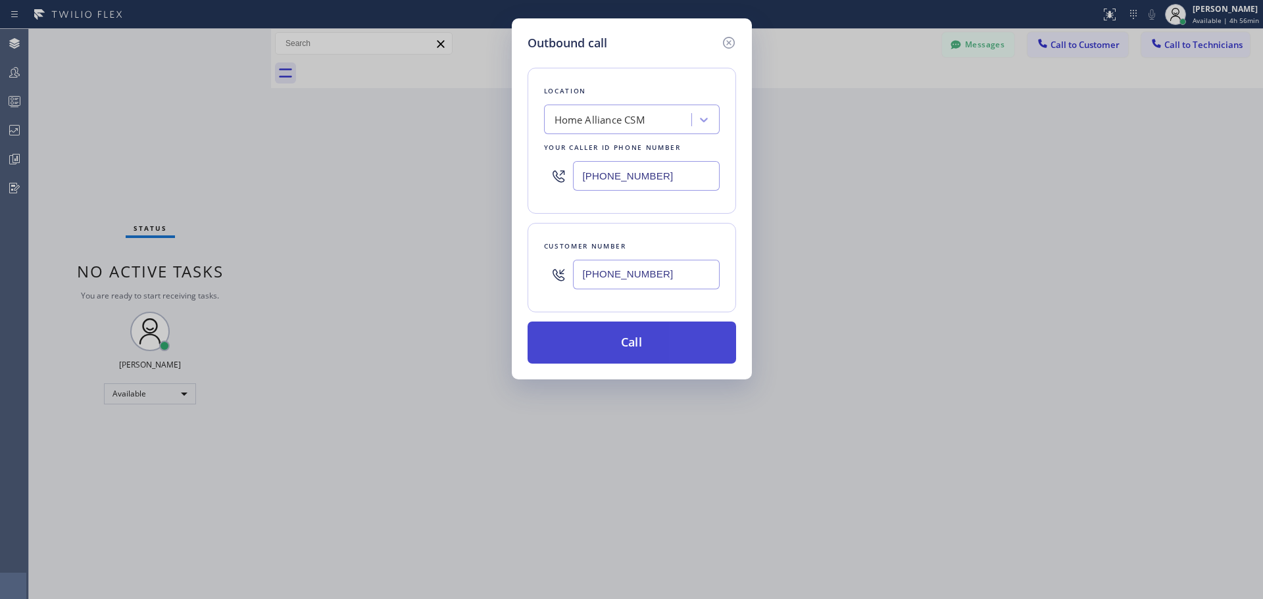
click at [621, 357] on button "Call" at bounding box center [632, 343] width 209 height 42
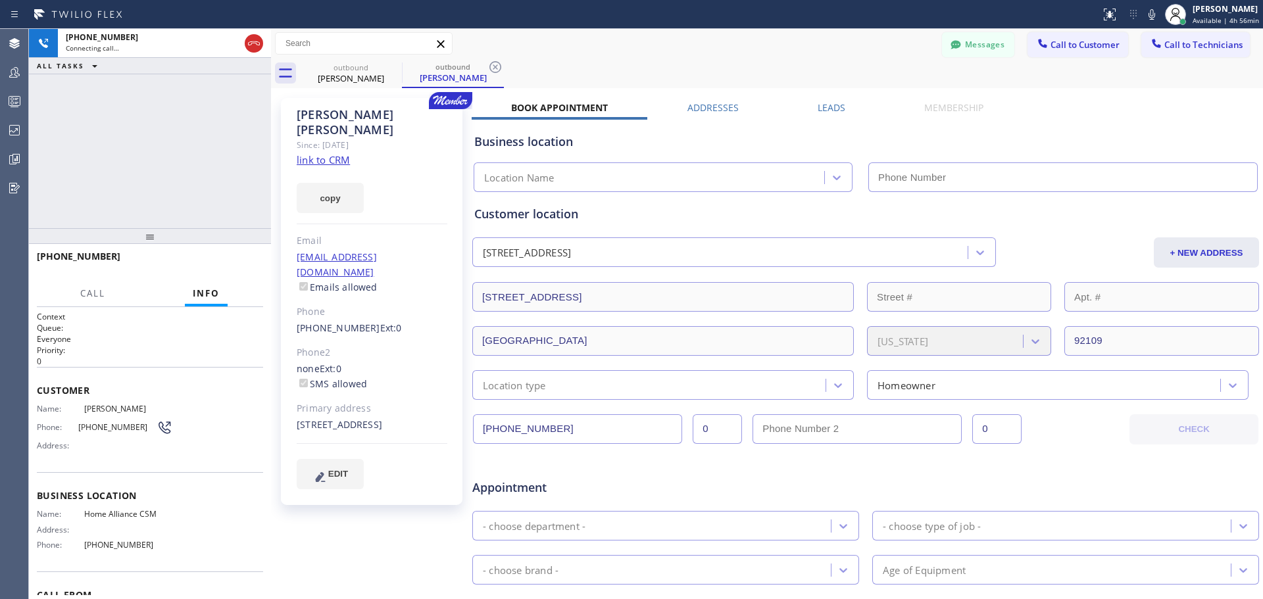
type input "[PHONE_NUMBER]"
click at [247, 261] on span "HANG UP" at bounding box center [233, 262] width 40 height 9
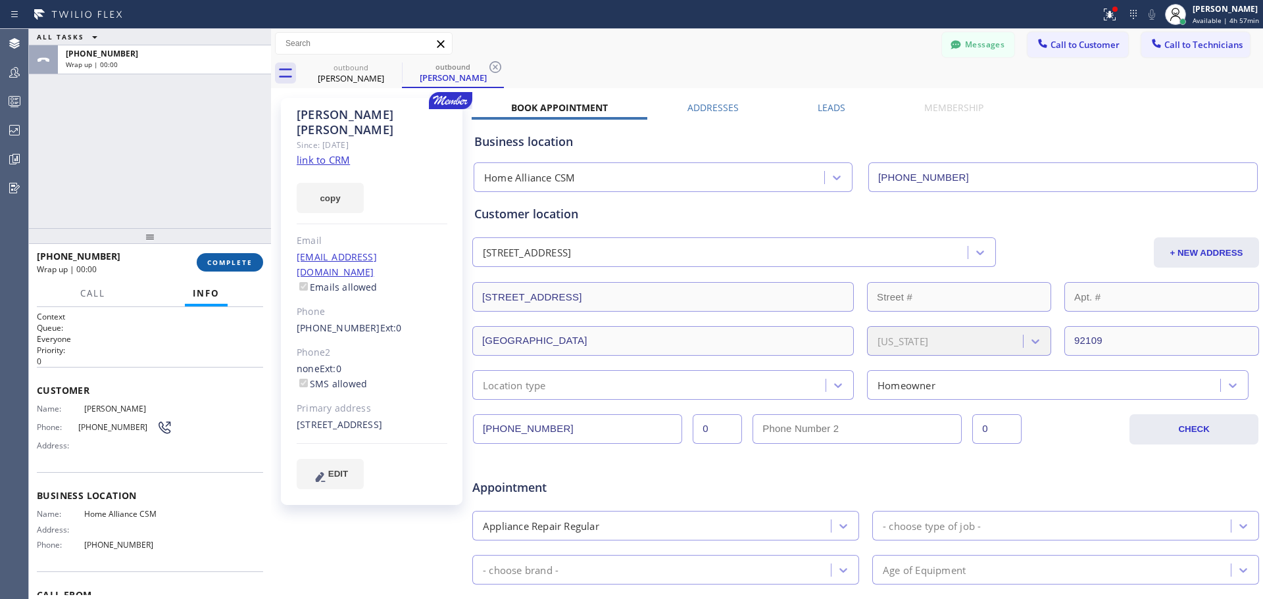
click at [234, 266] on span "COMPLETE" at bounding box center [229, 262] width 45 height 9
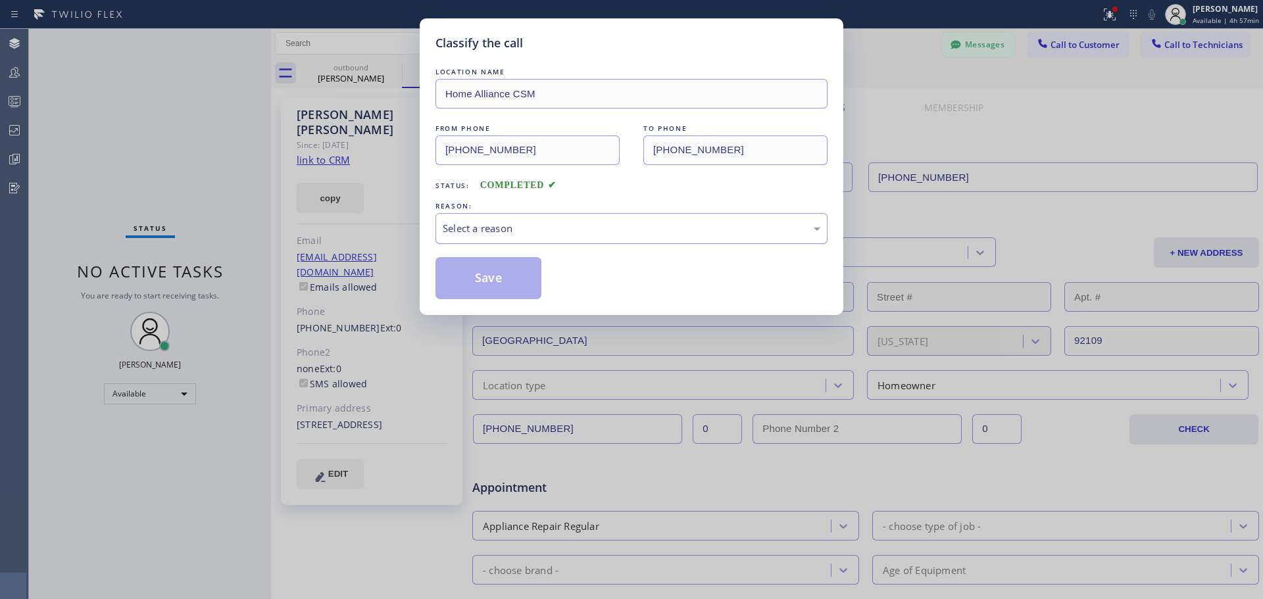
click at [545, 227] on div "Select a reason" at bounding box center [632, 228] width 378 height 15
click at [469, 285] on button "Save" at bounding box center [489, 278] width 106 height 42
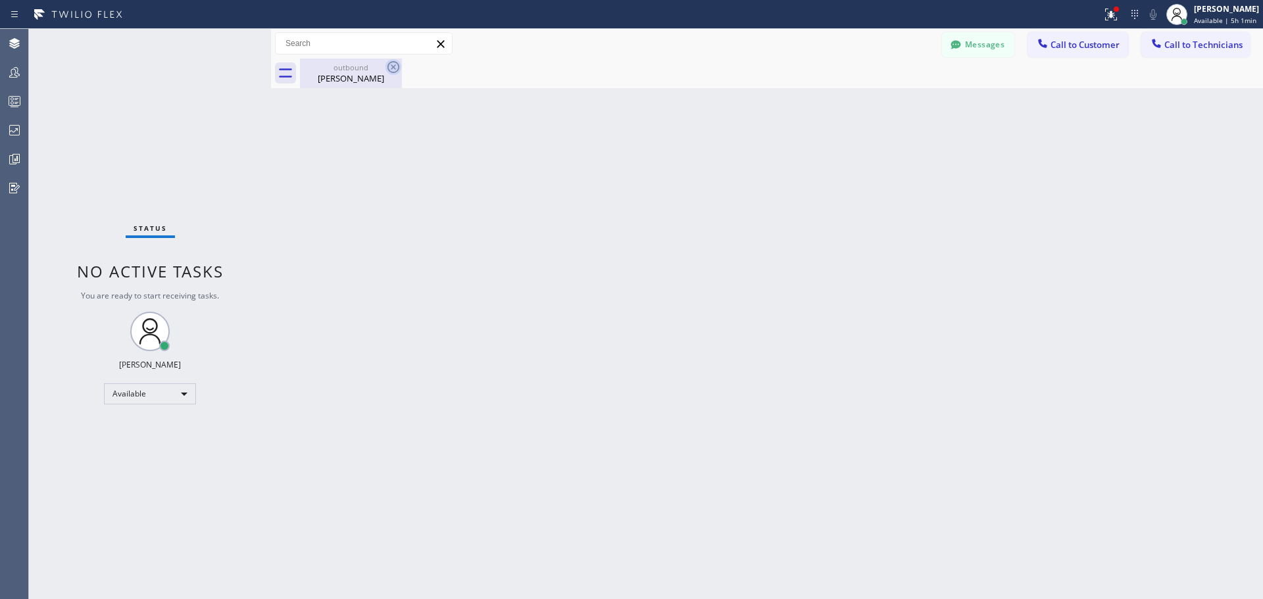
click at [390, 68] on icon at bounding box center [394, 67] width 16 height 16
click at [1080, 49] on span "Call to Customer" at bounding box center [1085, 45] width 69 height 12
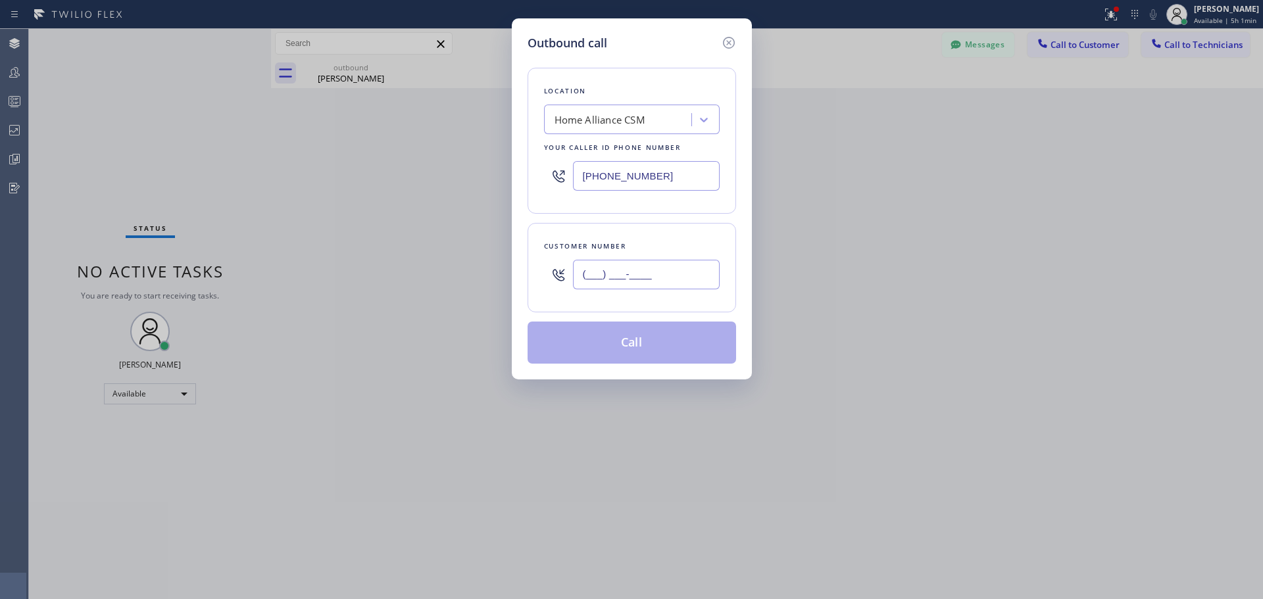
click at [640, 268] on input "(___) ___-____" at bounding box center [646, 275] width 147 height 30
paste input "415) 238-7409"
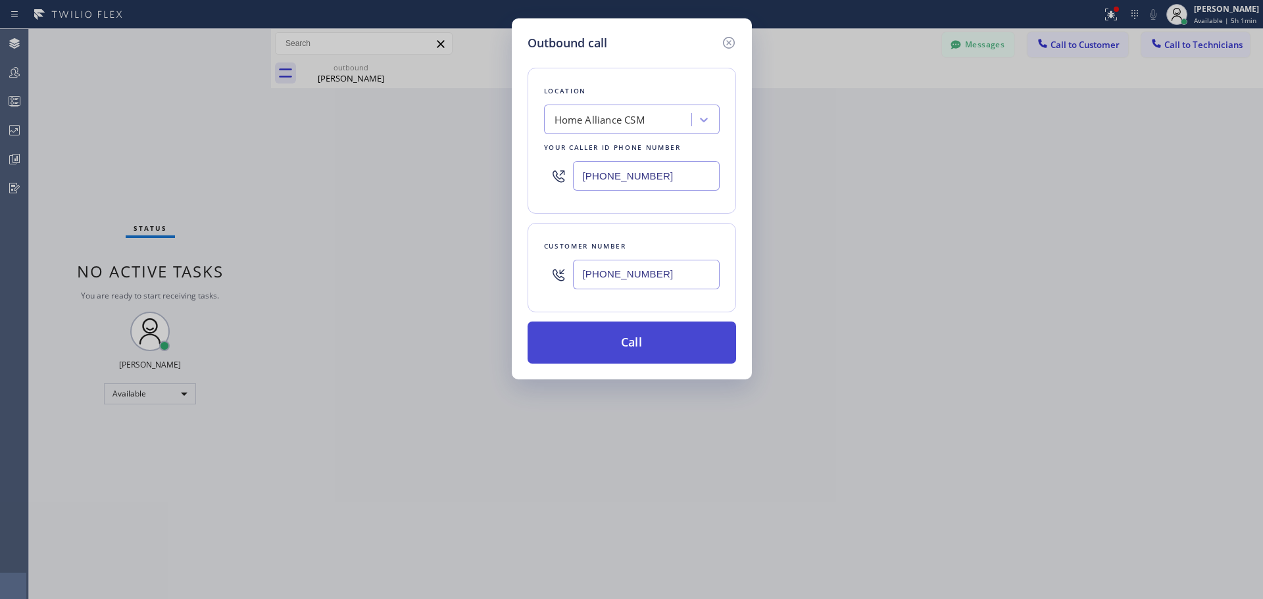
type input "[PHONE_NUMBER]"
click at [646, 349] on button "Call" at bounding box center [632, 343] width 209 height 42
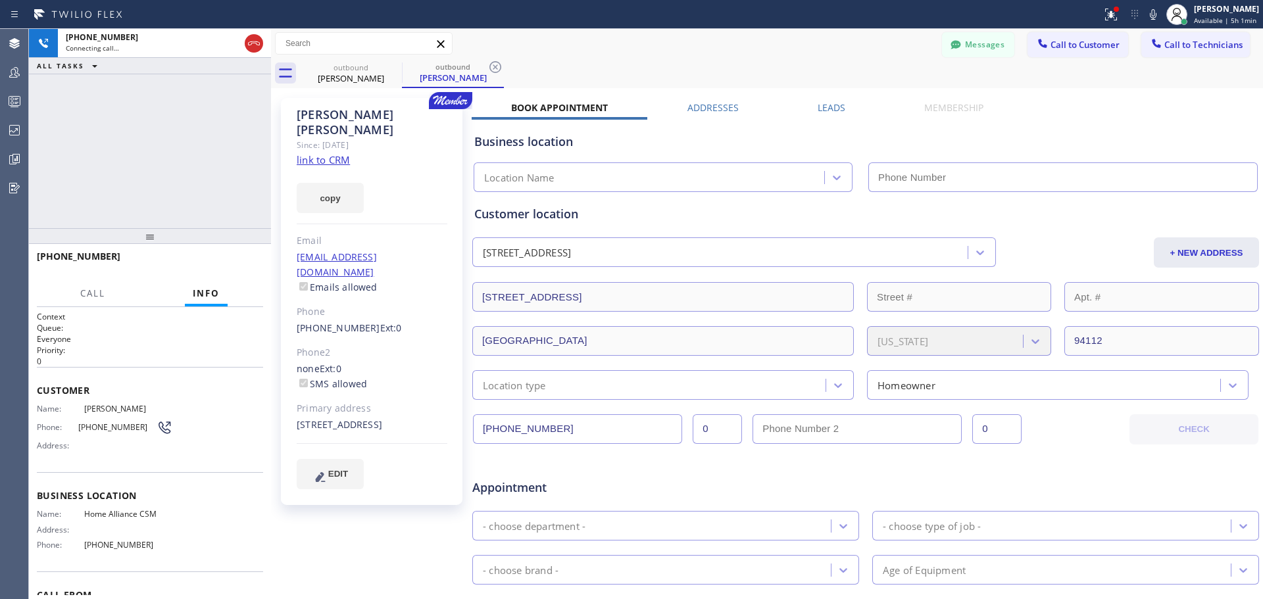
type input "[PHONE_NUMBER]"
click at [243, 268] on button "HANG UP" at bounding box center [232, 262] width 61 height 18
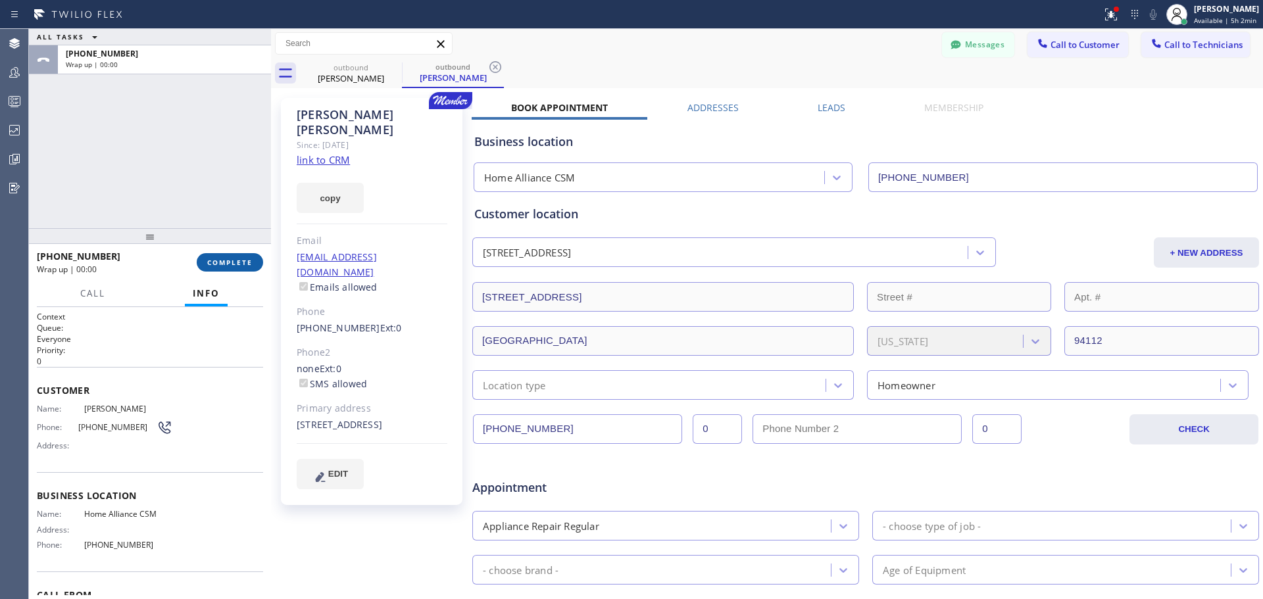
click at [232, 255] on button "COMPLETE" at bounding box center [230, 262] width 66 height 18
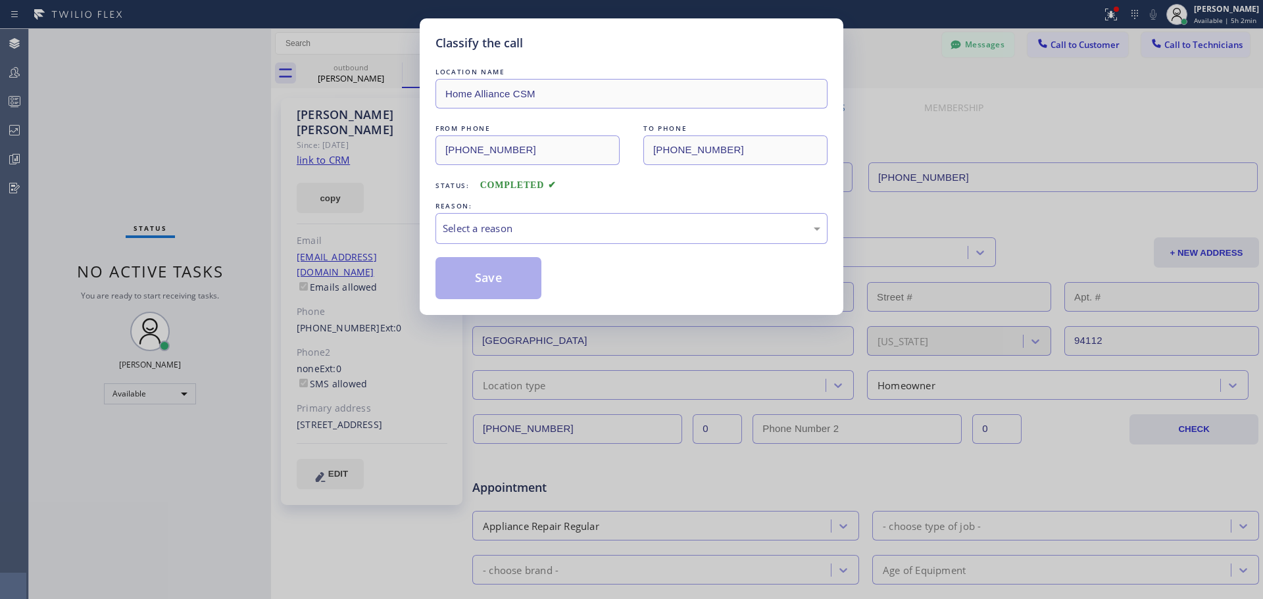
click at [561, 248] on div "LOCATION NAME Home Alliance CSM FROM PHONE [PHONE_NUMBER] TO PHONE [PHONE_NUMBE…" at bounding box center [632, 182] width 392 height 234
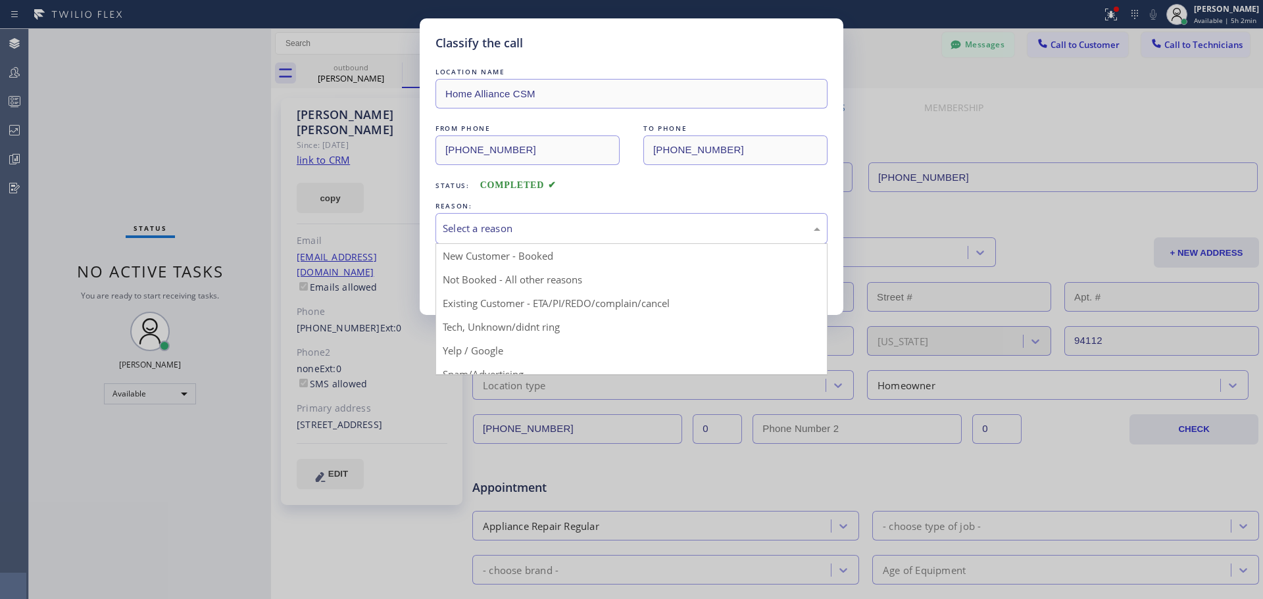
click at [563, 235] on div "Select a reason" at bounding box center [632, 228] width 378 height 15
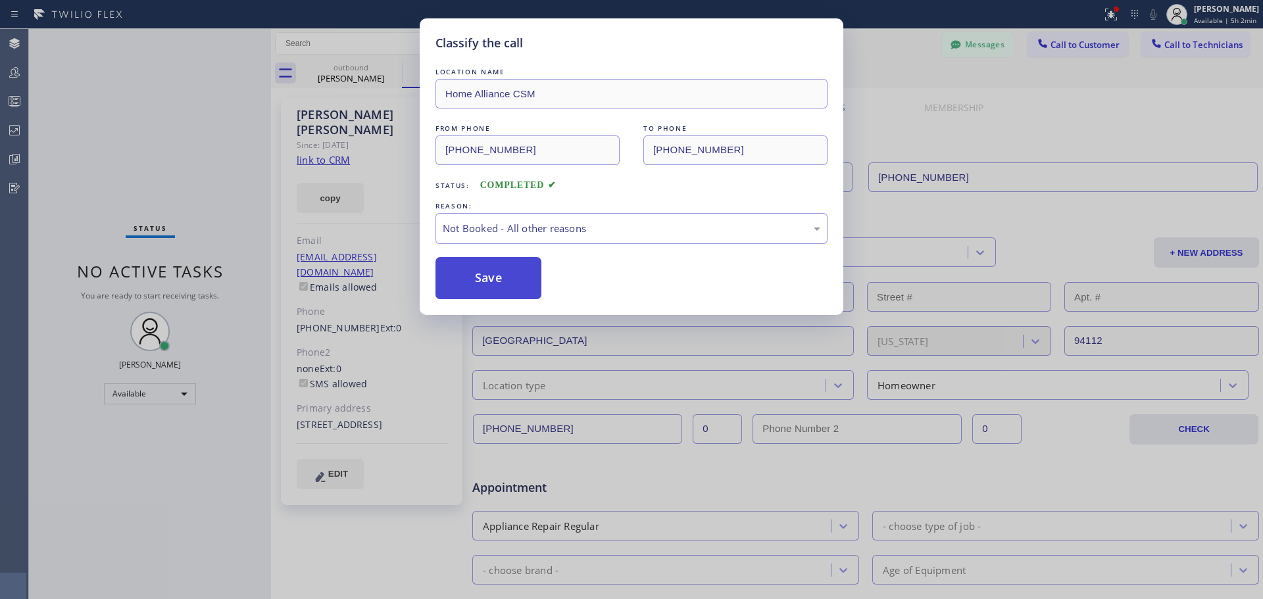
click at [492, 282] on button "Save" at bounding box center [489, 278] width 106 height 42
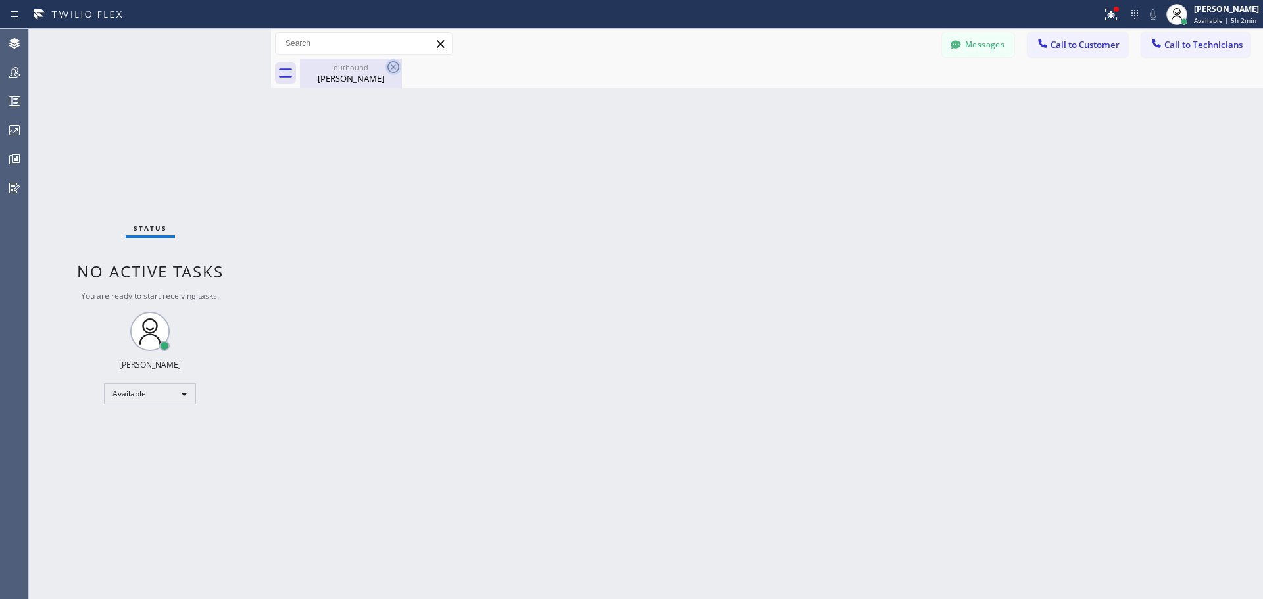
click at [391, 64] on icon at bounding box center [394, 67] width 16 height 16
click at [1101, 17] on div at bounding box center [1111, 15] width 29 height 16
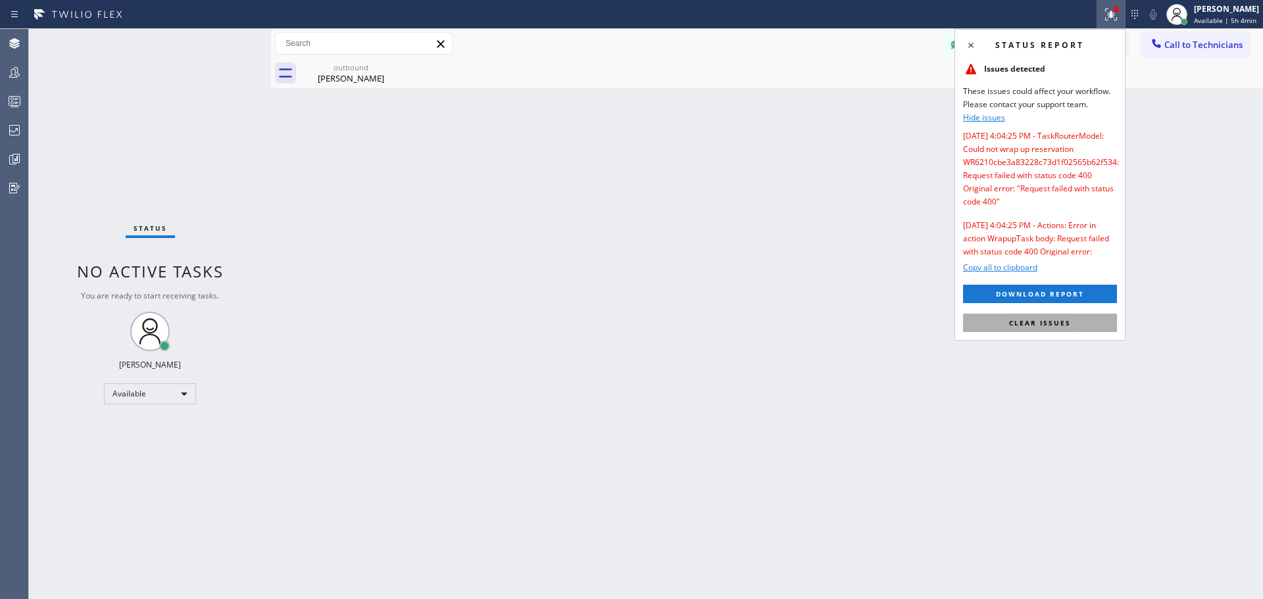
click at [1053, 325] on span "Clear issues" at bounding box center [1040, 322] width 62 height 9
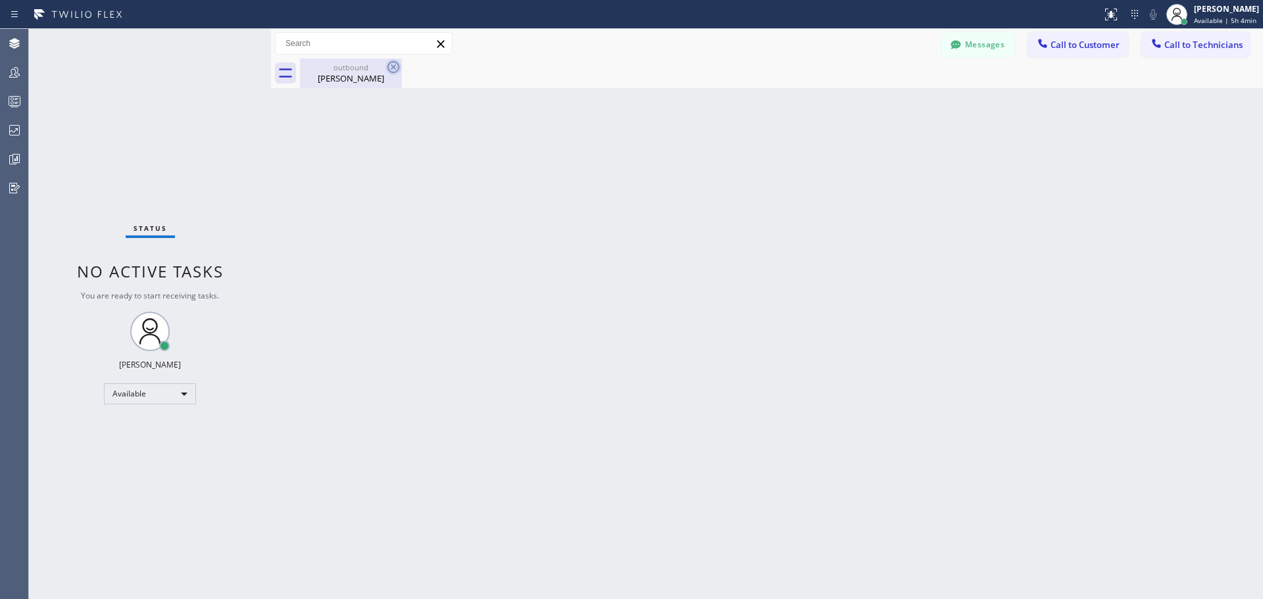
click at [390, 67] on icon at bounding box center [394, 67] width 16 height 16
click at [1065, 49] on span "Call to Customer" at bounding box center [1085, 45] width 69 height 12
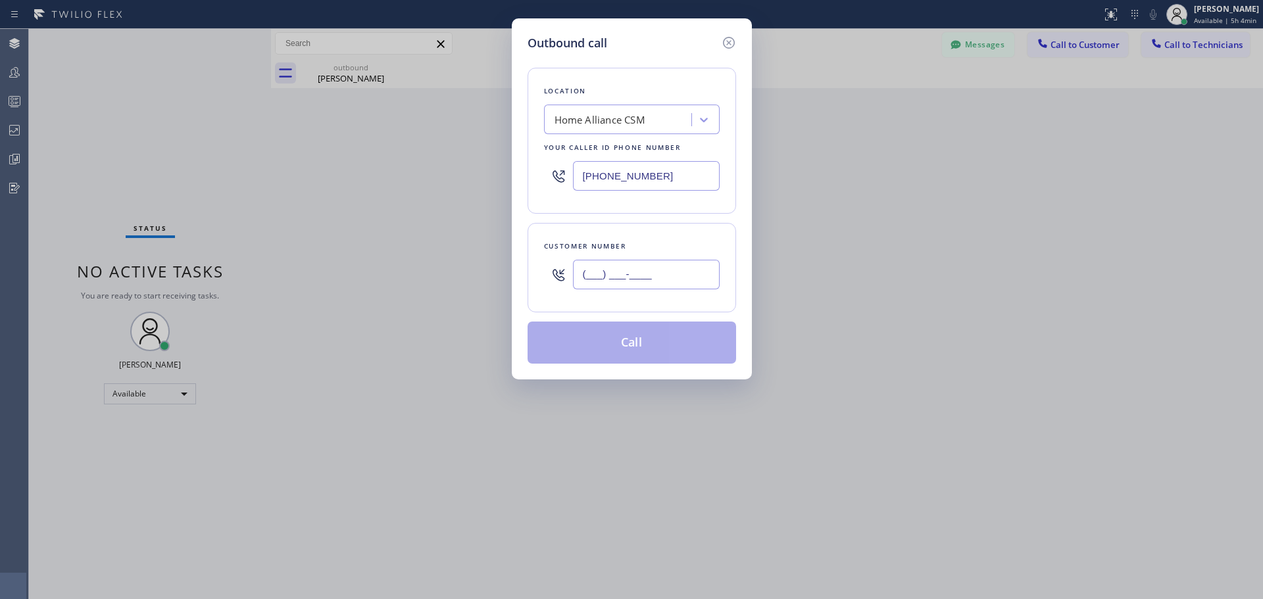
click at [637, 271] on input "(___) ___-____" at bounding box center [646, 275] width 147 height 30
paste input "708) 500-5400"
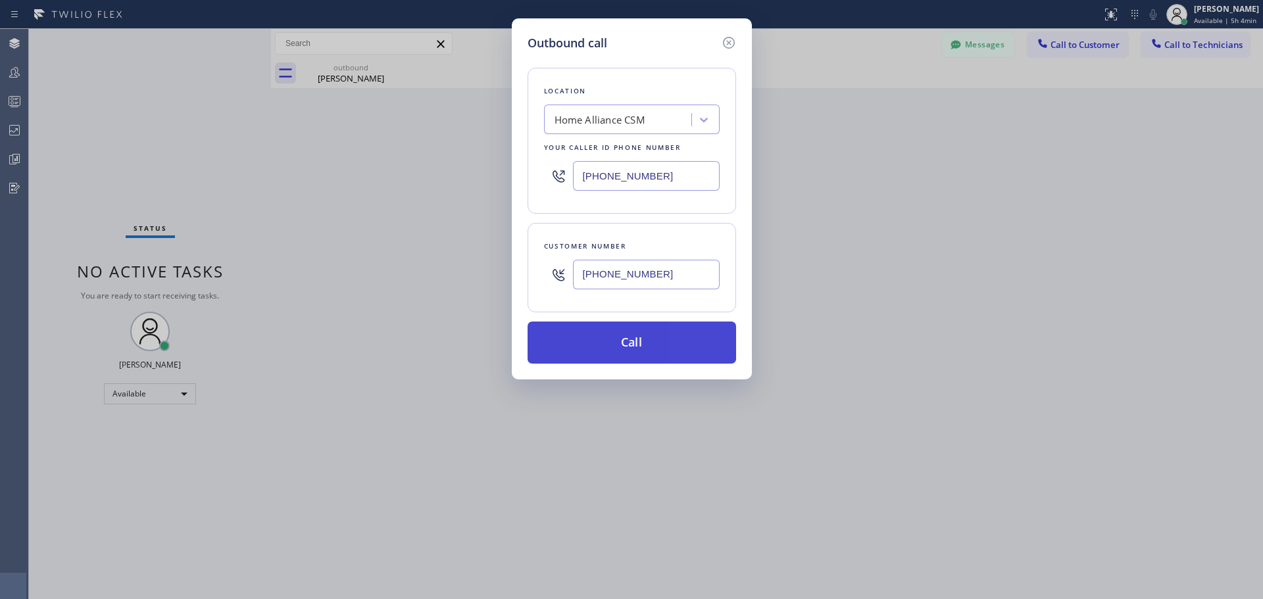
type input "[PHONE_NUMBER]"
click at [636, 336] on button "Call" at bounding box center [632, 343] width 209 height 42
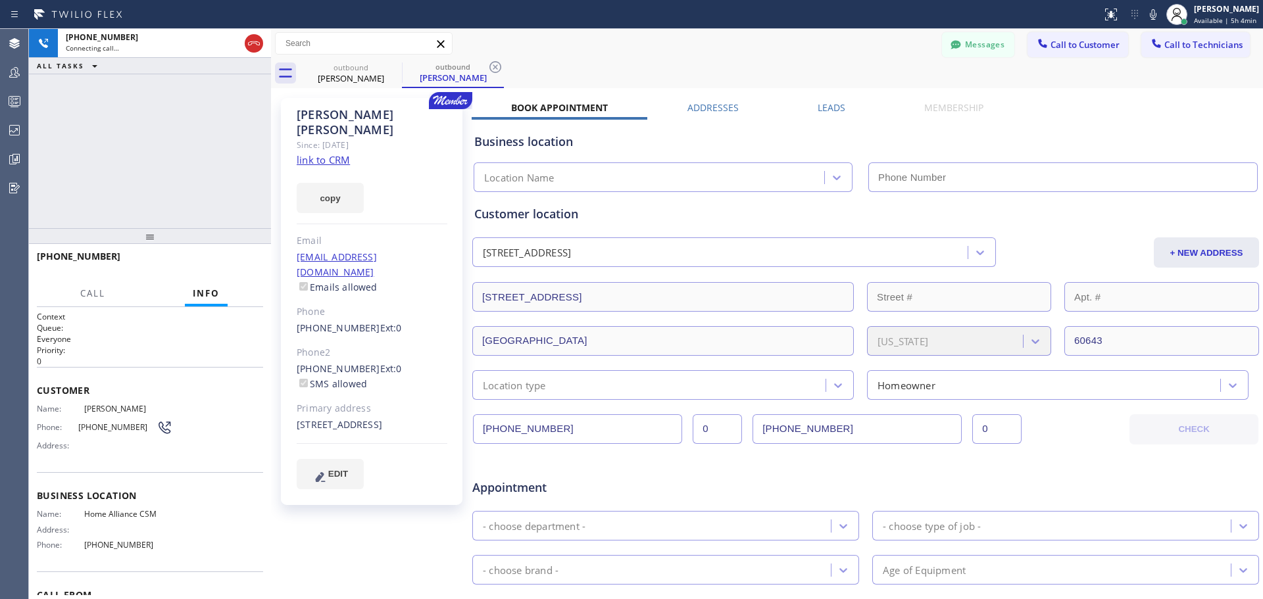
type input "[PHONE_NUMBER]"
drag, startPoint x: 229, startPoint y: 263, endPoint x: 232, endPoint y: 272, distance: 9.6
click at [229, 261] on span "HANG UP" at bounding box center [233, 262] width 40 height 9
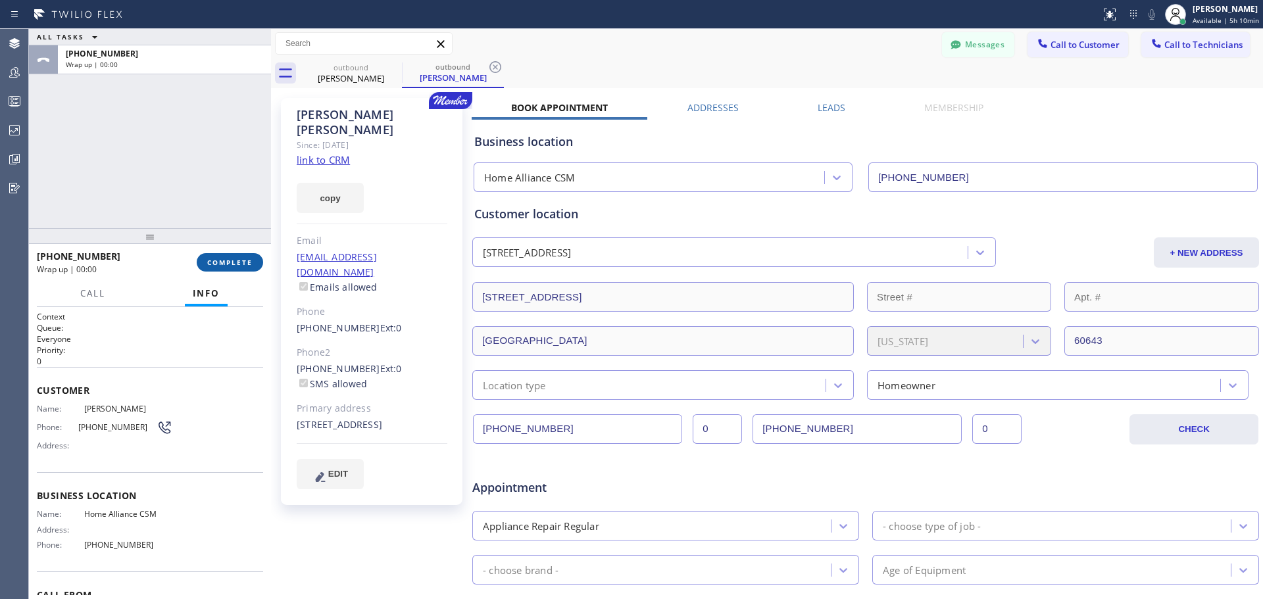
click at [230, 255] on button "COMPLETE" at bounding box center [230, 262] width 66 height 18
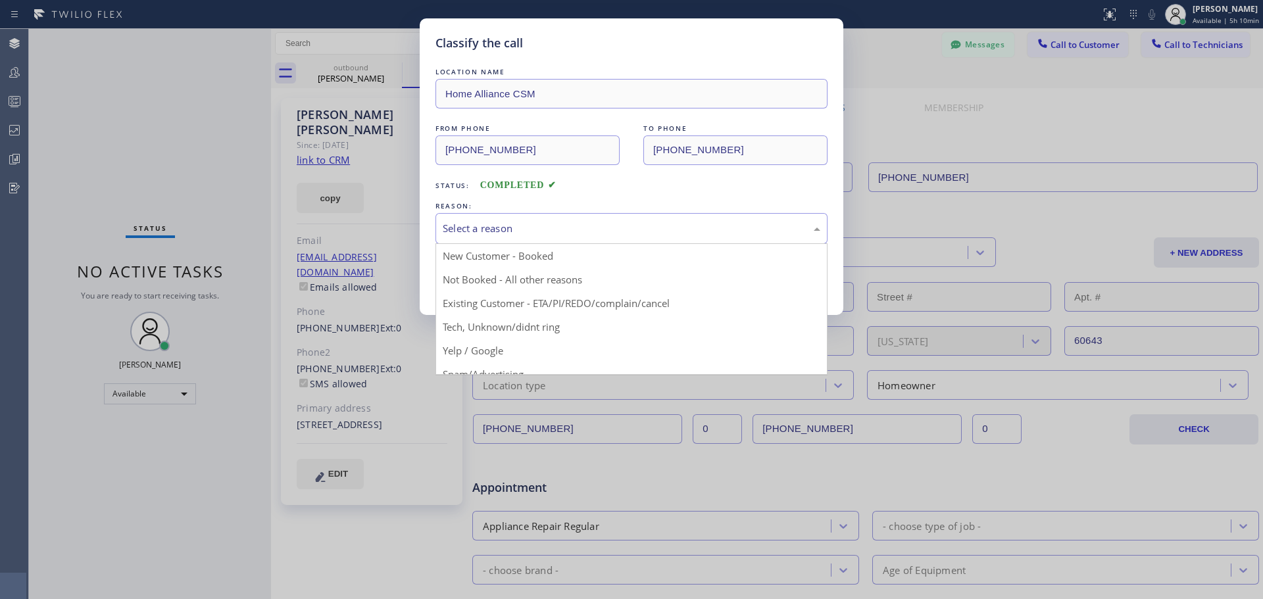
click at [566, 230] on div "Select a reason" at bounding box center [632, 228] width 378 height 15
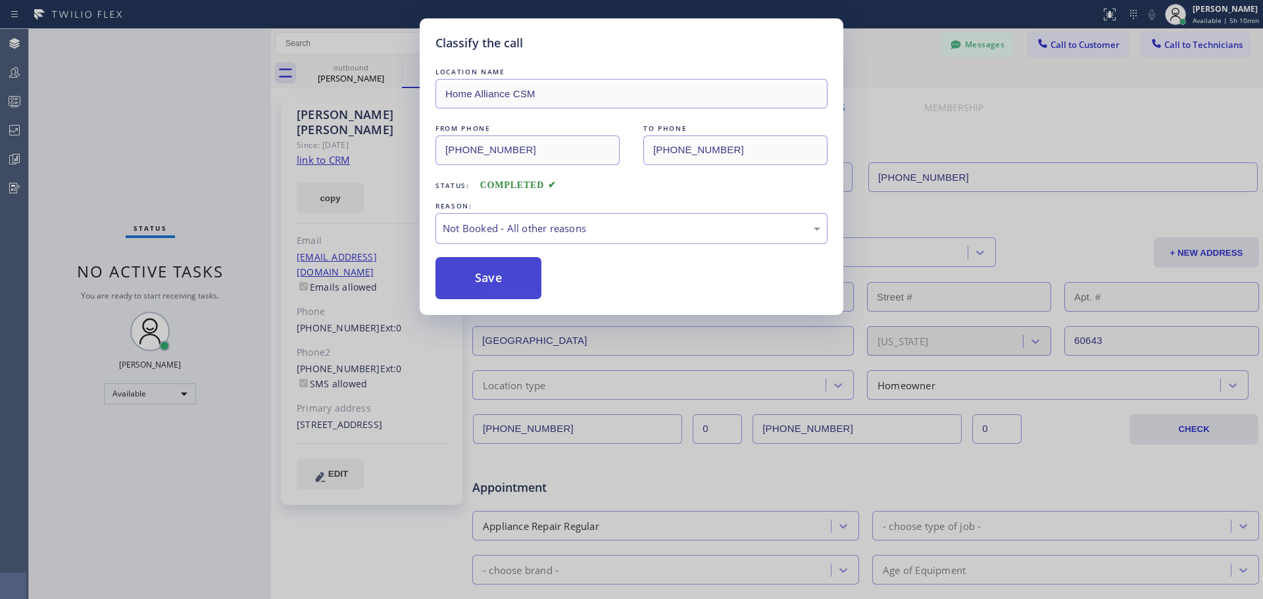
click at [484, 278] on button "Save" at bounding box center [489, 278] width 106 height 42
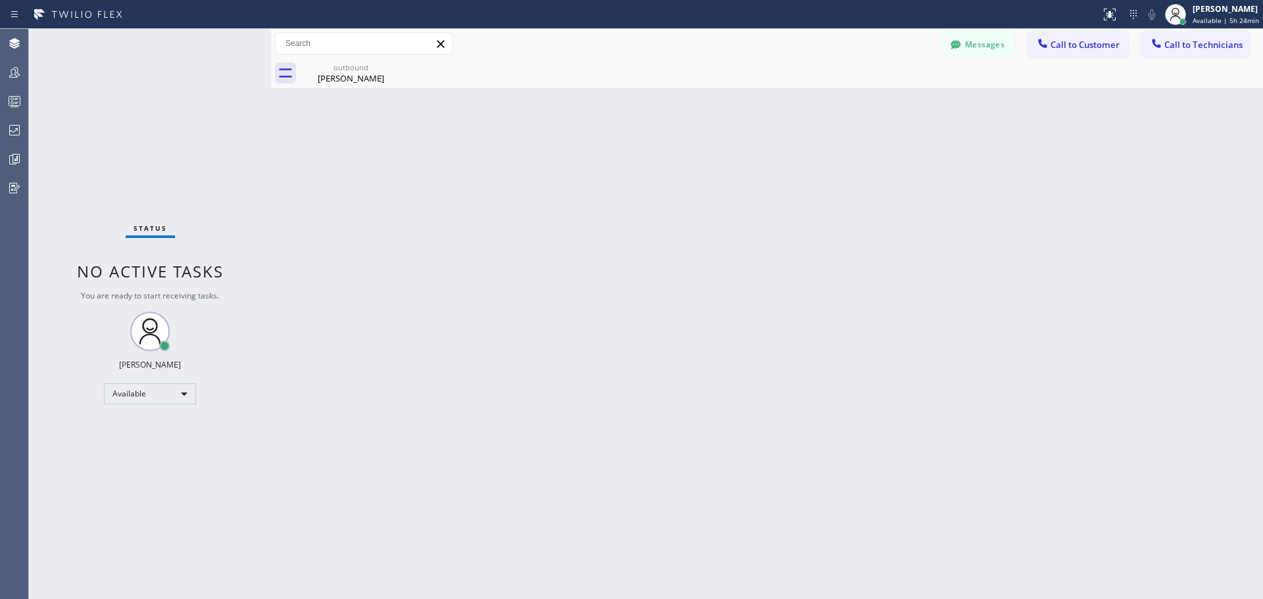
drag, startPoint x: 385, startPoint y: 69, endPoint x: 422, endPoint y: 49, distance: 42.7
click at [385, 69] on div "outbound" at bounding box center [350, 68] width 99 height 10
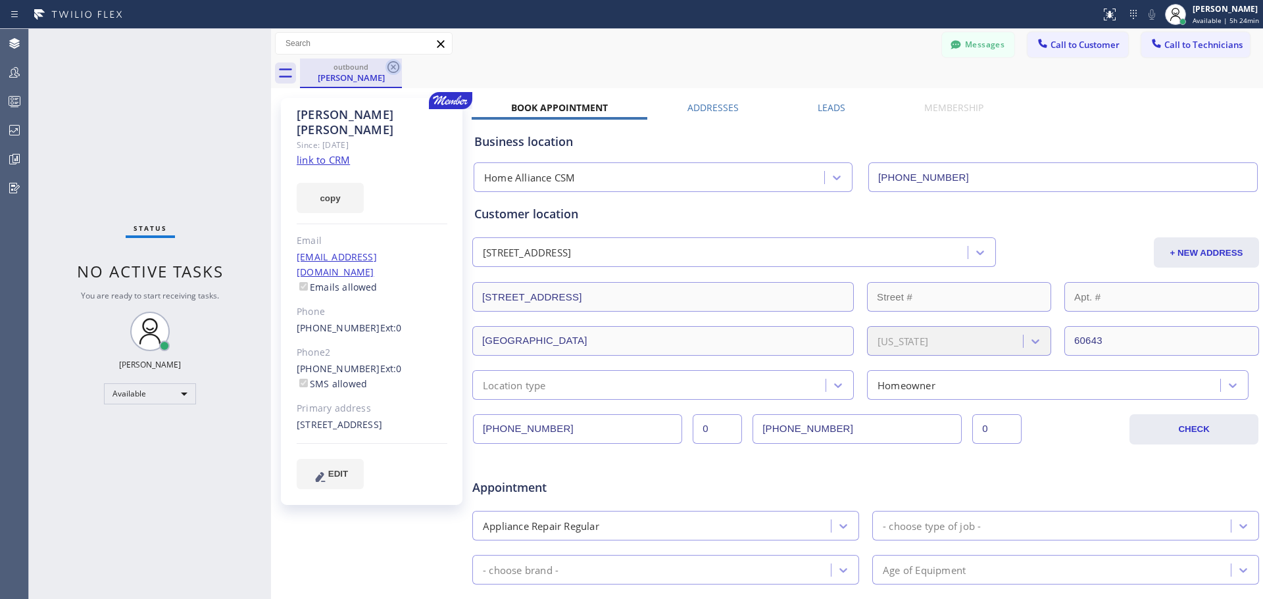
click at [395, 70] on icon at bounding box center [394, 67] width 16 height 16
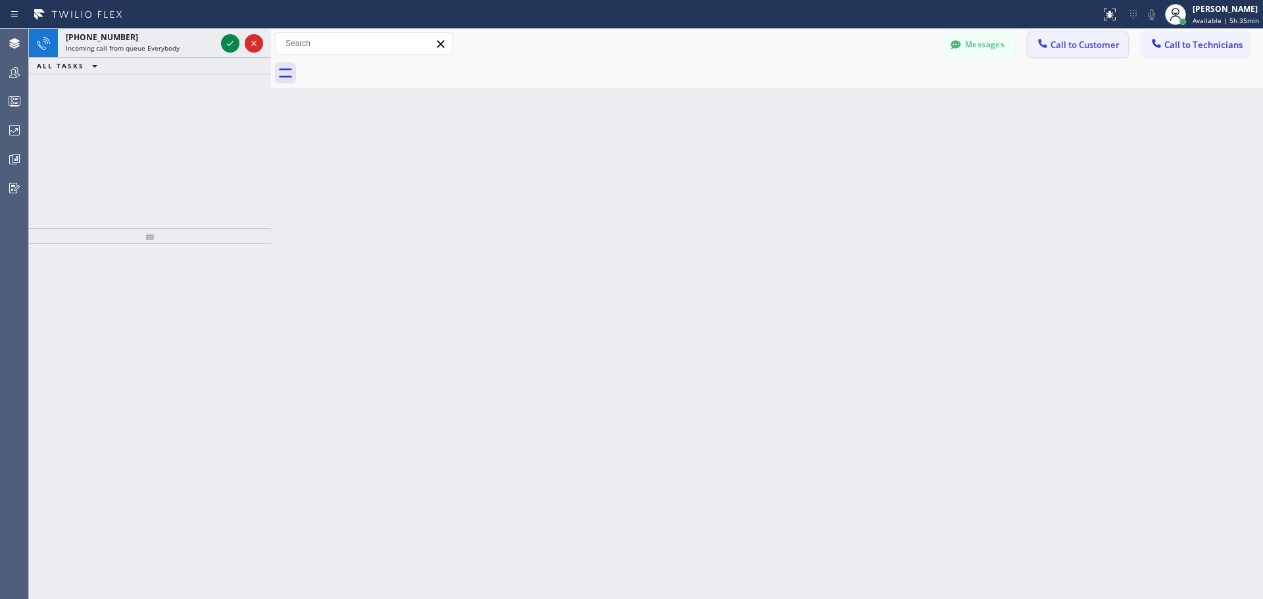
click at [1090, 45] on span "Call to Customer" at bounding box center [1085, 45] width 69 height 12
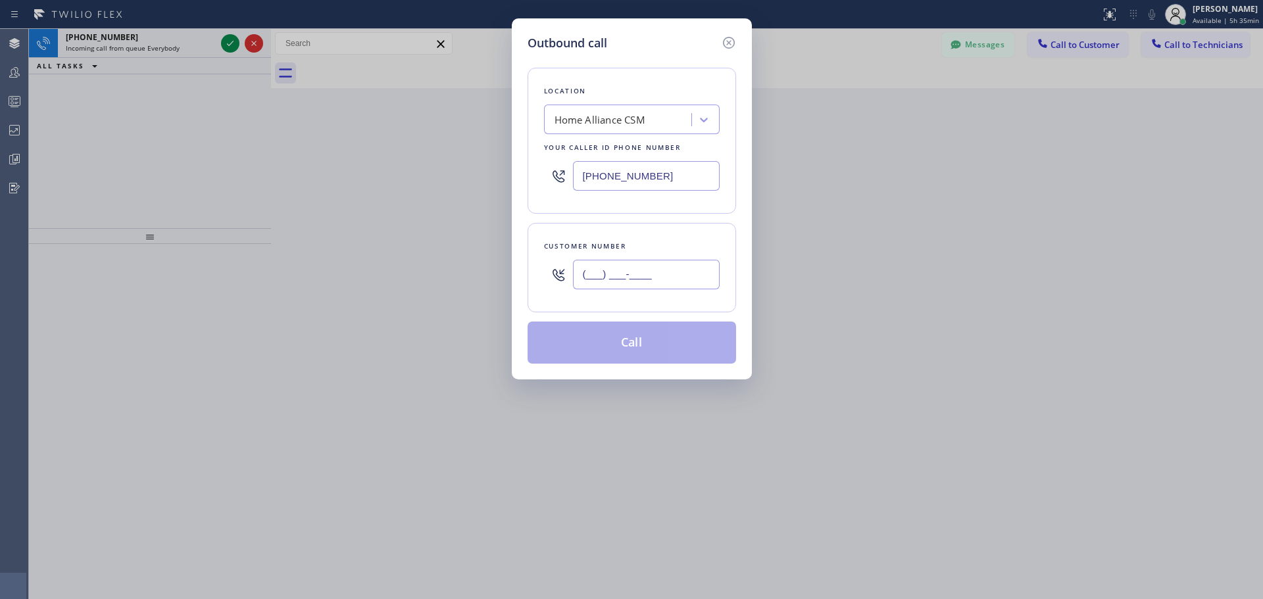
click at [603, 268] on input "(___) ___-____" at bounding box center [646, 275] width 147 height 30
paste input "303) 359-1584"
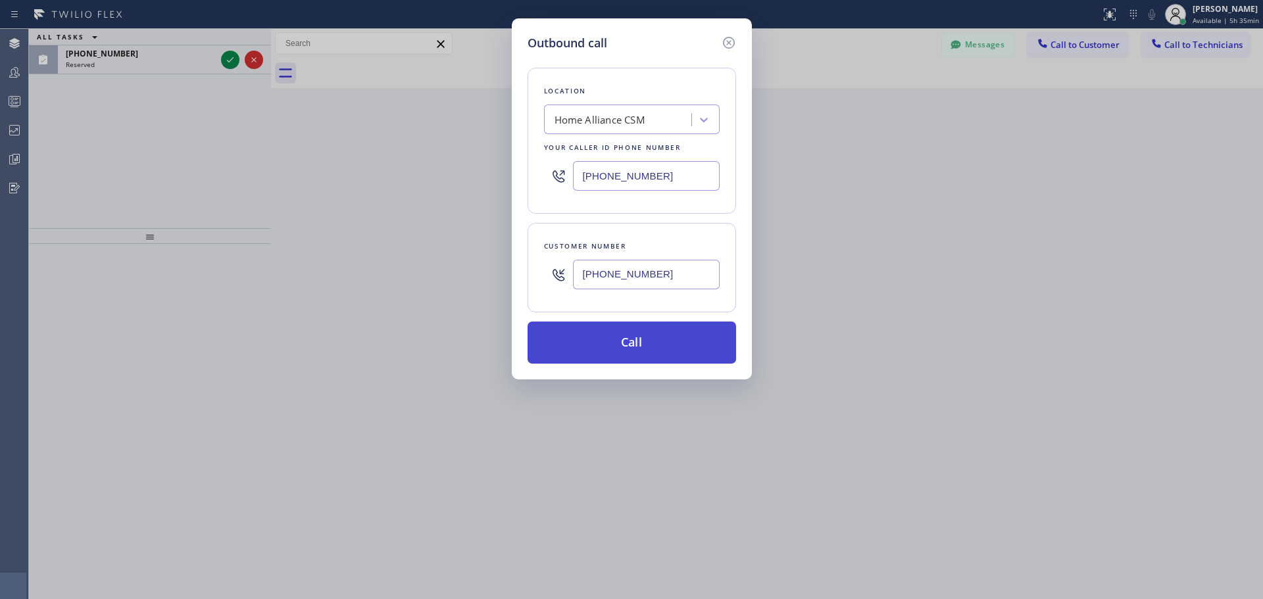
type input "[PHONE_NUMBER]"
click at [665, 334] on button "Call" at bounding box center [632, 343] width 209 height 42
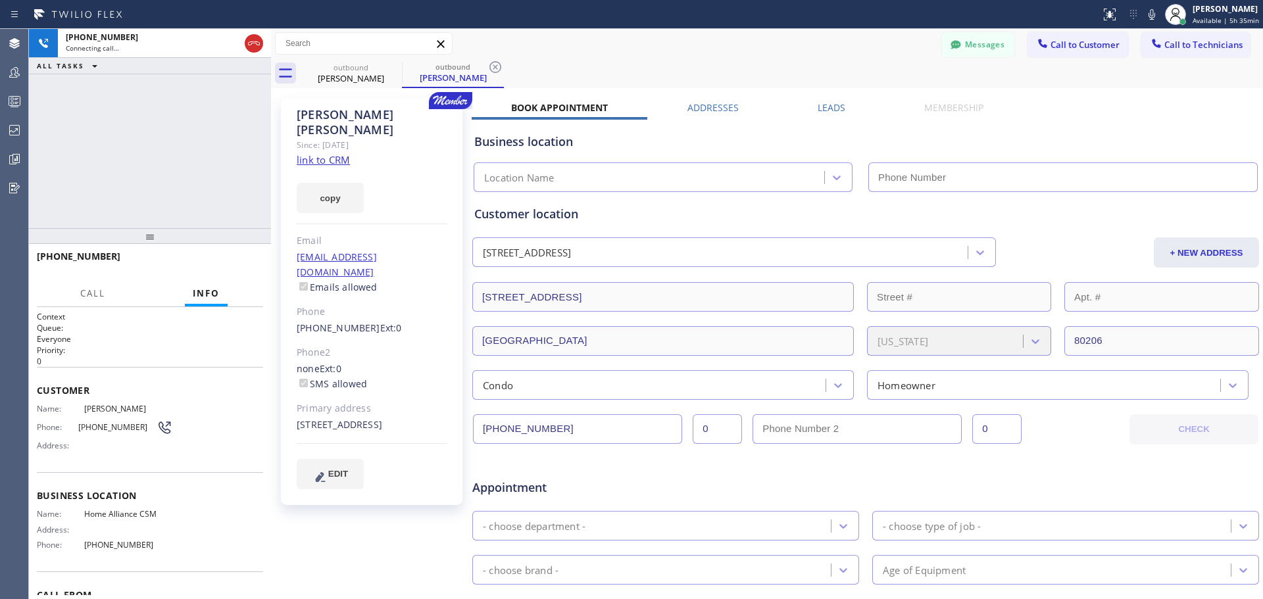
type input "[PHONE_NUMBER]"
click at [230, 265] on span "HANG UP" at bounding box center [233, 262] width 40 height 9
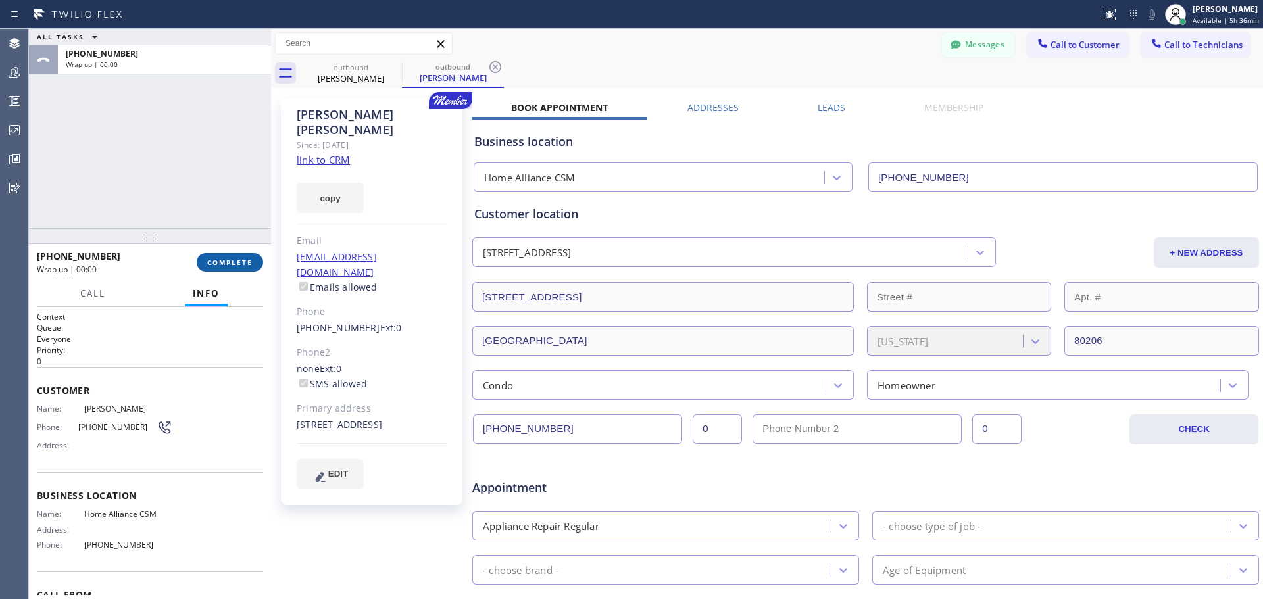
click at [233, 264] on span "COMPLETE" at bounding box center [229, 262] width 45 height 9
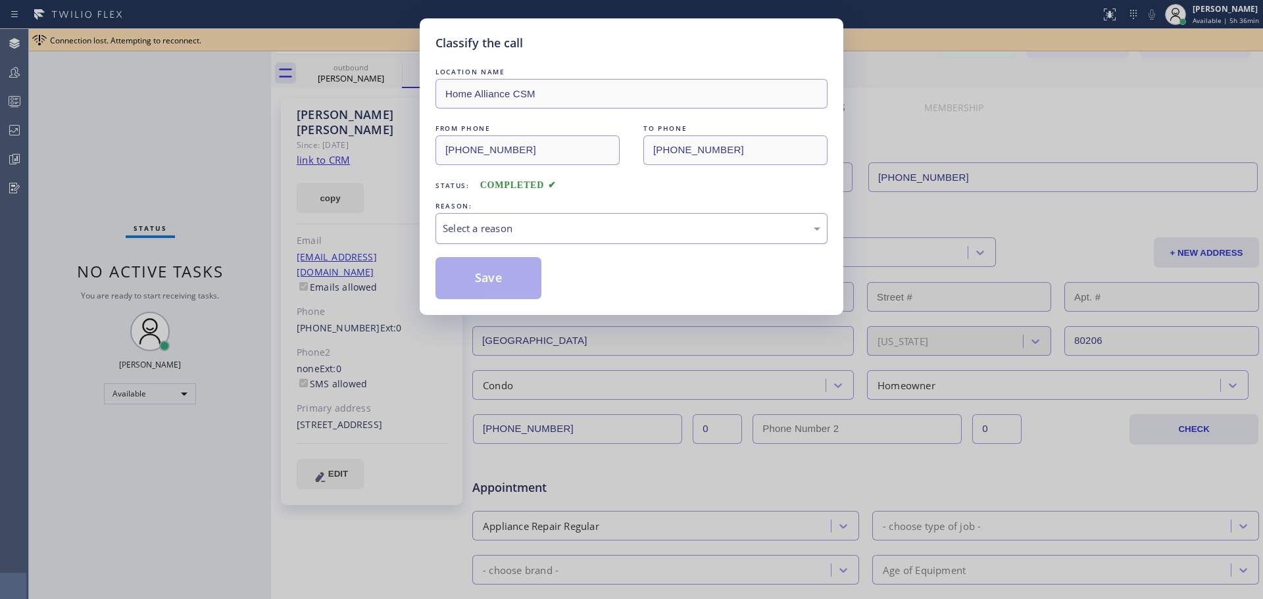
click at [598, 230] on div "Select a reason" at bounding box center [632, 228] width 378 height 15
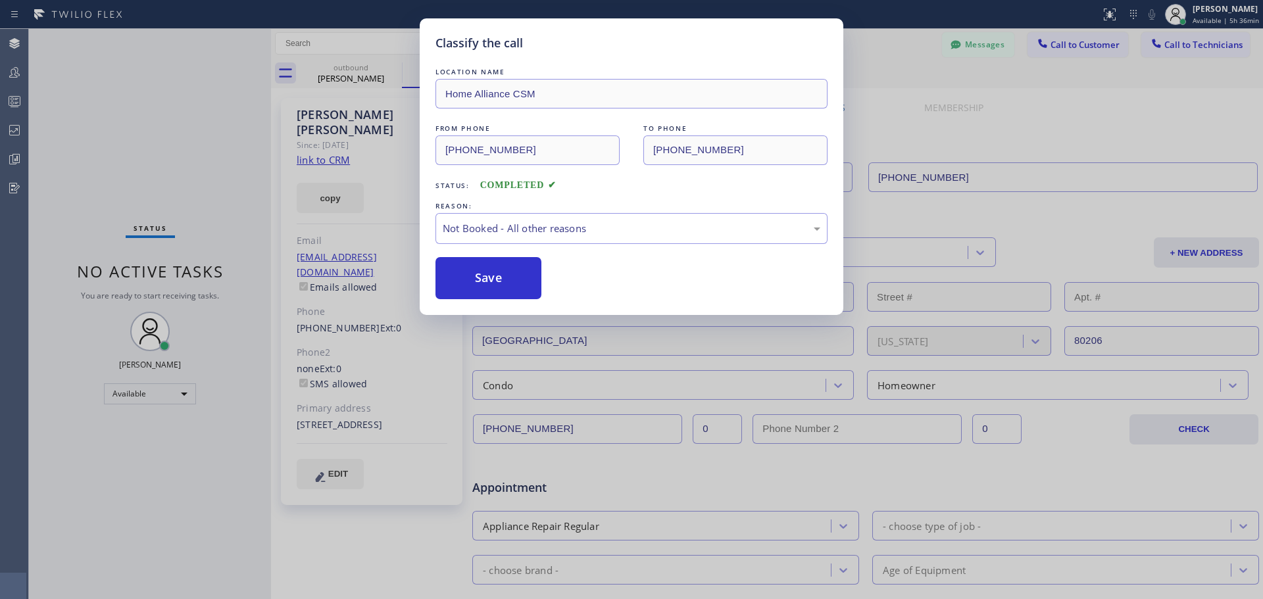
drag, startPoint x: 479, startPoint y: 284, endPoint x: 829, endPoint y: 343, distance: 355.0
click at [481, 284] on button "Save" at bounding box center [489, 278] width 106 height 42
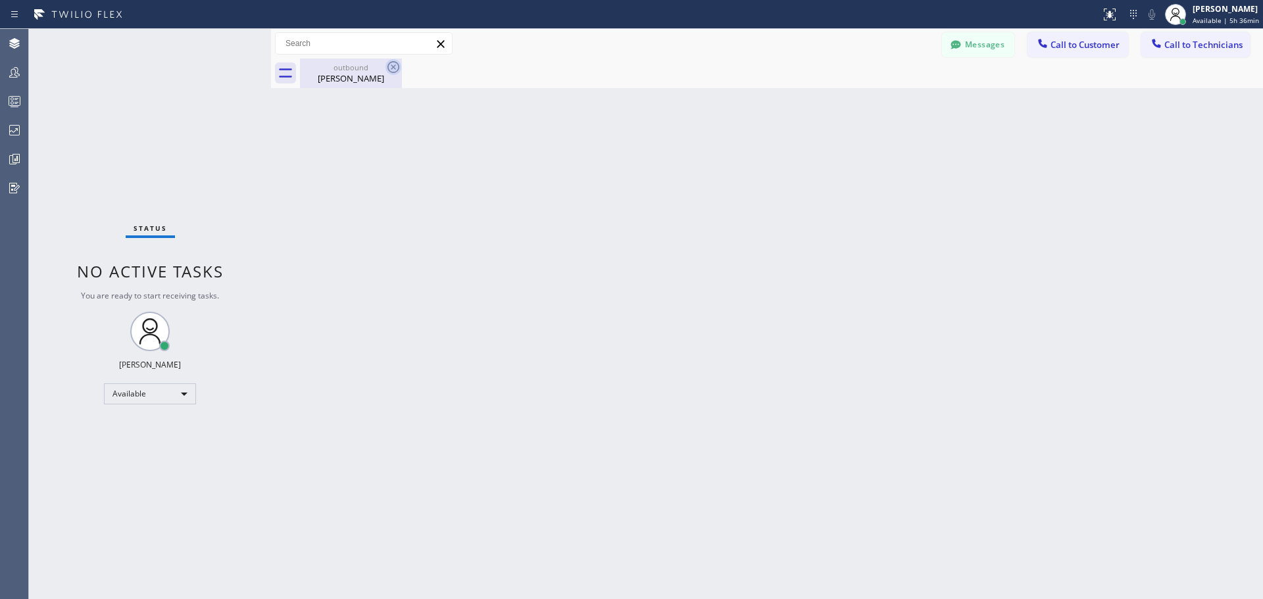
click at [389, 68] on icon at bounding box center [394, 67] width 16 height 16
click at [392, 68] on icon at bounding box center [394, 67] width 12 height 12
click at [380, 74] on div "[PERSON_NAME]" at bounding box center [350, 78] width 99 height 12
click at [1068, 45] on span "Call to Customer" at bounding box center [1085, 45] width 69 height 12
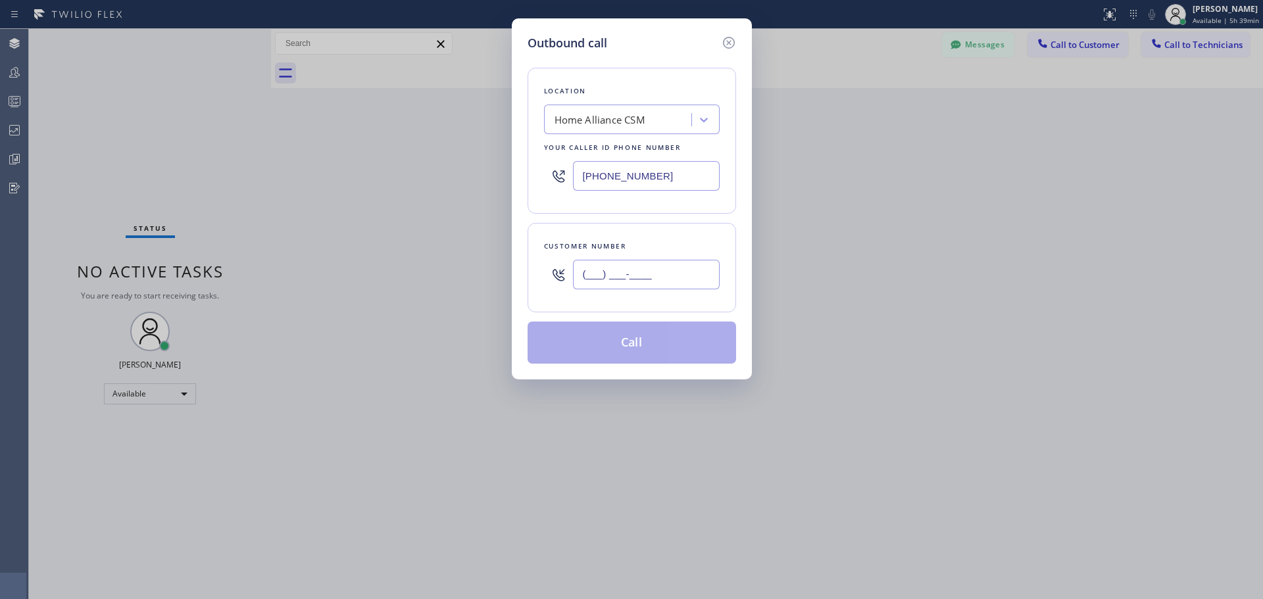
click at [648, 275] on input "(___) ___-____" at bounding box center [646, 275] width 147 height 30
paste input "310) 614-0634"
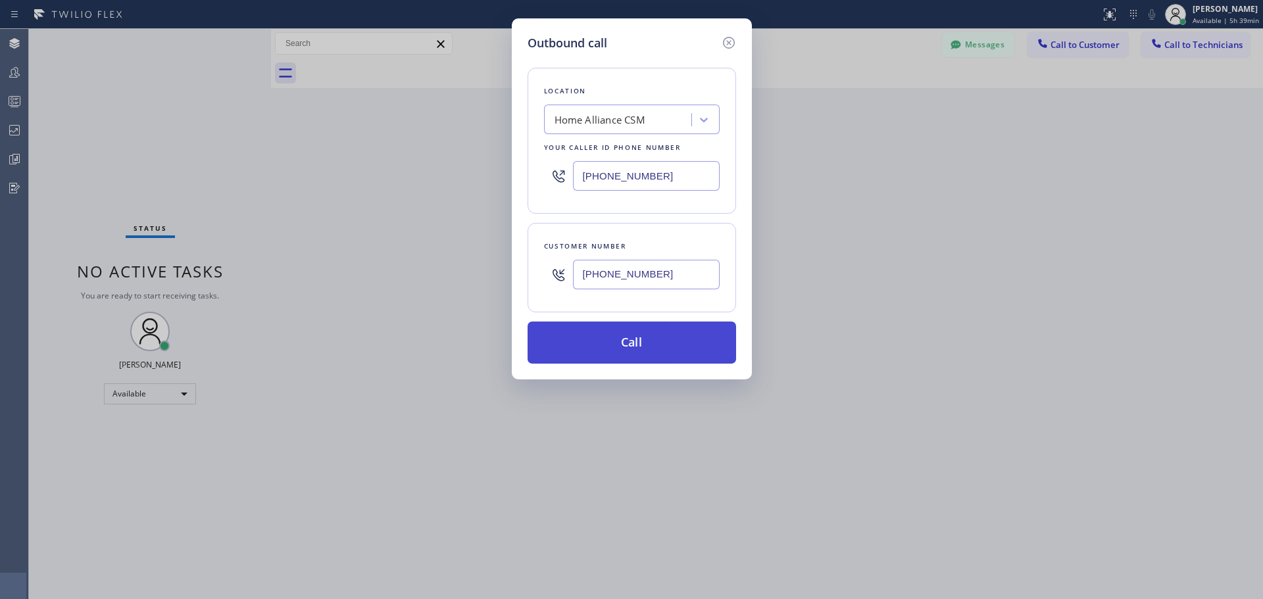
type input "[PHONE_NUMBER]"
click at [659, 352] on button "Call" at bounding box center [632, 343] width 209 height 42
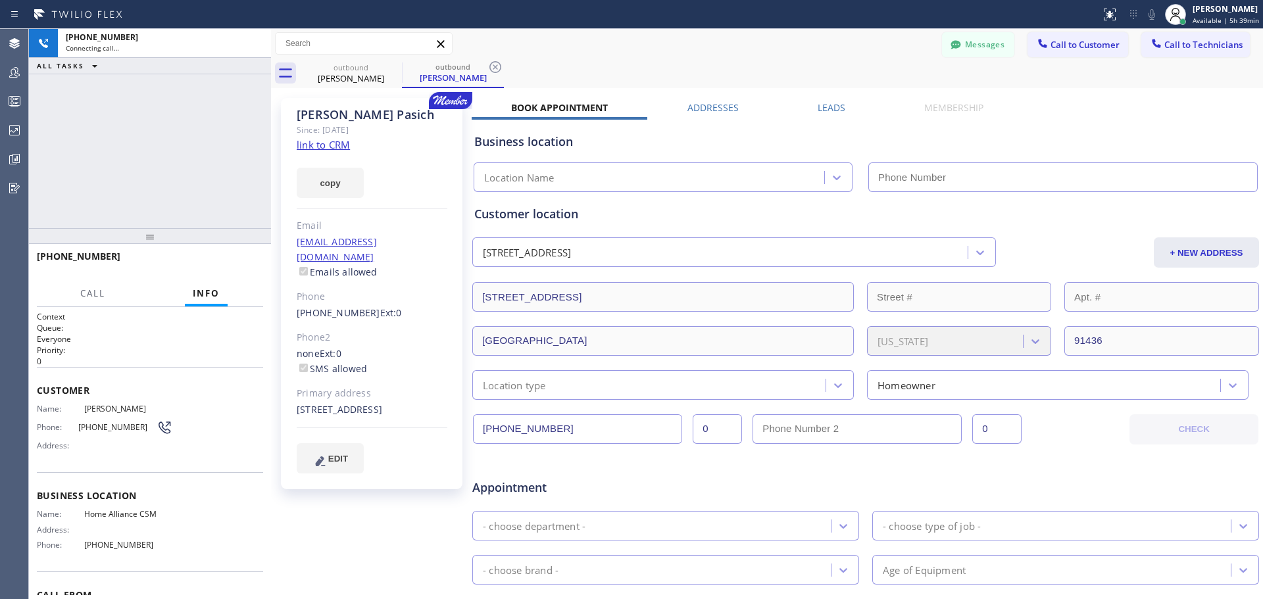
type input "[PHONE_NUMBER]"
click at [237, 263] on span "HANG UP" at bounding box center [233, 262] width 40 height 9
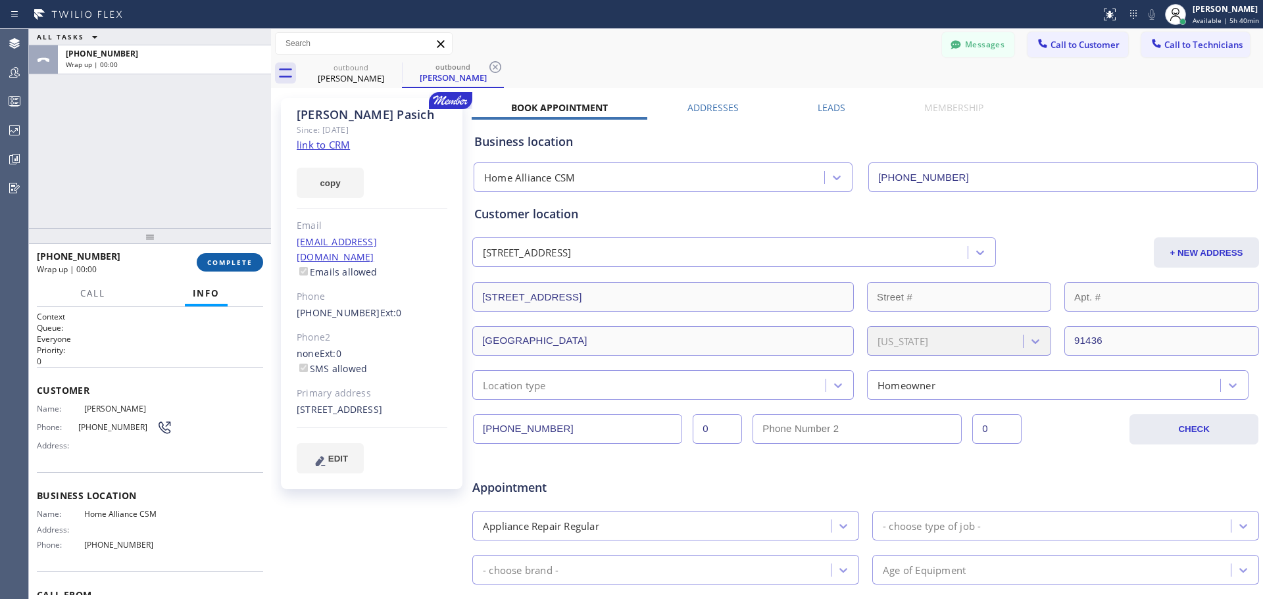
click at [249, 261] on span "COMPLETE" at bounding box center [229, 262] width 45 height 9
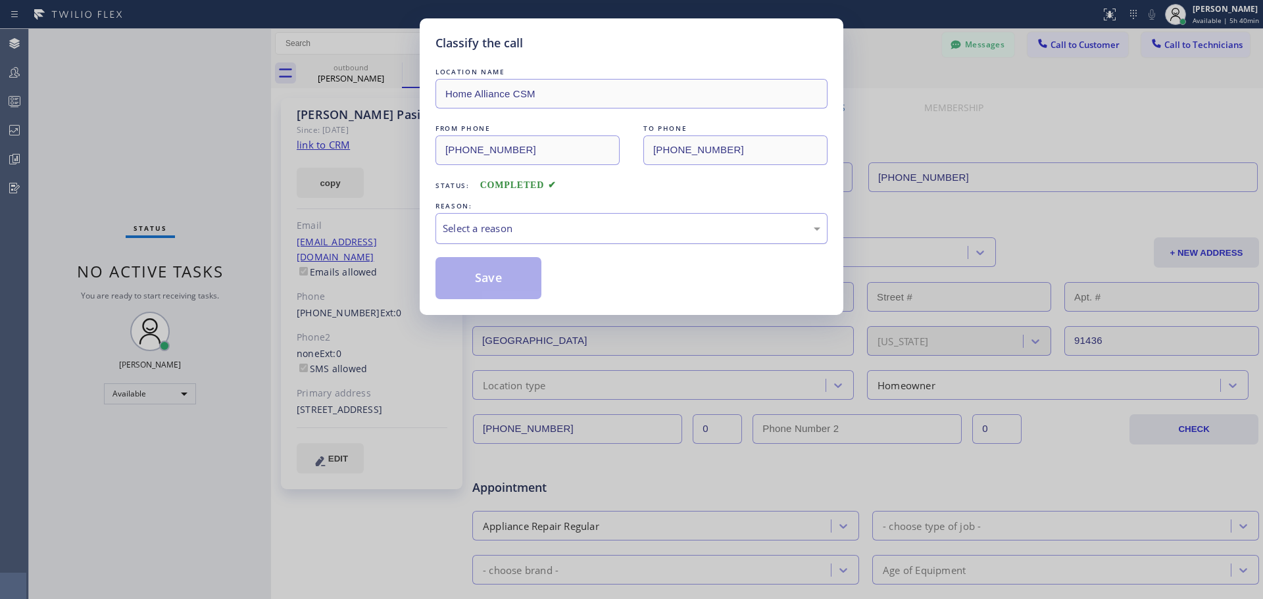
click at [647, 221] on div "Select a reason" at bounding box center [632, 228] width 378 height 15
click at [499, 265] on button "Save" at bounding box center [489, 278] width 106 height 42
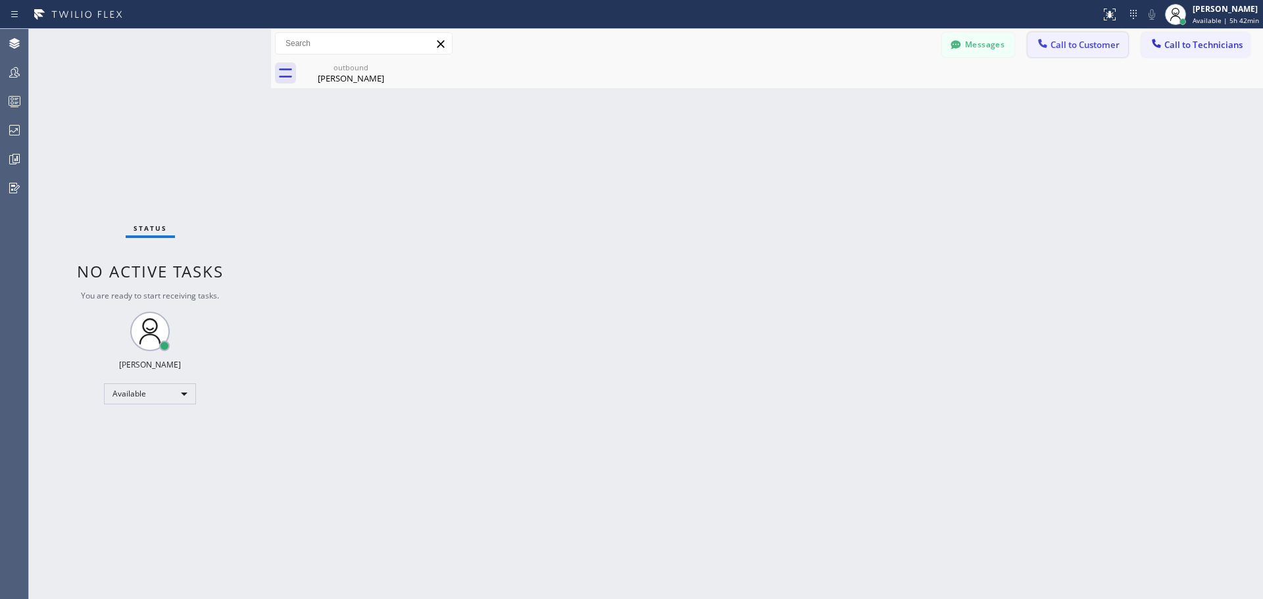
drag, startPoint x: 1047, startPoint y: 40, endPoint x: 715, endPoint y: 166, distance: 355.3
click at [1046, 41] on icon at bounding box center [1042, 43] width 13 height 13
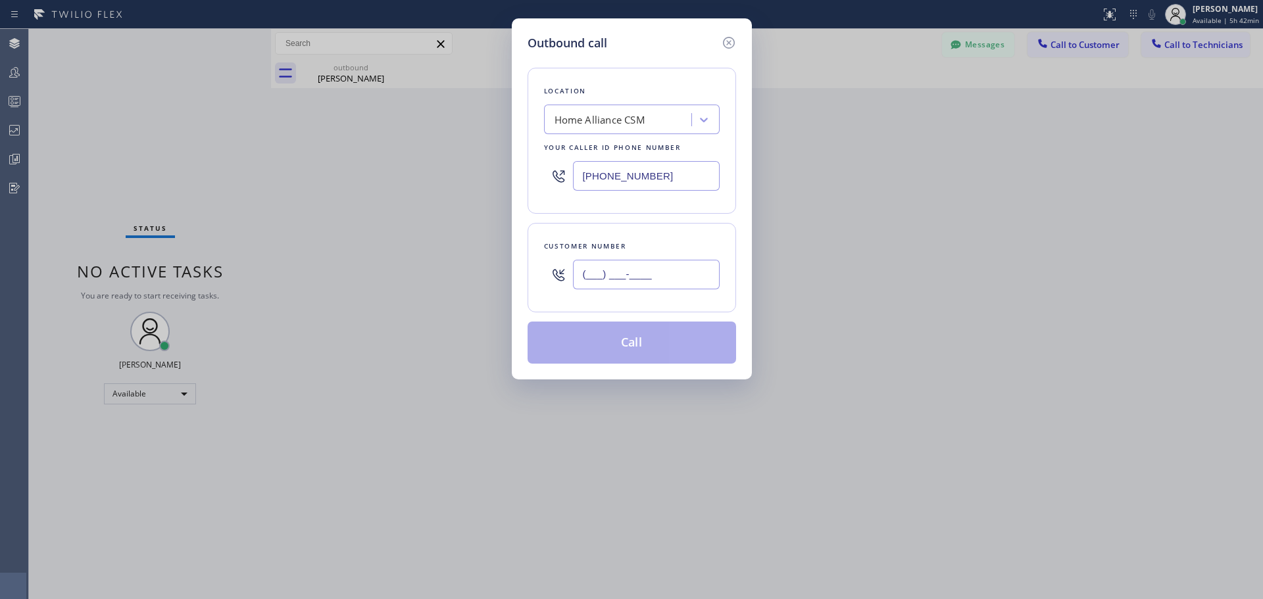
click at [619, 281] on input "(___) ___-____" at bounding box center [646, 275] width 147 height 30
paste input "831) 521-9425"
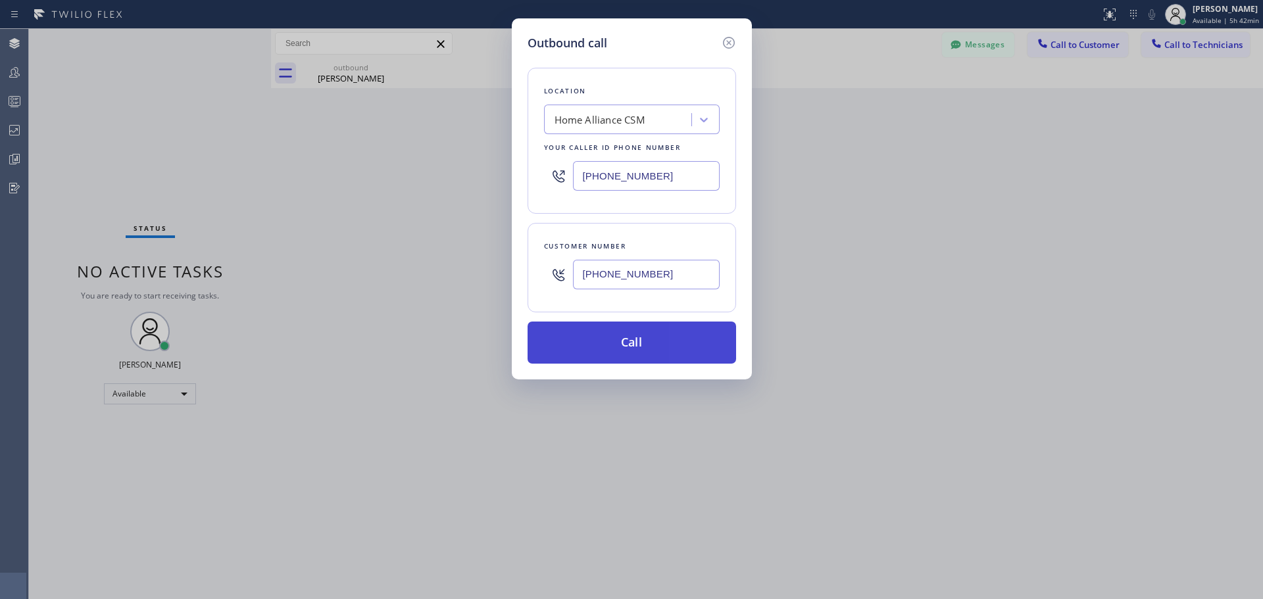
type input "[PHONE_NUMBER]"
click at [627, 338] on button "Call" at bounding box center [632, 343] width 209 height 42
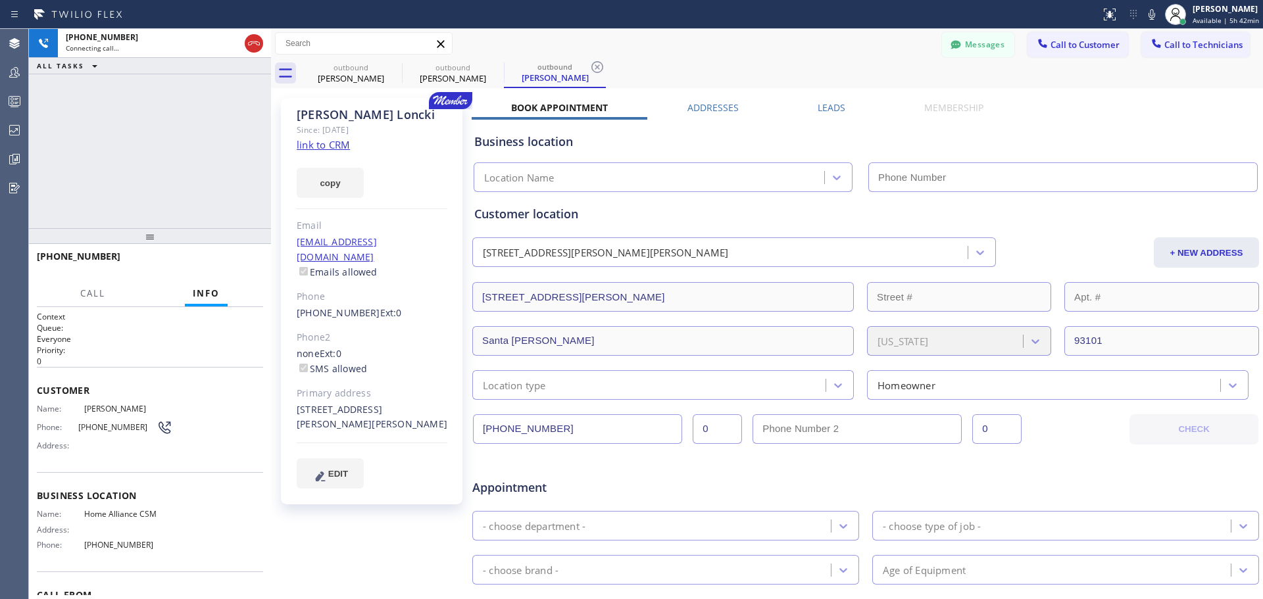
type input "[PHONE_NUMBER]"
click at [236, 260] on span "HANG UP" at bounding box center [233, 262] width 40 height 9
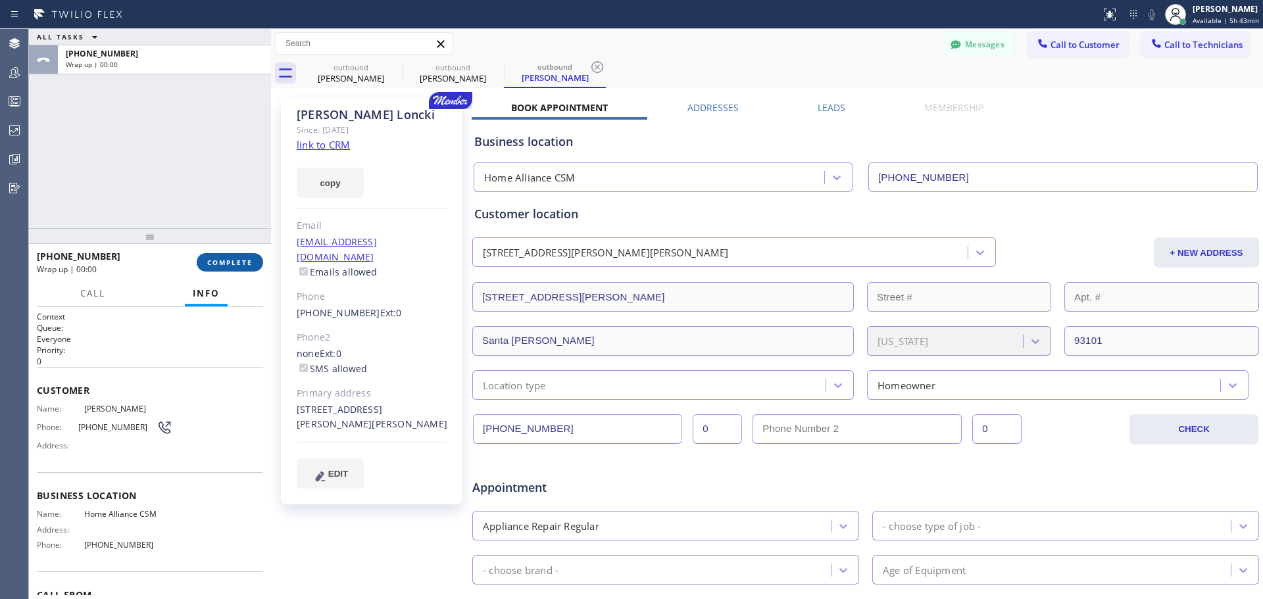
click at [226, 263] on span "COMPLETE" at bounding box center [229, 262] width 45 height 9
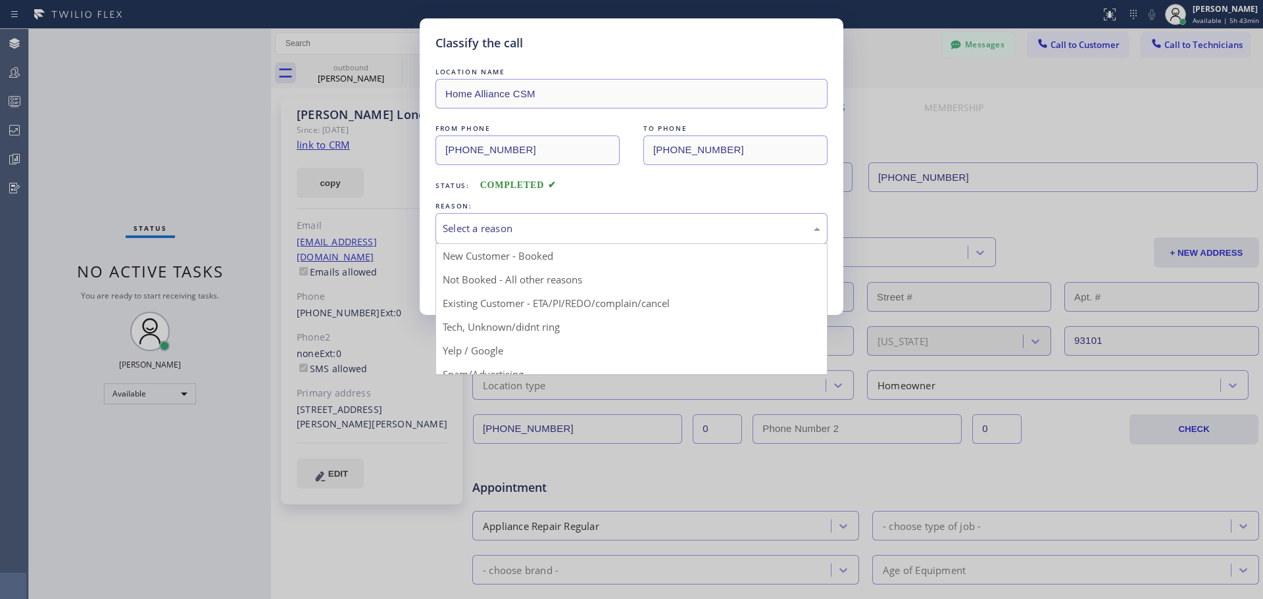
click at [547, 224] on div "Select a reason" at bounding box center [632, 228] width 378 height 15
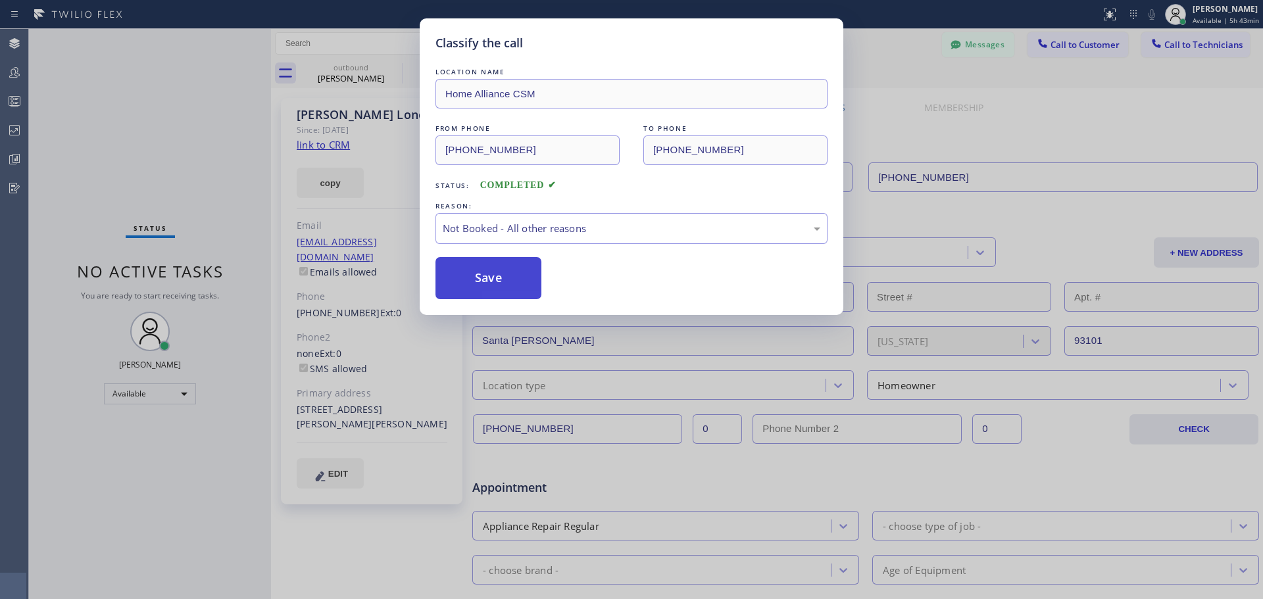
click at [511, 292] on button "Save" at bounding box center [489, 278] width 106 height 42
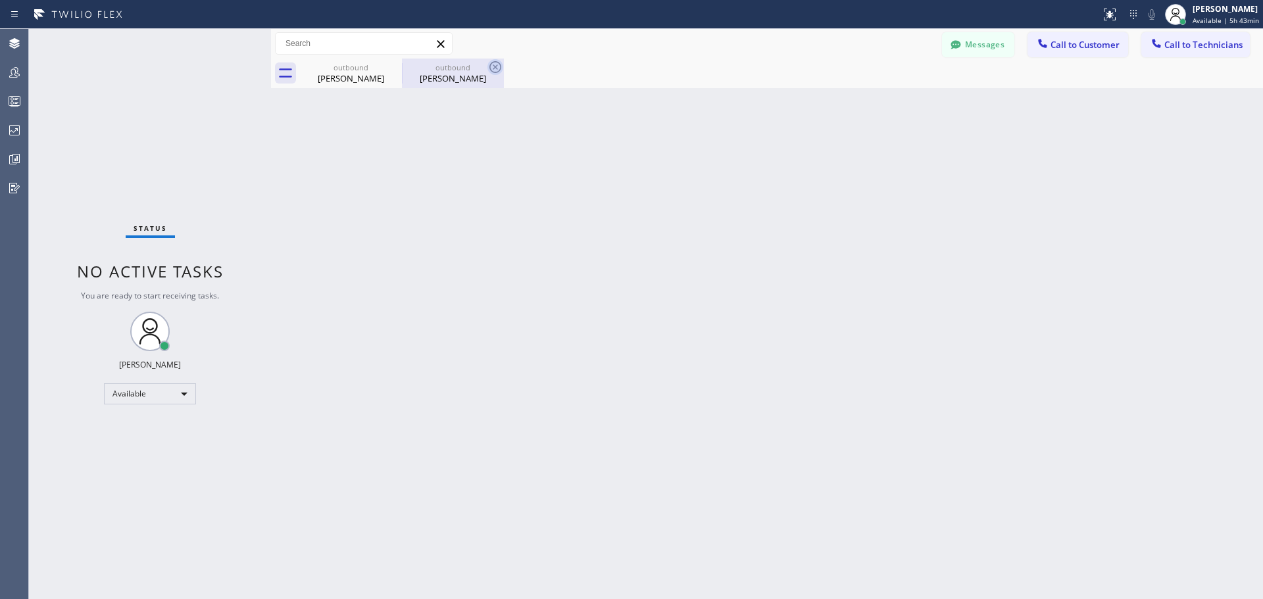
click at [495, 67] on icon at bounding box center [496, 67] width 12 height 12
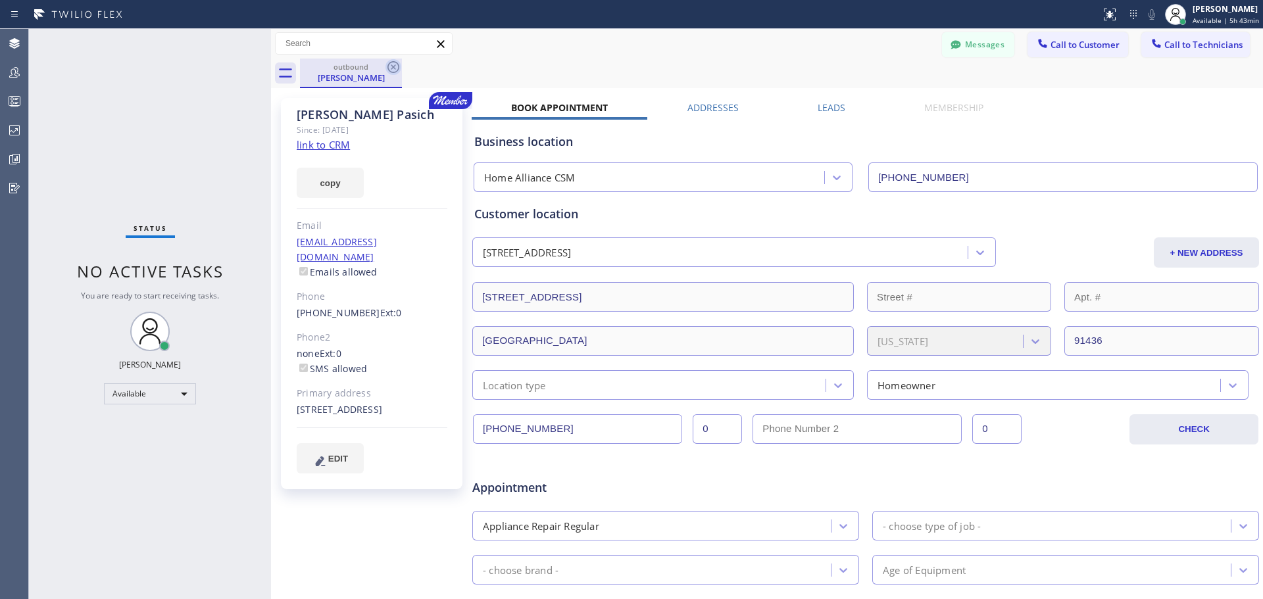
click at [392, 70] on icon at bounding box center [394, 67] width 16 height 16
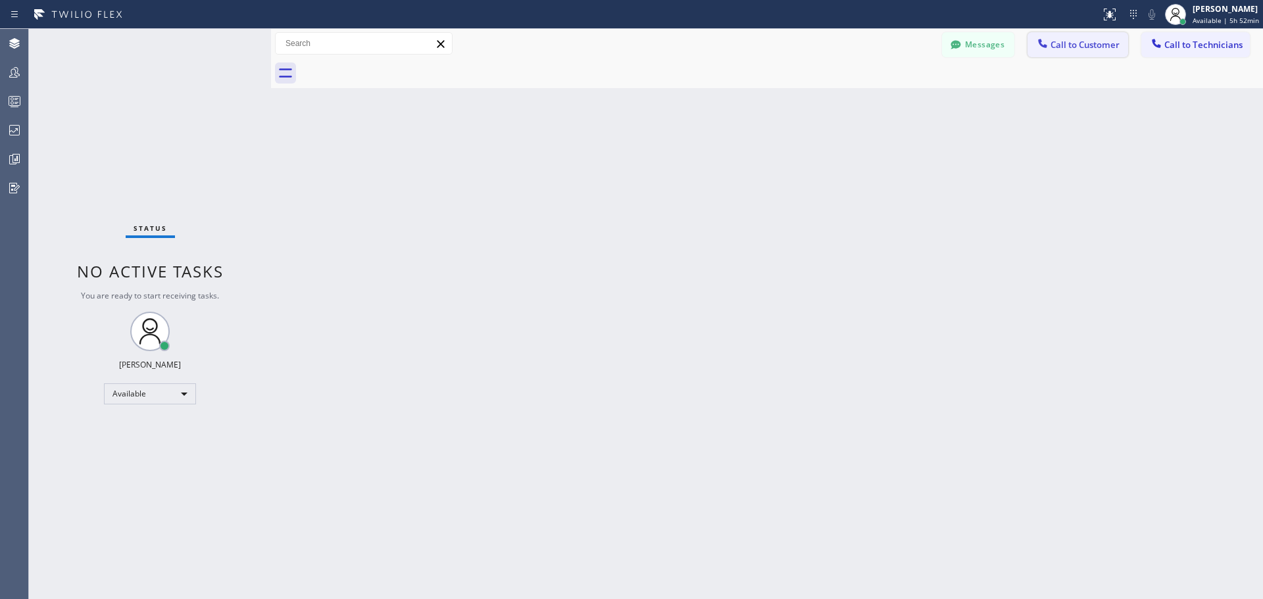
click at [1088, 45] on span "Call to Customer" at bounding box center [1085, 45] width 69 height 12
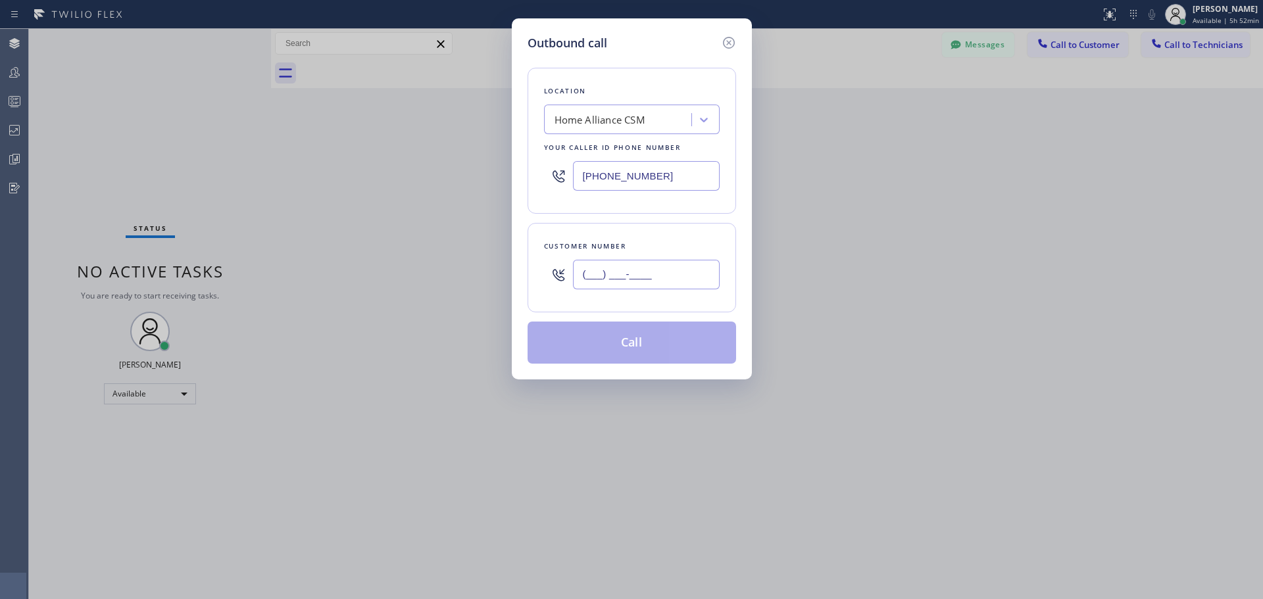
click at [596, 270] on input "(___) ___-____" at bounding box center [646, 275] width 147 height 30
paste input "619) 987-1371"
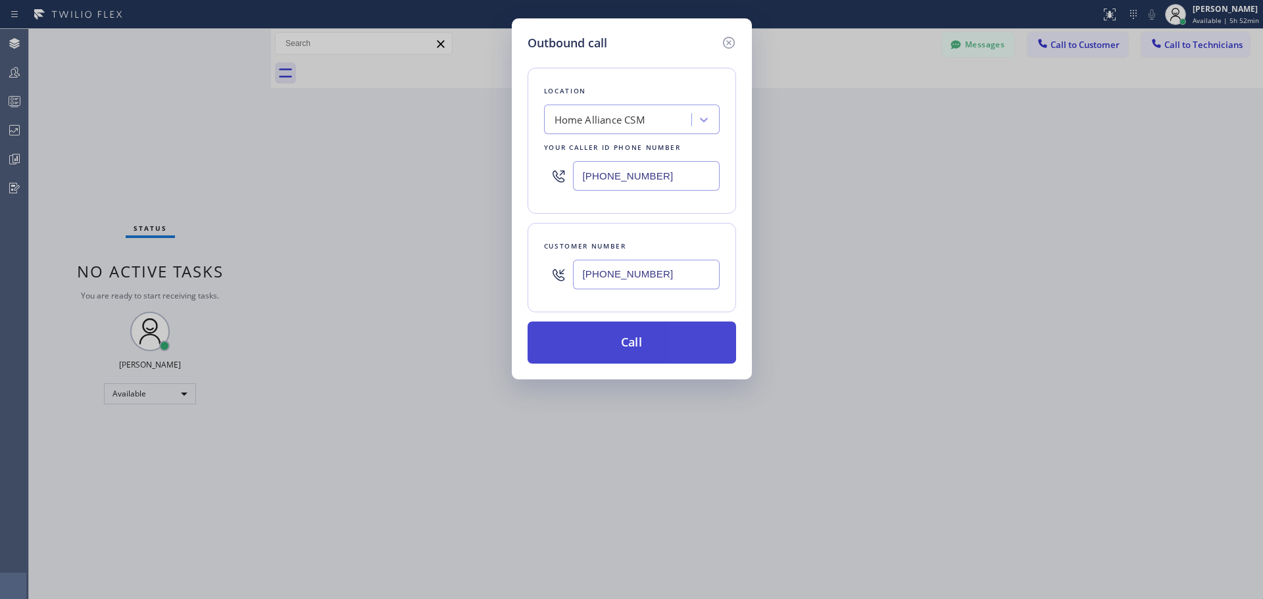
type input "[PHONE_NUMBER]"
click at [676, 352] on button "Call" at bounding box center [632, 343] width 209 height 42
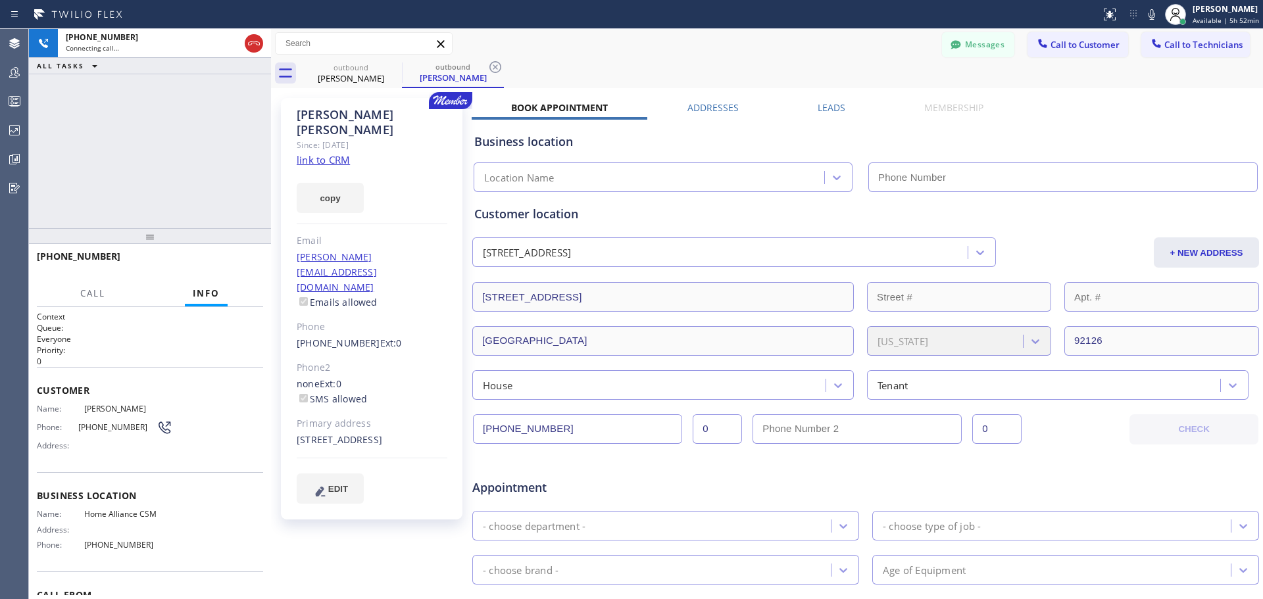
type input "[PHONE_NUMBER]"
click at [251, 258] on span "HANG UP" at bounding box center [233, 262] width 40 height 9
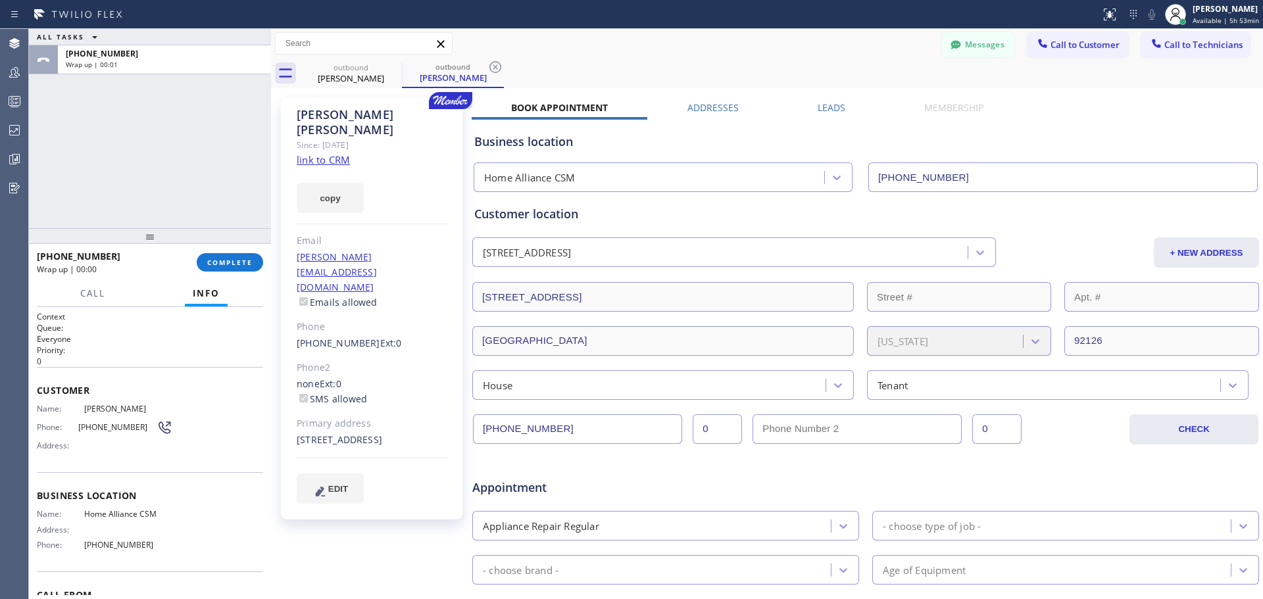
click at [243, 249] on div "[PHONE_NUMBER] Wrap up | 00:00 COMPLETE" at bounding box center [150, 262] width 226 height 34
click at [241, 256] on button "COMPLETE" at bounding box center [230, 262] width 66 height 18
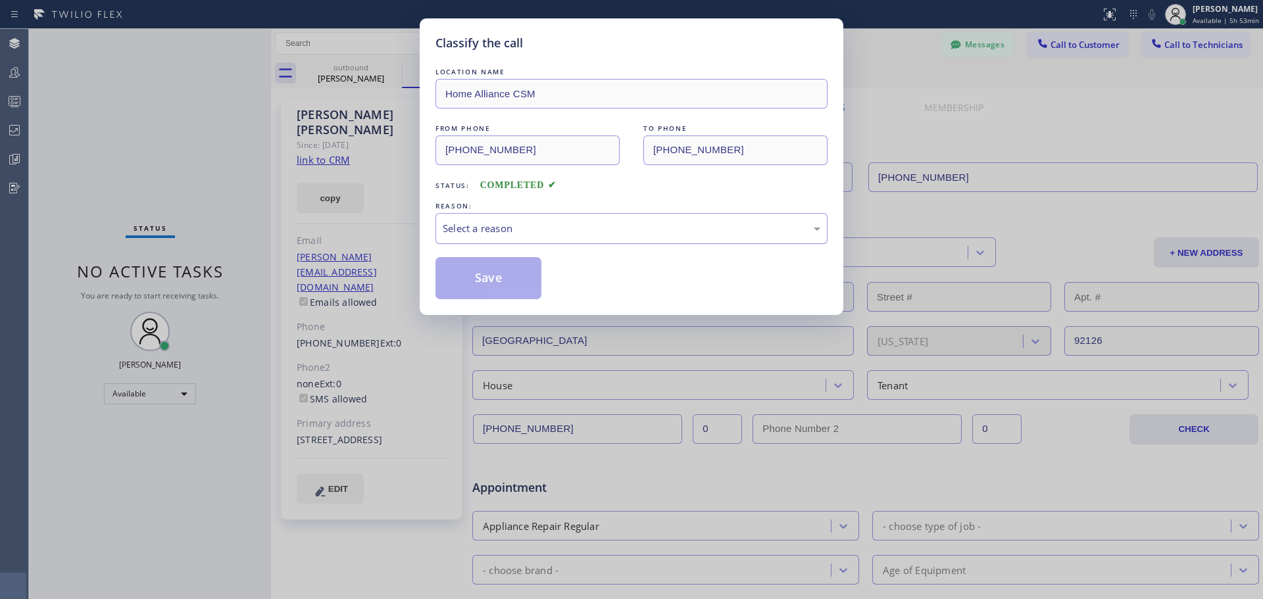
click at [640, 230] on div "Select a reason" at bounding box center [632, 228] width 378 height 15
click at [507, 288] on button "Save" at bounding box center [489, 278] width 106 height 42
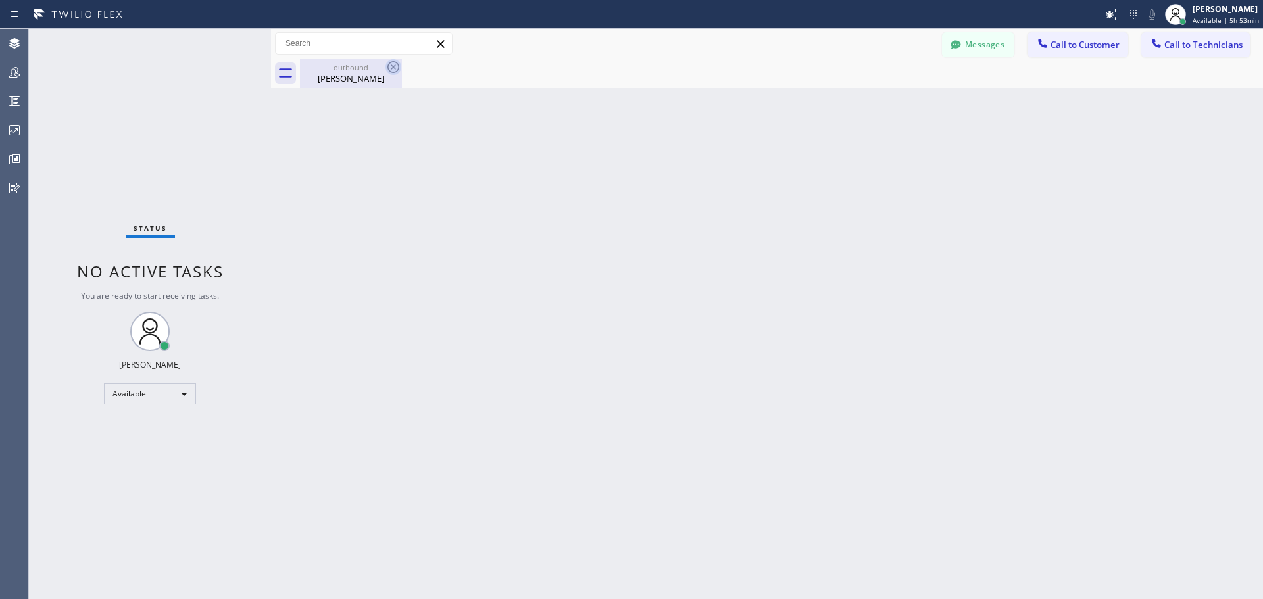
click at [388, 66] on icon at bounding box center [394, 67] width 12 height 12
click at [1095, 47] on span "Call to Customer" at bounding box center [1085, 45] width 69 height 12
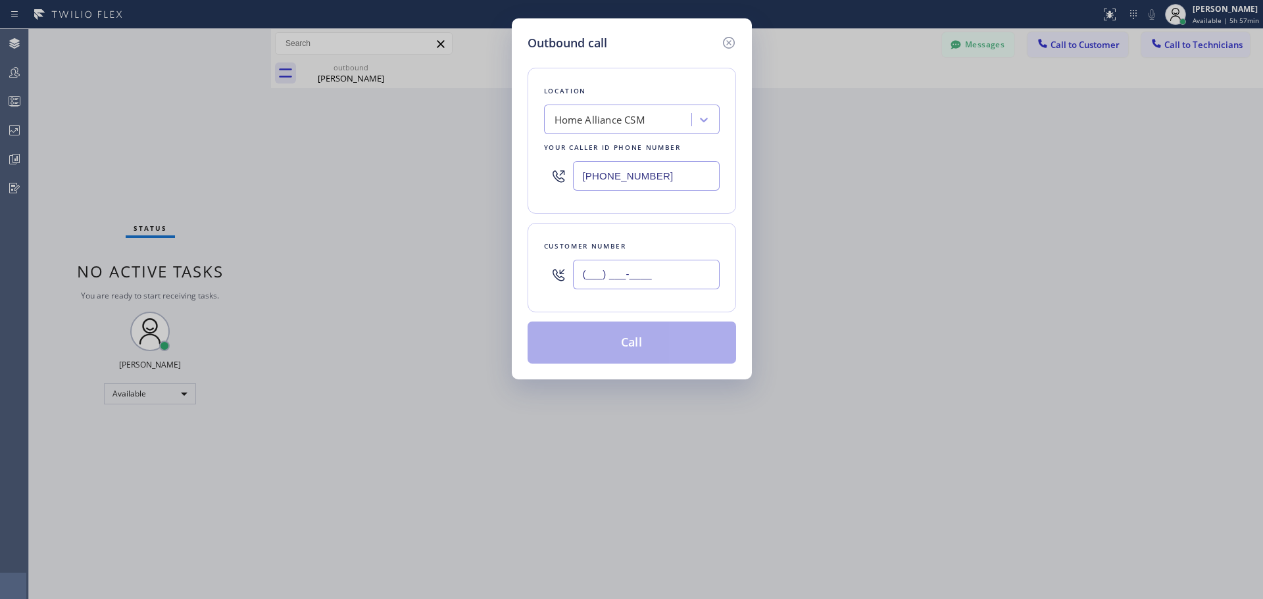
click at [653, 273] on input "(___) ___-____" at bounding box center [646, 275] width 147 height 30
paste input "310) 383-5697"
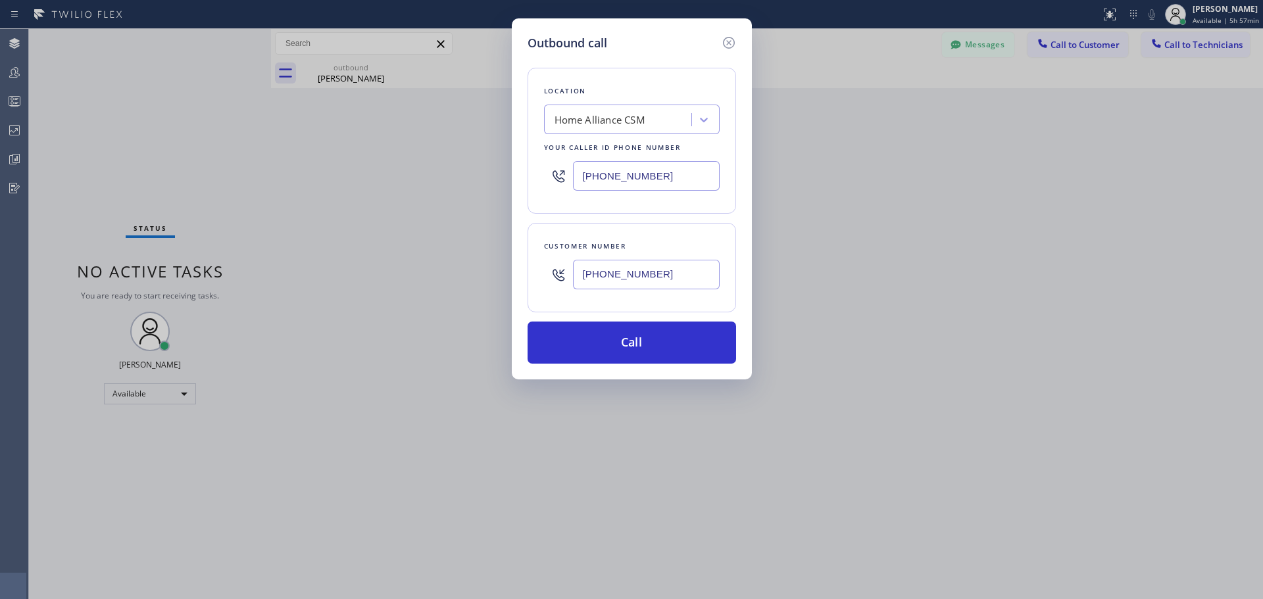
type input "[PHONE_NUMBER]"
drag, startPoint x: 671, startPoint y: 345, endPoint x: 682, endPoint y: 141, distance: 204.3
click at [671, 345] on button "Call" at bounding box center [632, 343] width 209 height 42
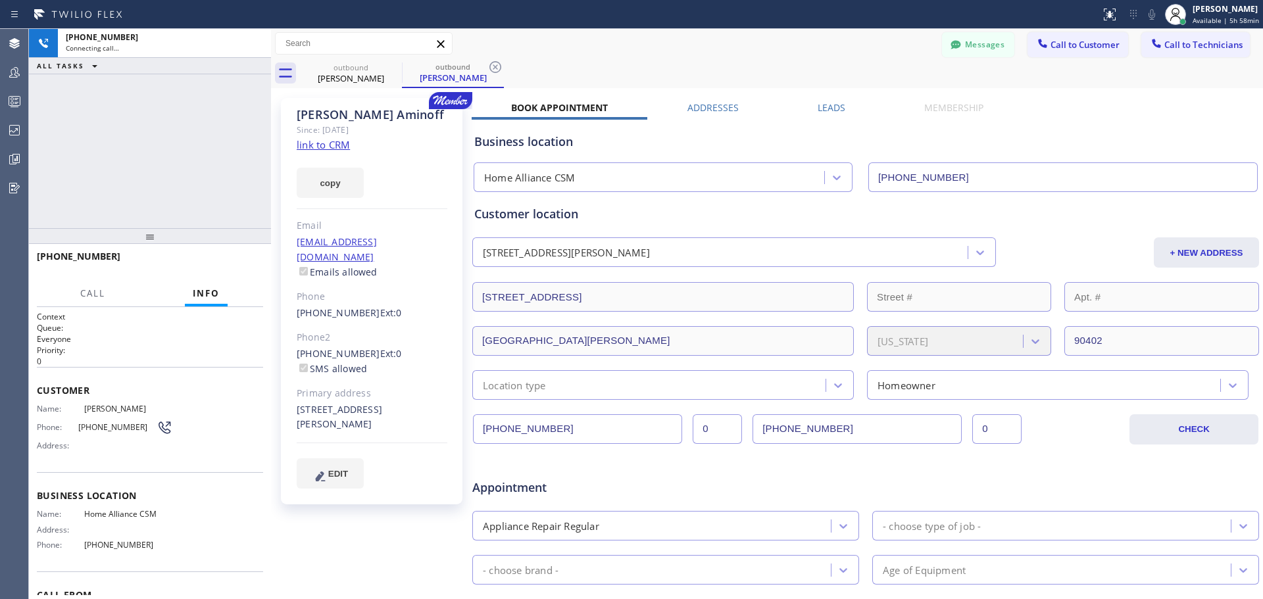
type input "[PHONE_NUMBER]"
click at [249, 265] on span "HANG UP" at bounding box center [233, 262] width 40 height 9
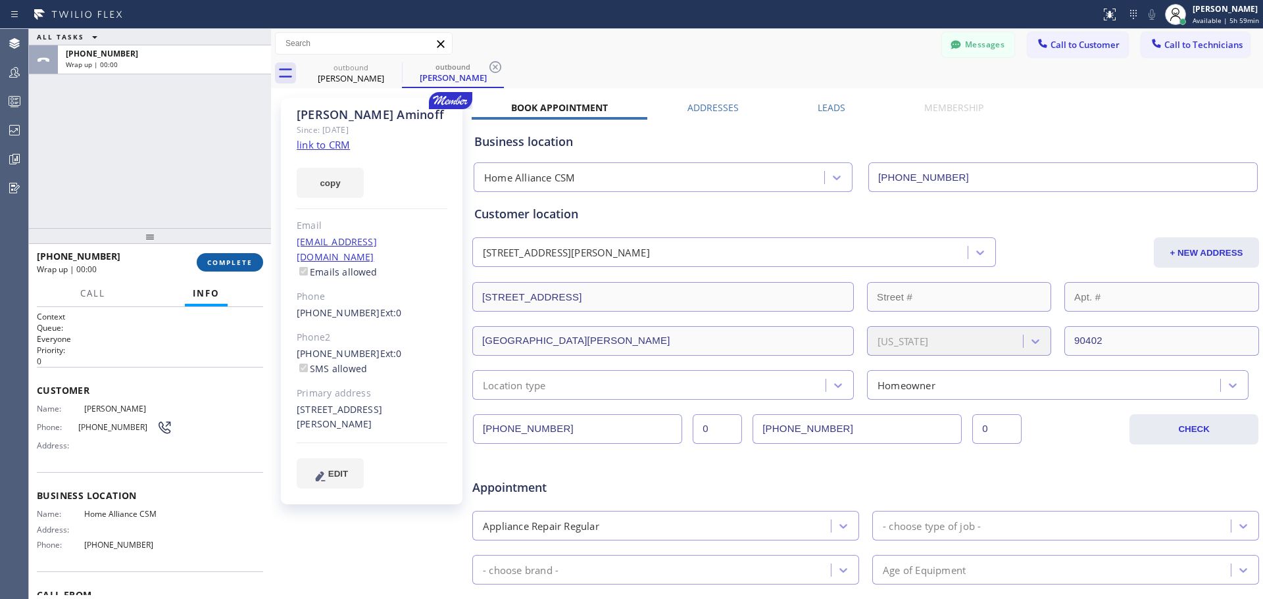
click at [239, 260] on span "COMPLETE" at bounding box center [229, 262] width 45 height 9
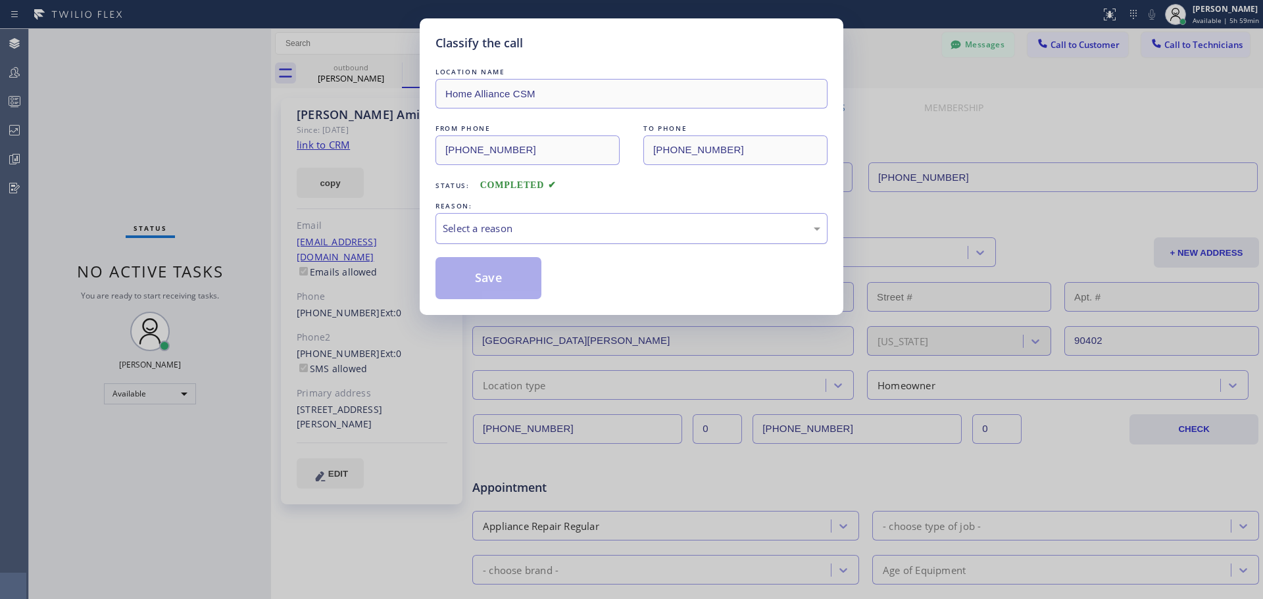
click at [632, 237] on div "Select a reason" at bounding box center [632, 228] width 392 height 31
click at [498, 282] on button "Save" at bounding box center [489, 278] width 106 height 42
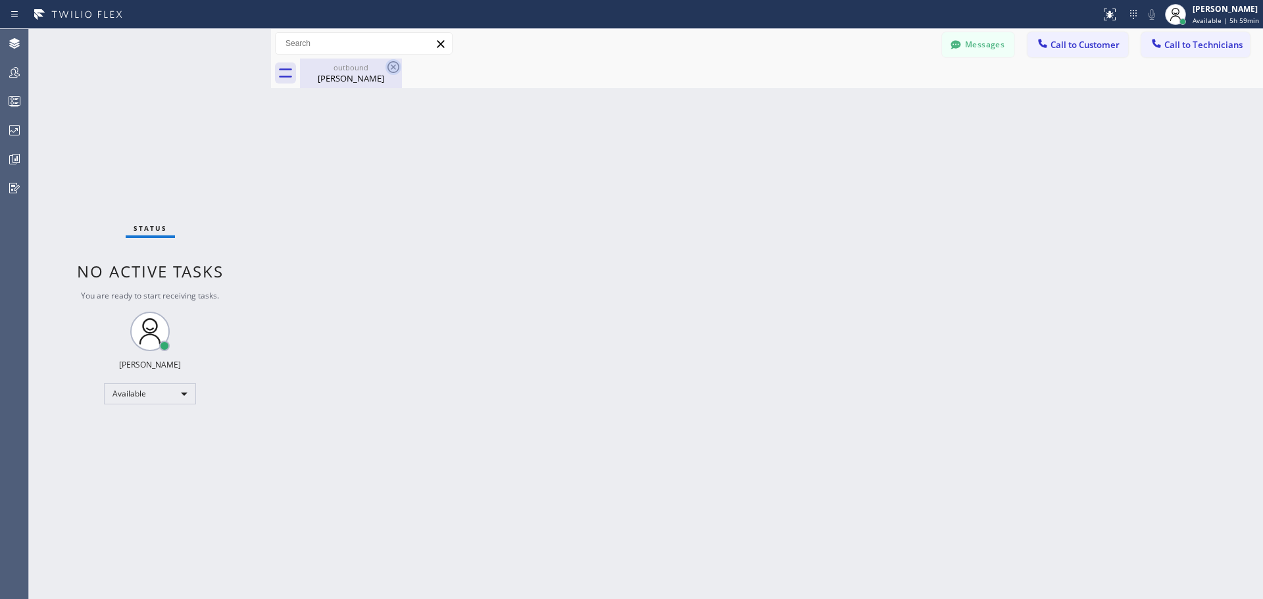
click at [400, 64] on icon at bounding box center [394, 67] width 16 height 16
click at [396, 67] on icon at bounding box center [394, 67] width 16 height 16
click at [1067, 48] on span "Call to Customer" at bounding box center [1085, 45] width 69 height 12
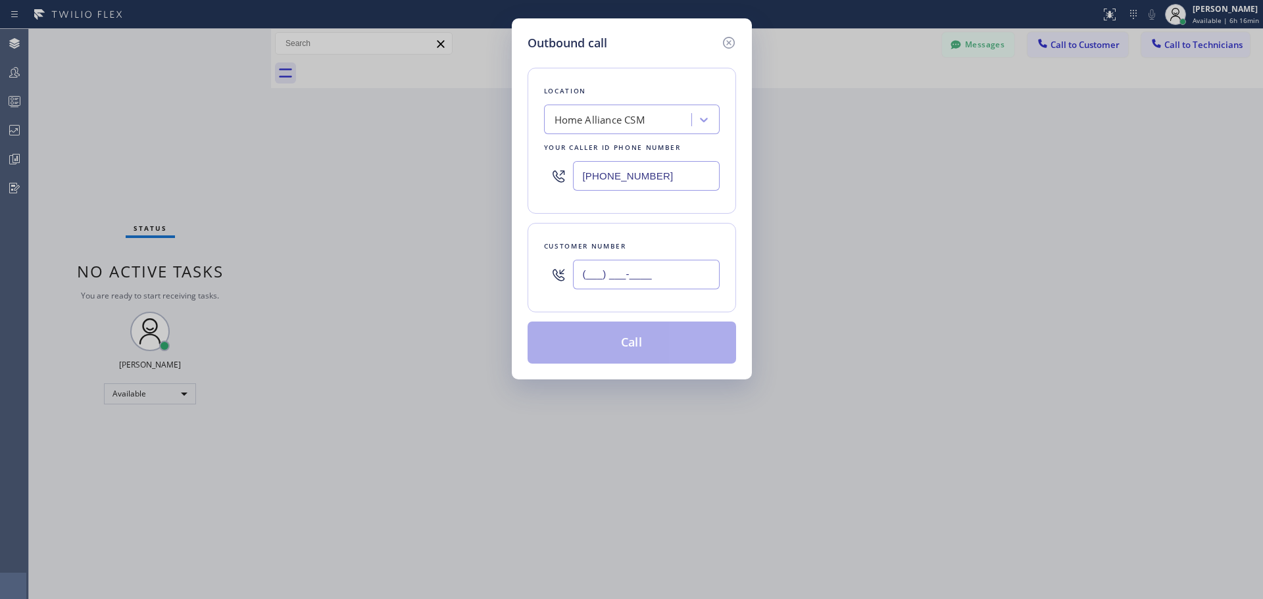
click at [626, 278] on input "(___) ___-____" at bounding box center [646, 275] width 147 height 30
paste input "650) 346-9362"
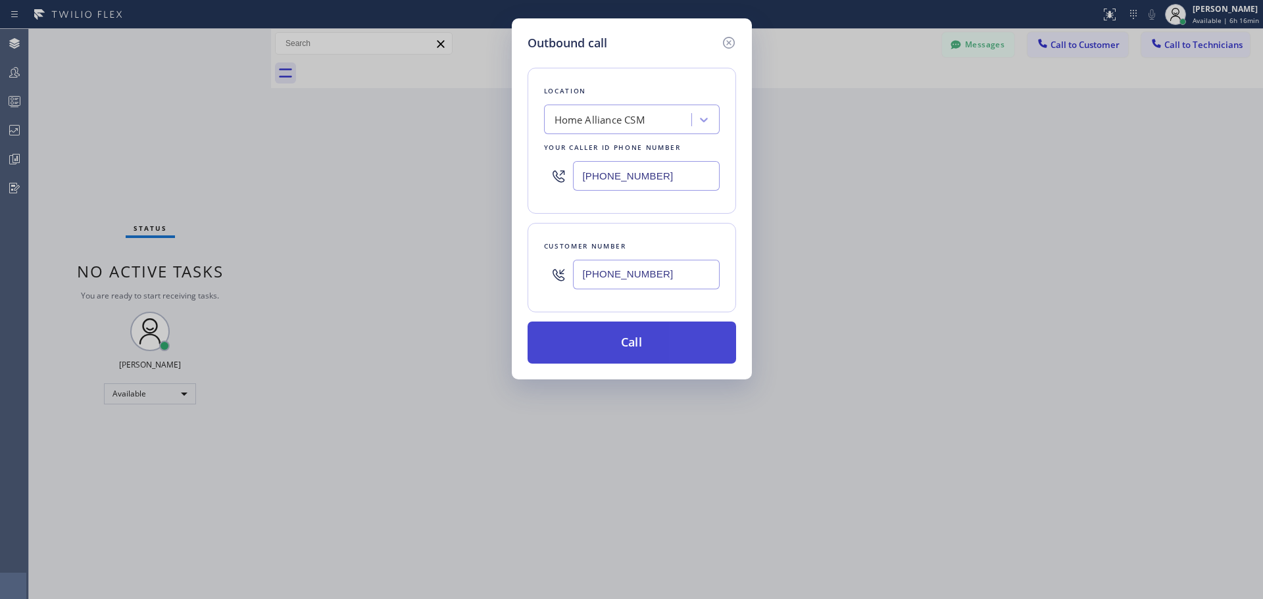
type input "[PHONE_NUMBER]"
click at [643, 343] on button "Call" at bounding box center [632, 343] width 209 height 42
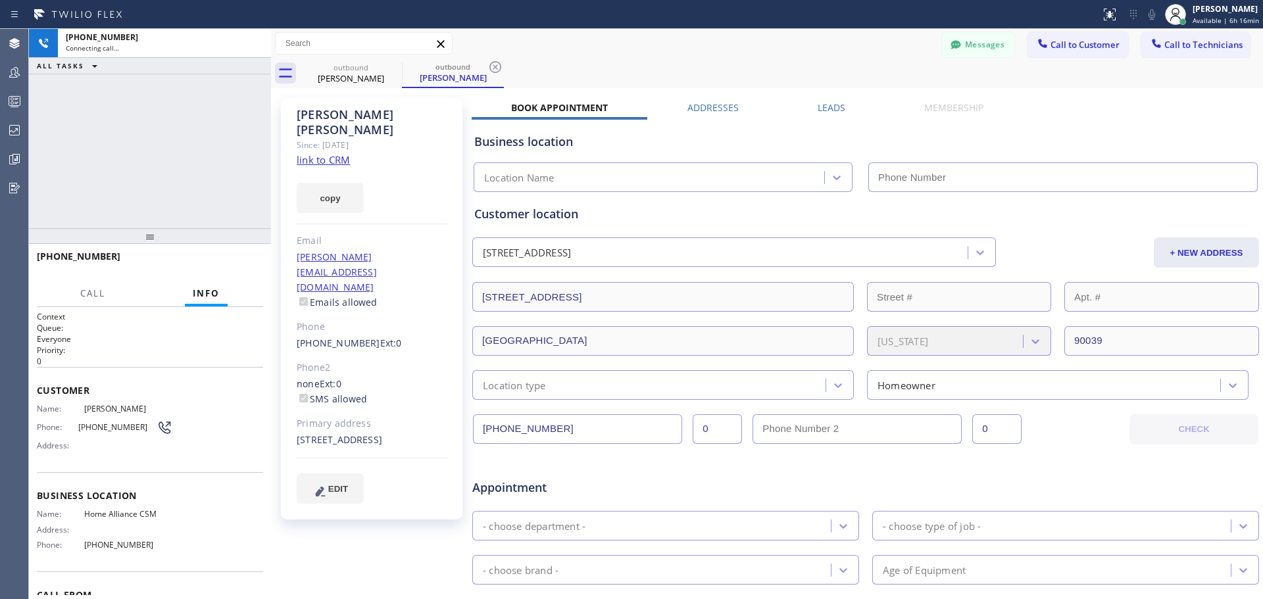
type input "[PHONE_NUMBER]"
click at [220, 263] on span "HANG UP" at bounding box center [233, 262] width 40 height 9
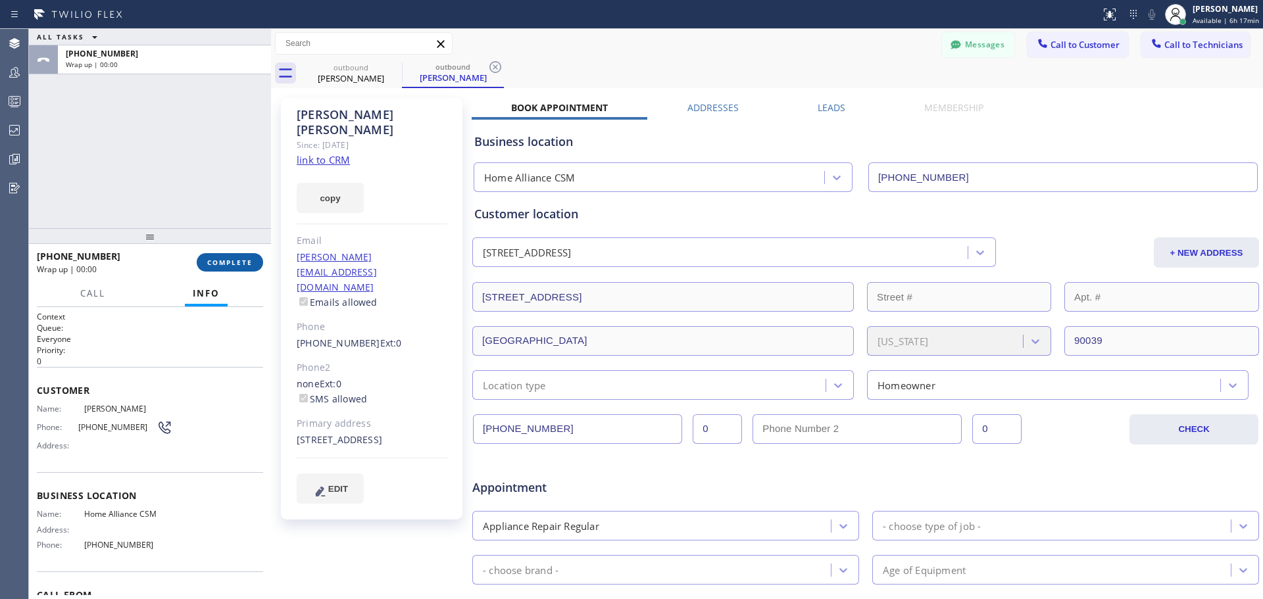
click at [222, 271] on button "COMPLETE" at bounding box center [230, 262] width 66 height 18
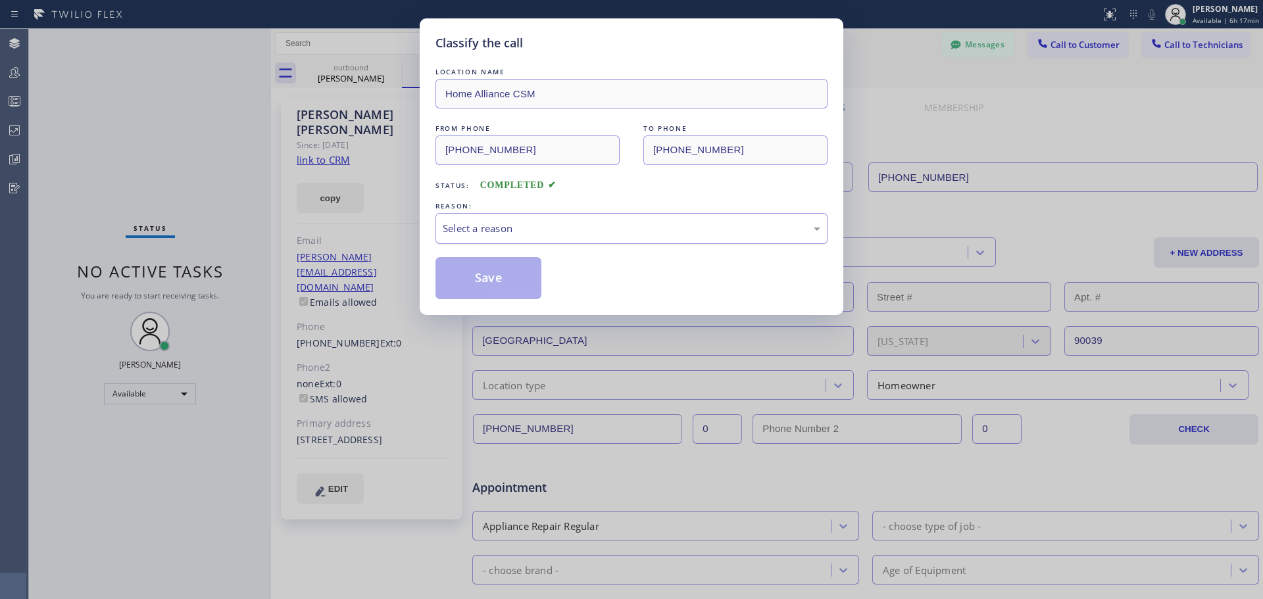
click at [605, 232] on div "Select a reason" at bounding box center [632, 228] width 378 height 15
click at [478, 287] on button "Save" at bounding box center [489, 278] width 106 height 42
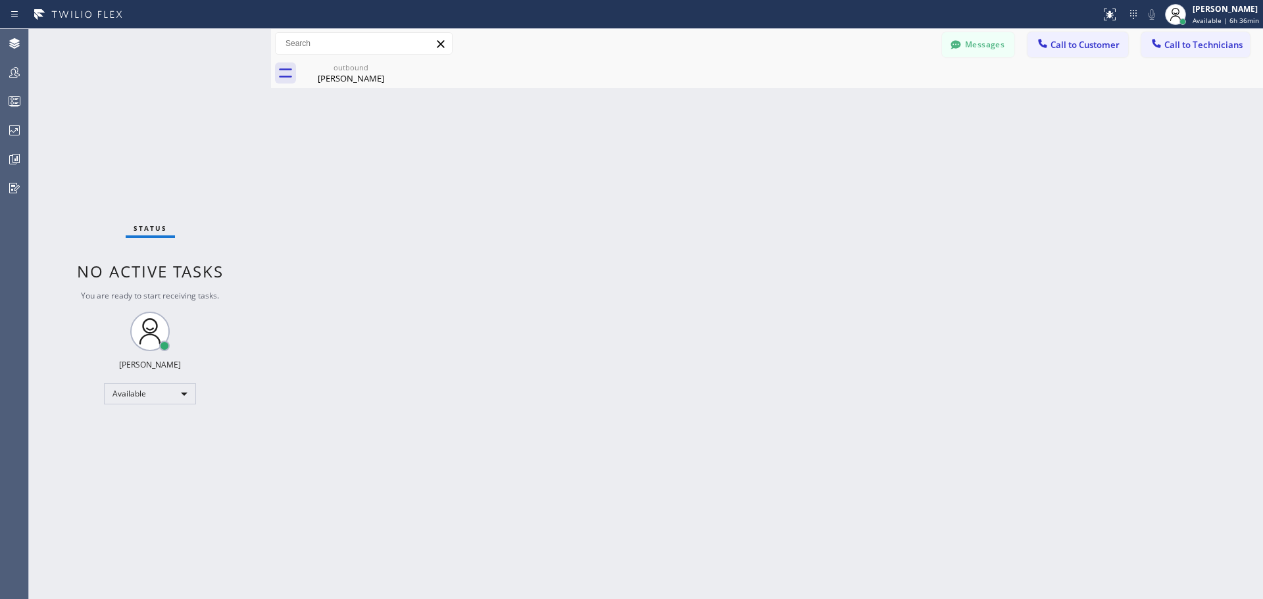
click at [1057, 48] on span "Call to Customer" at bounding box center [1085, 45] width 69 height 12
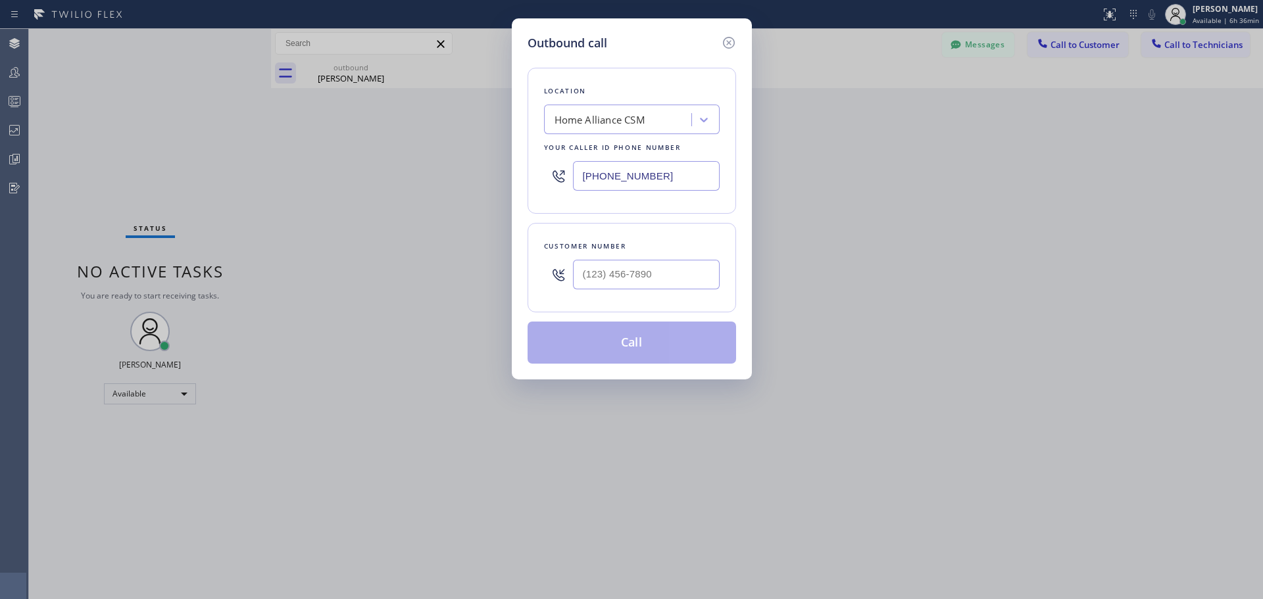
click at [650, 258] on div at bounding box center [646, 274] width 147 height 43
click at [650, 270] on input "(___) ___-____" at bounding box center [646, 275] width 147 height 30
paste input "954) 328-7254"
type input "[PHONE_NUMBER]"
click at [671, 345] on button "Call" at bounding box center [632, 343] width 209 height 42
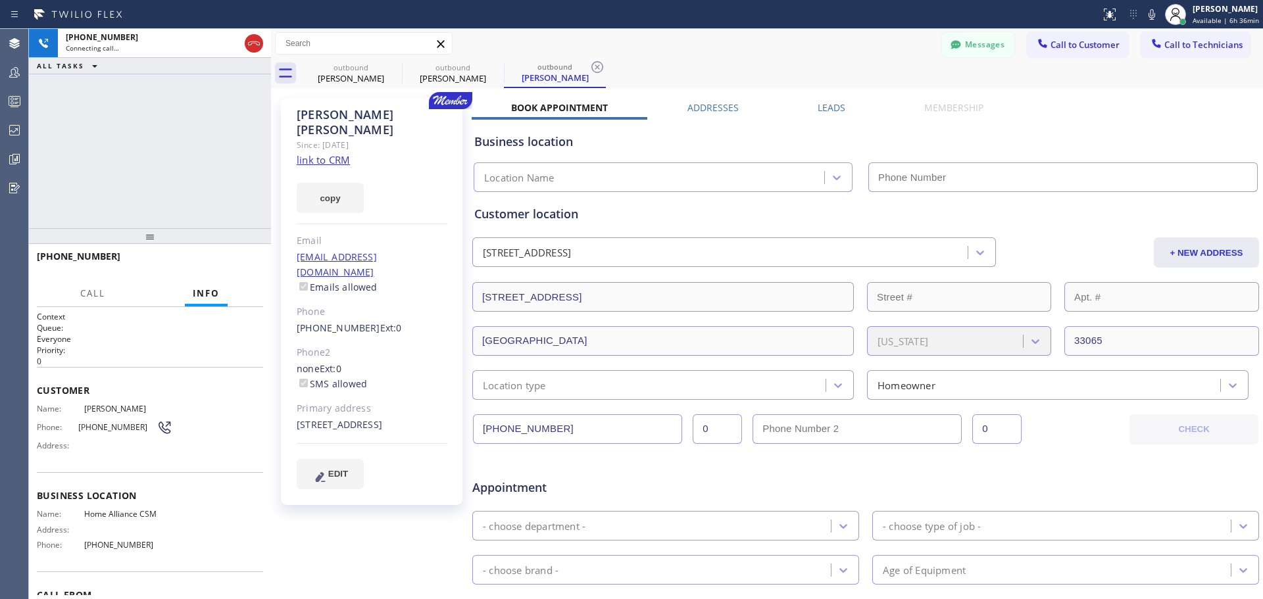
type input "[PHONE_NUMBER]"
click at [228, 262] on span "HANG UP" at bounding box center [233, 262] width 40 height 9
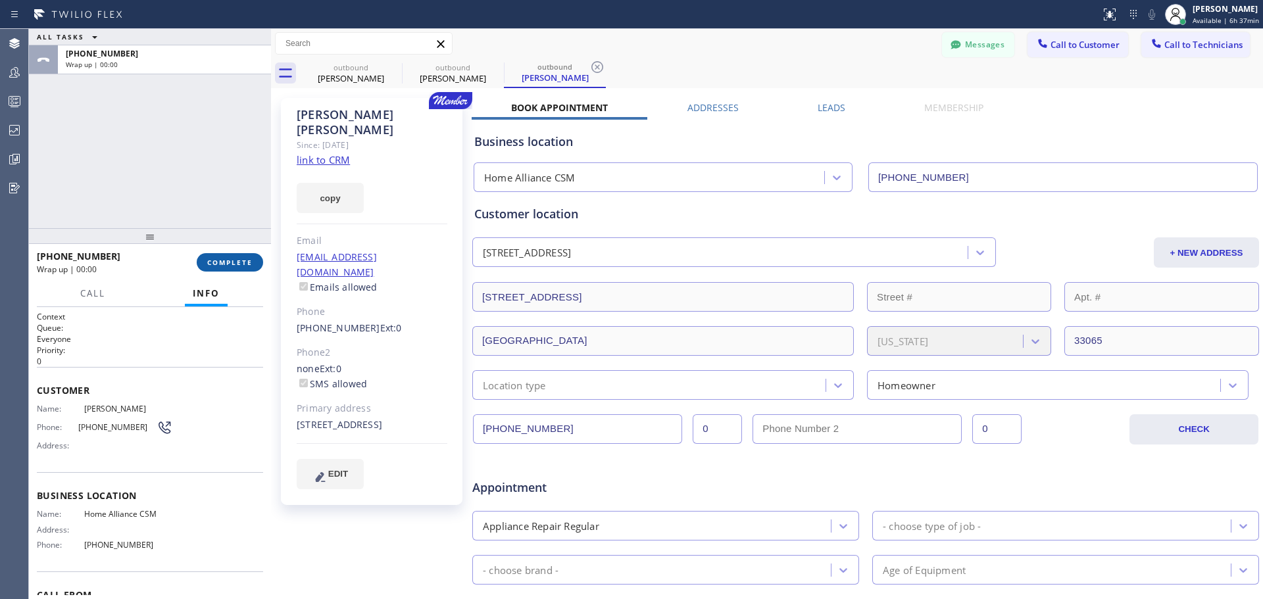
click at [256, 261] on button "COMPLETE" at bounding box center [230, 262] width 66 height 18
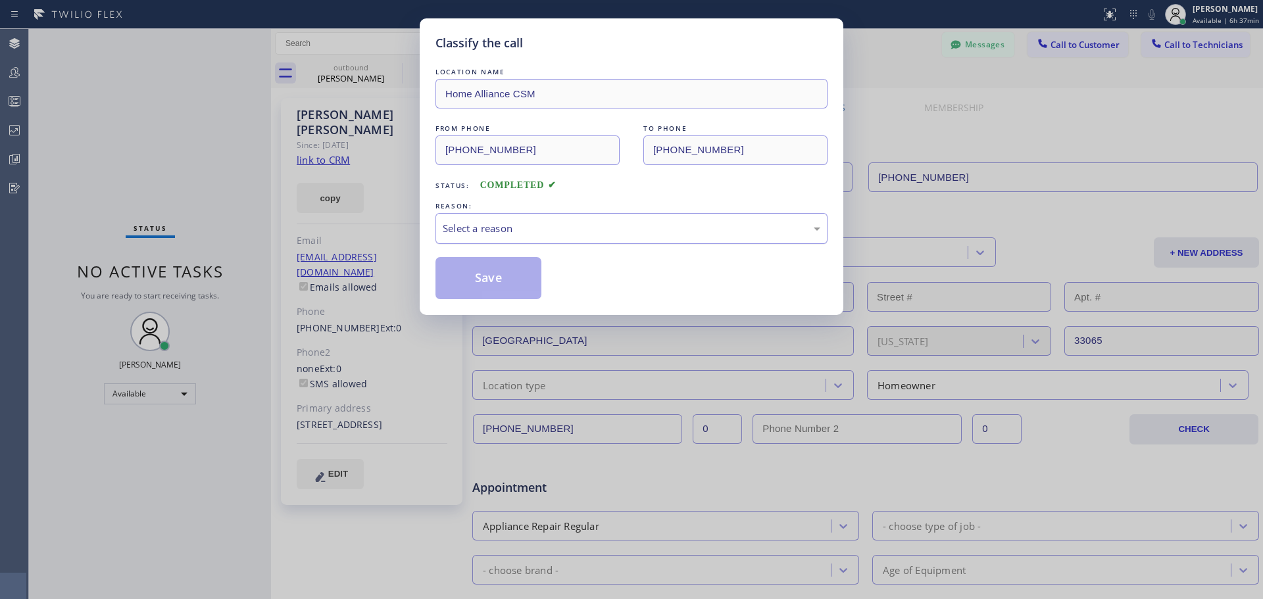
click at [607, 232] on div "Select a reason" at bounding box center [632, 228] width 378 height 15
click at [512, 273] on button "Save" at bounding box center [489, 278] width 106 height 42
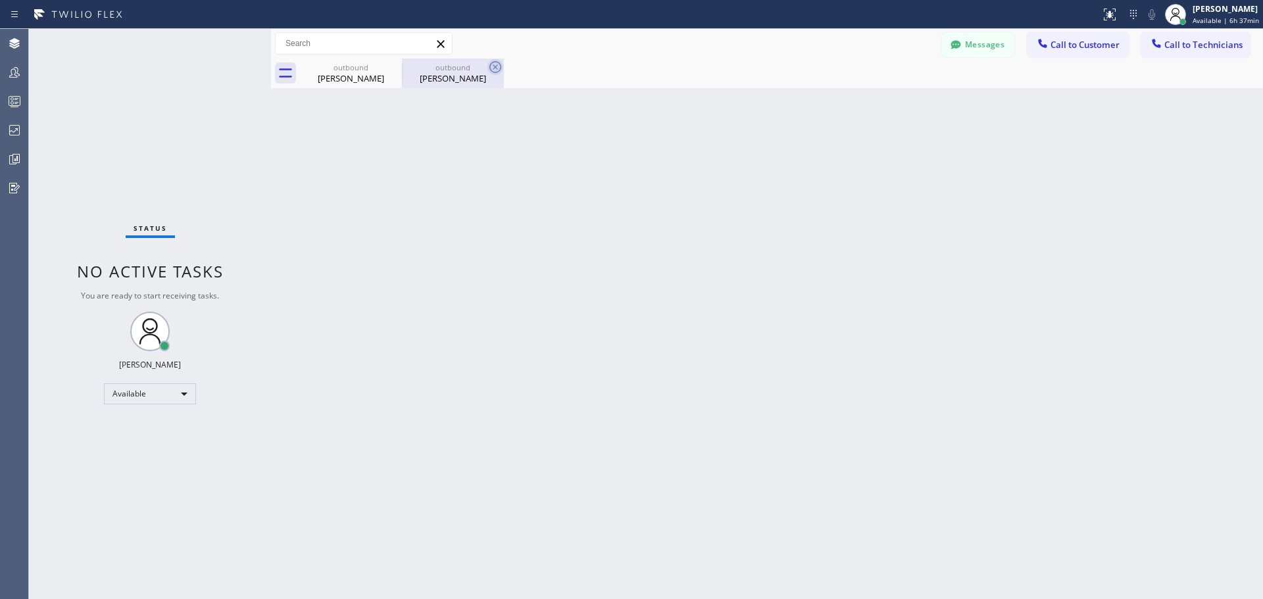
click at [494, 70] on icon at bounding box center [496, 67] width 16 height 16
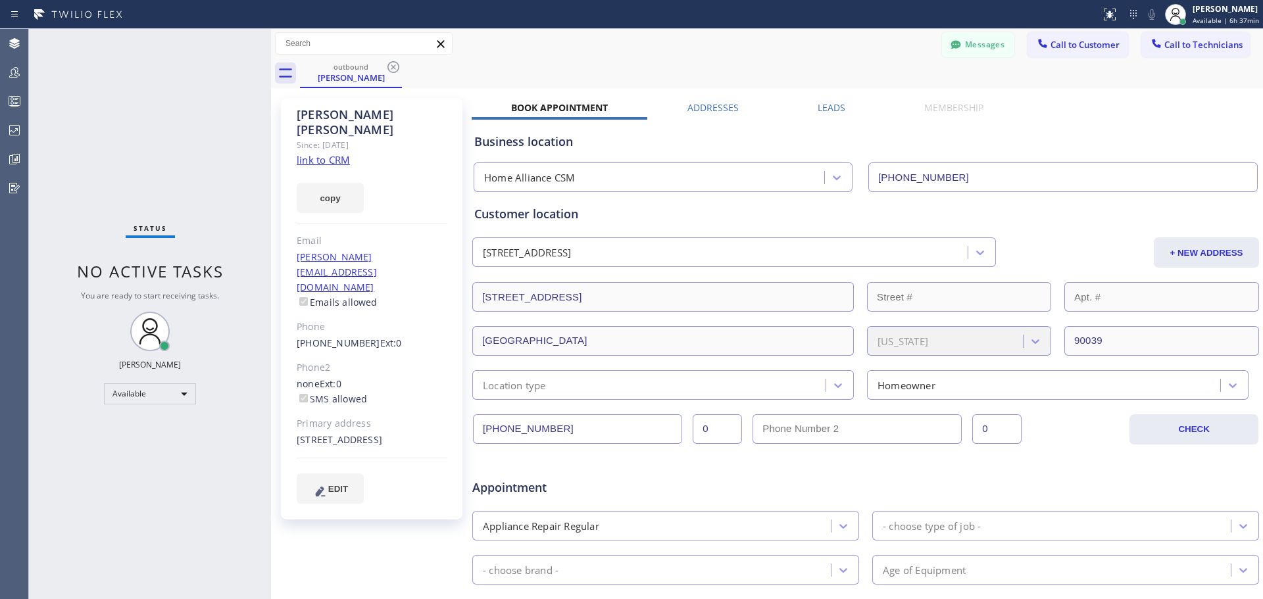
drag, startPoint x: 393, startPoint y: 66, endPoint x: 722, endPoint y: 11, distance: 333.7
click at [397, 66] on icon at bounding box center [394, 67] width 16 height 16
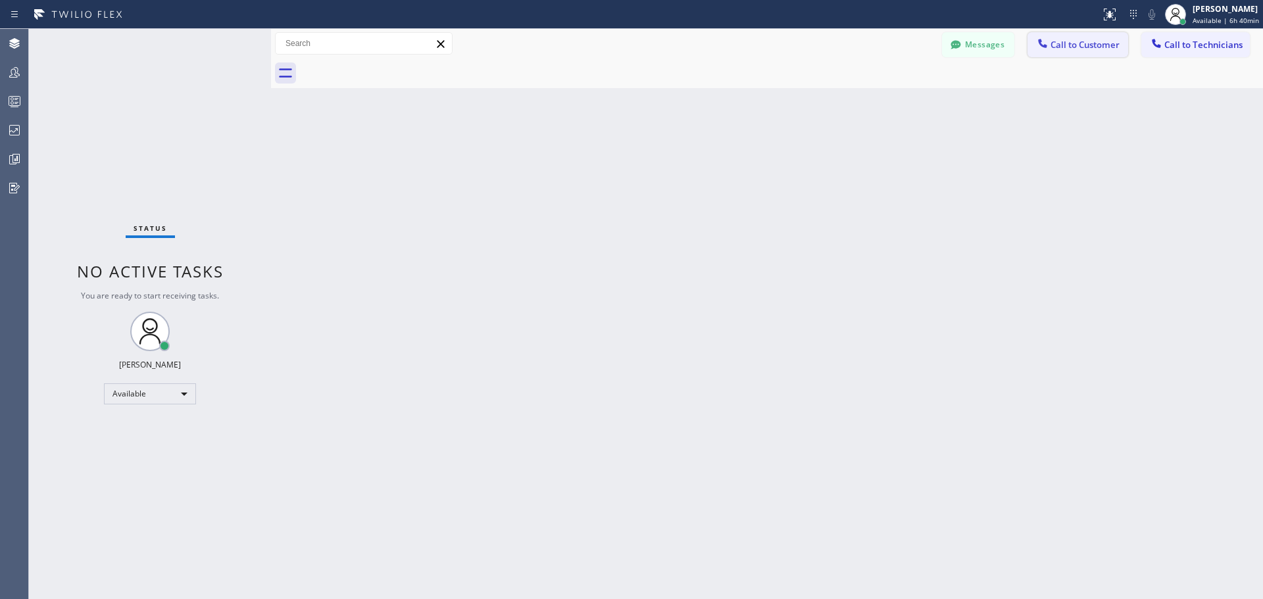
click at [1080, 47] on span "Call to Customer" at bounding box center [1085, 45] width 69 height 12
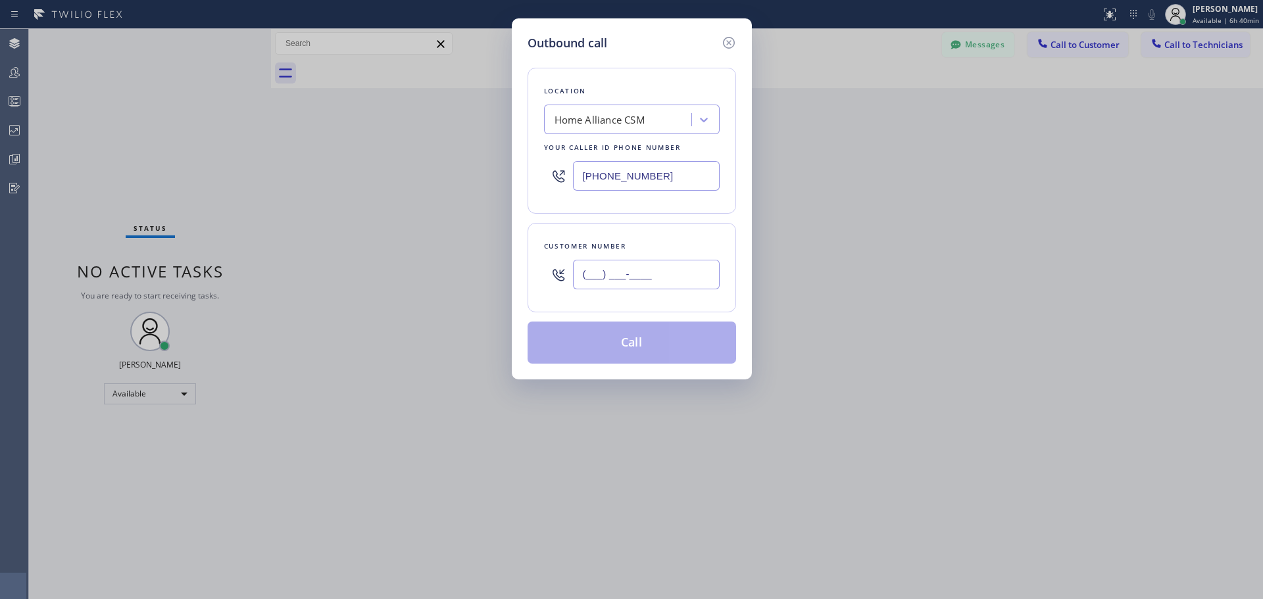
click at [619, 265] on input "(___) ___-____" at bounding box center [646, 275] width 147 height 30
paste input "949) 633-0803"
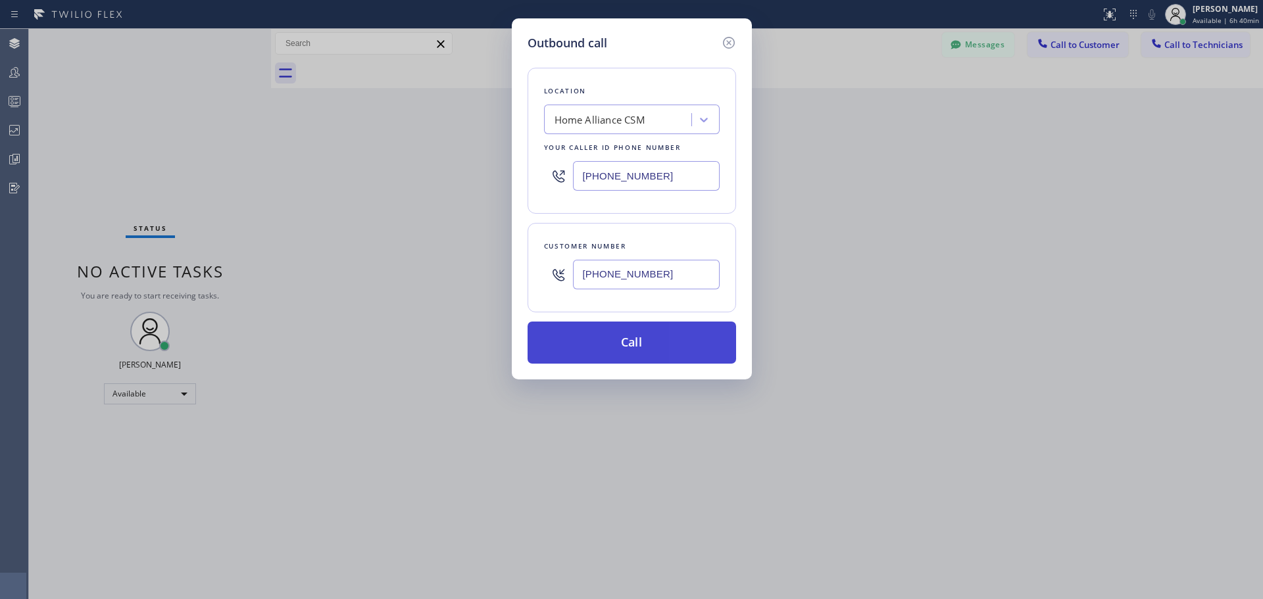
type input "[PHONE_NUMBER]"
click at [656, 340] on button "Call" at bounding box center [632, 343] width 209 height 42
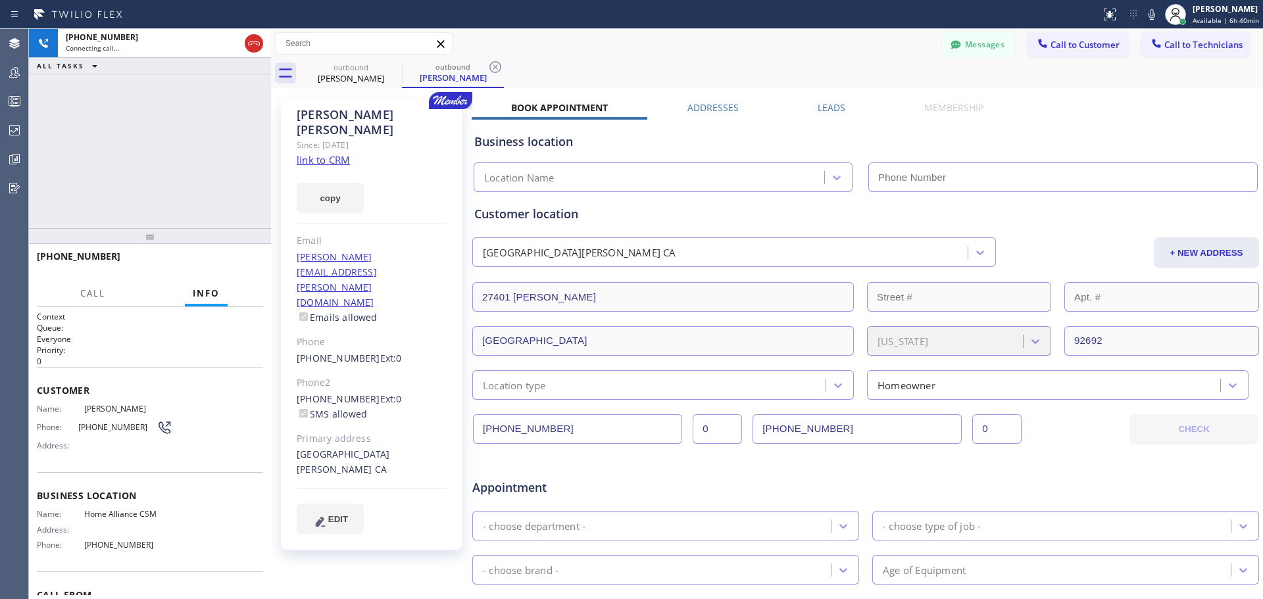
type input "[PHONE_NUMBER]"
drag, startPoint x: 244, startPoint y: 255, endPoint x: 248, endPoint y: 271, distance: 16.3
click at [244, 255] on button "HANG UP" at bounding box center [232, 262] width 61 height 18
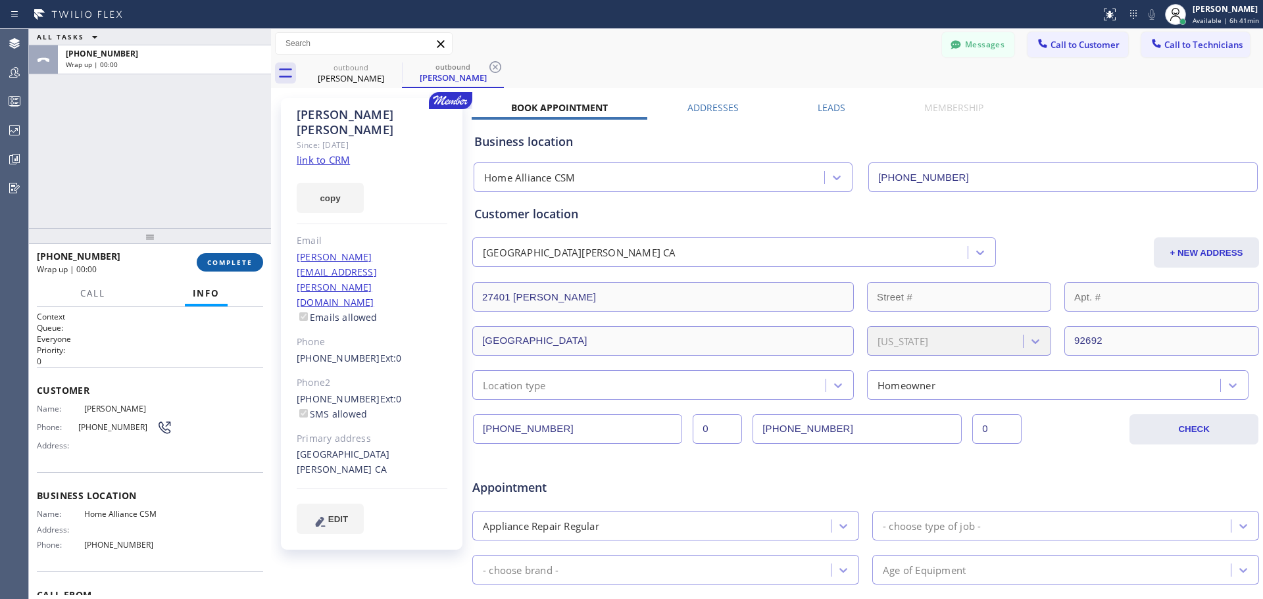
click at [232, 264] on span "COMPLETE" at bounding box center [229, 262] width 45 height 9
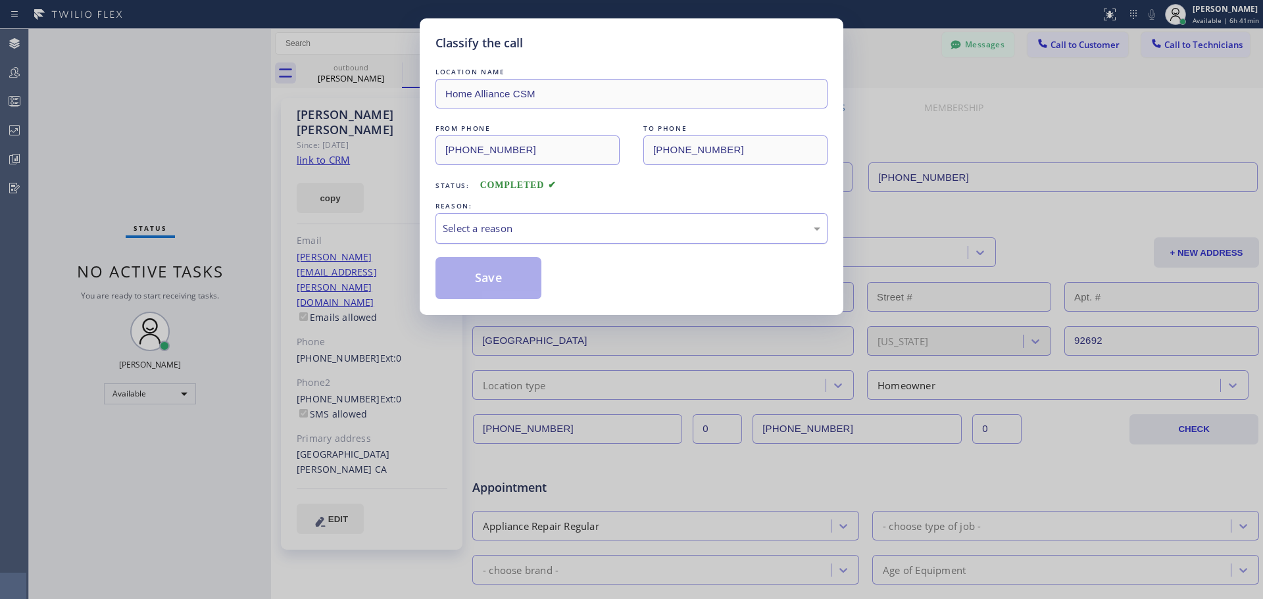
click at [555, 228] on div "Select a reason" at bounding box center [632, 228] width 378 height 15
click at [509, 282] on button "Save" at bounding box center [489, 278] width 106 height 42
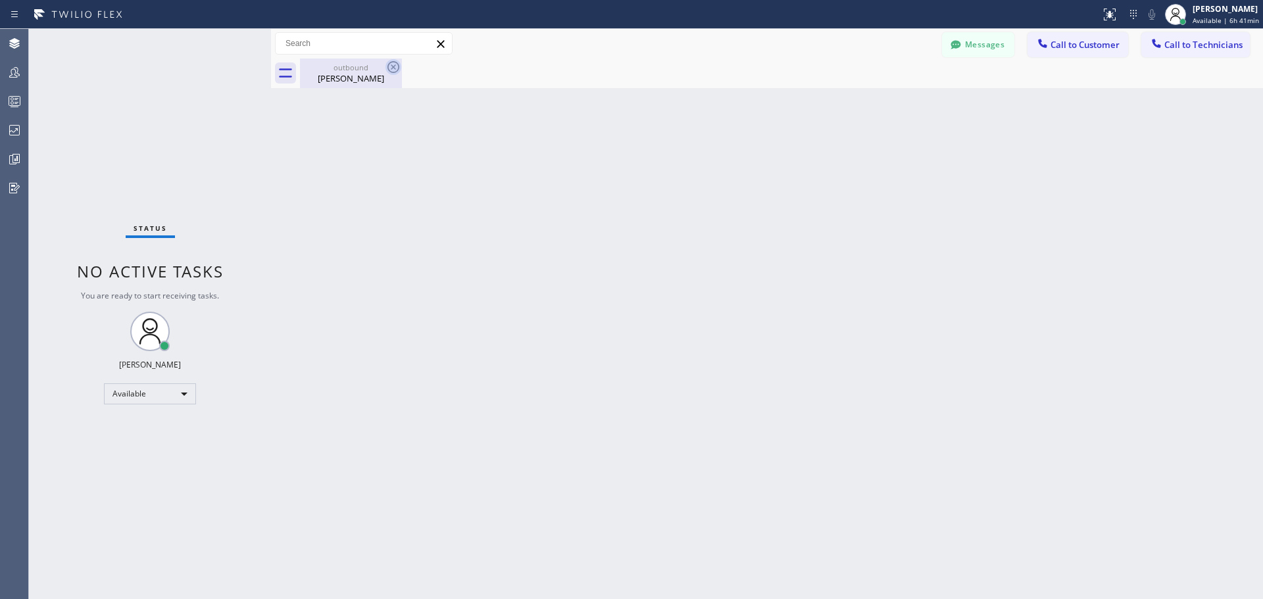
click at [387, 64] on icon at bounding box center [394, 67] width 16 height 16
click at [1049, 38] on icon at bounding box center [1042, 43] width 13 height 13
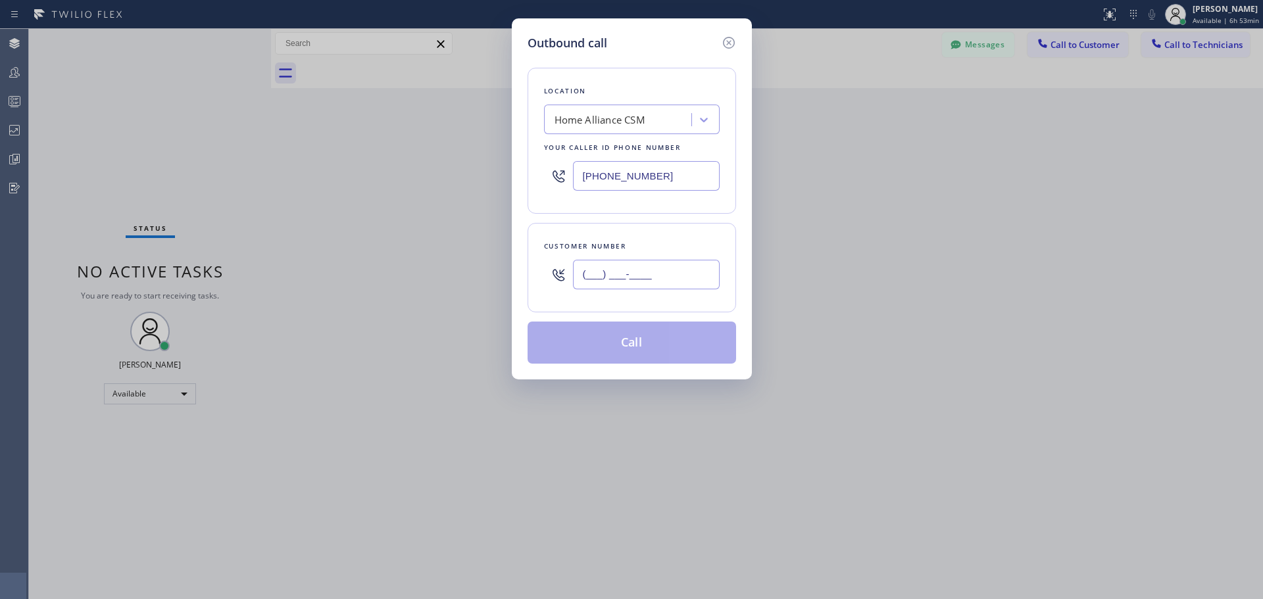
click at [629, 276] on input "(___) ___-____" at bounding box center [646, 275] width 147 height 30
paste input "832) 439-1197"
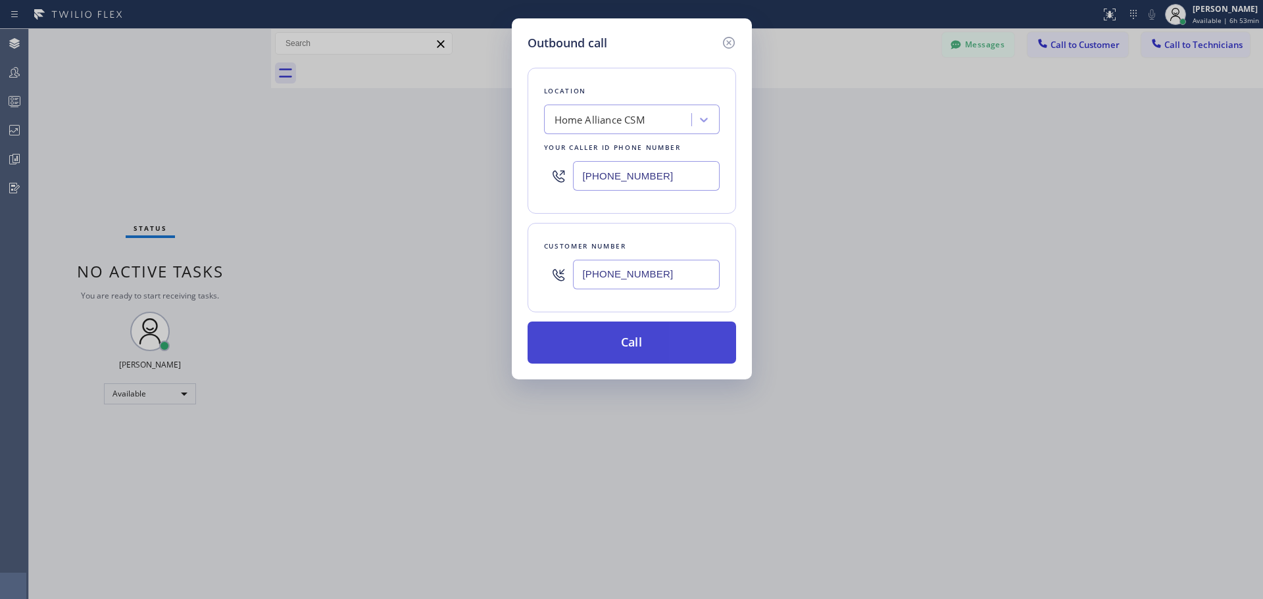
type input "[PHONE_NUMBER]"
click at [657, 336] on button "Call" at bounding box center [632, 343] width 209 height 42
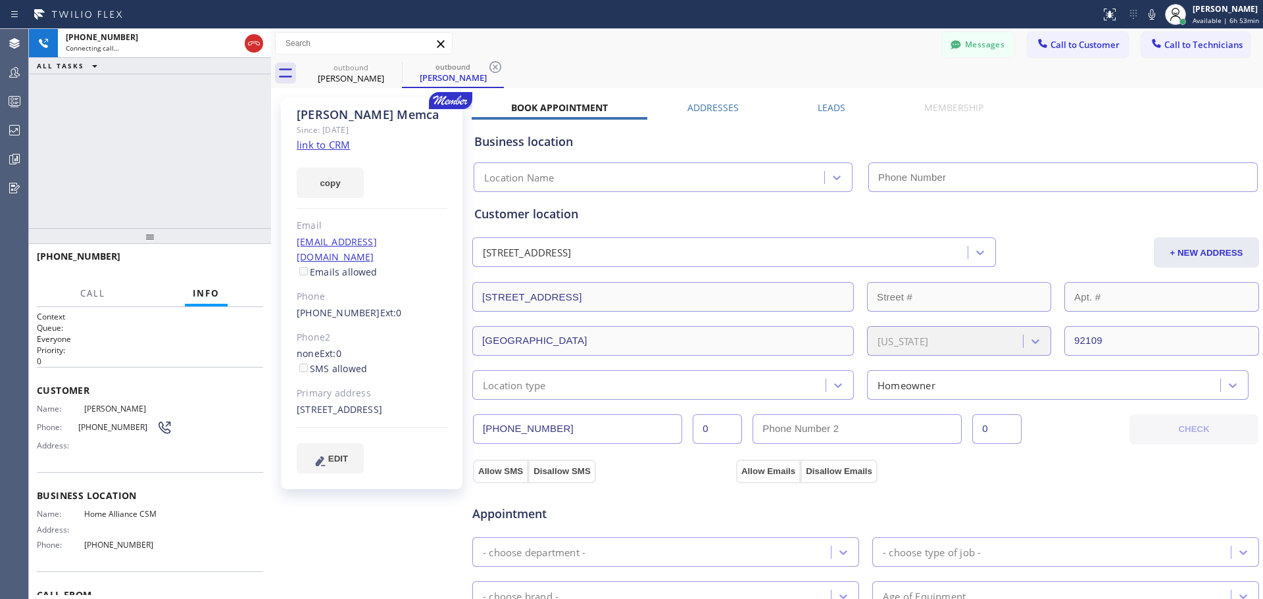
type input "[PHONE_NUMBER]"
click at [244, 252] on div "[PHONE_NUMBER] Live | 00:43 HANG UP" at bounding box center [150, 262] width 226 height 34
click at [241, 261] on span "HANG UP" at bounding box center [233, 262] width 40 height 9
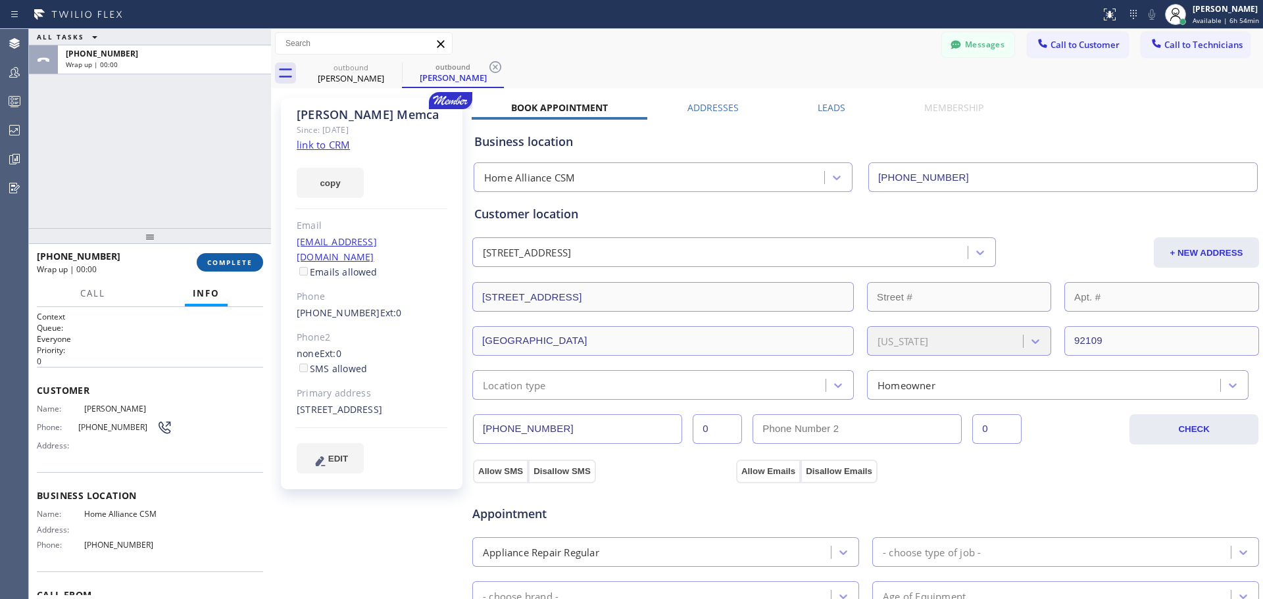
click at [233, 261] on span "COMPLETE" at bounding box center [229, 262] width 45 height 9
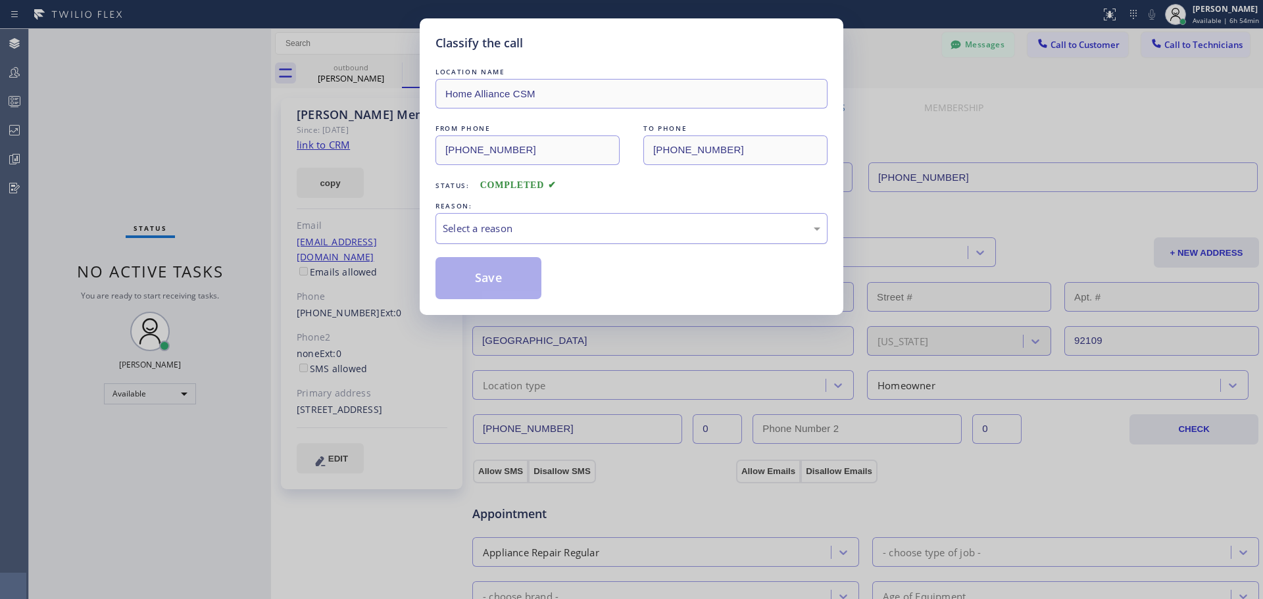
click at [534, 223] on div "Select a reason" at bounding box center [632, 228] width 378 height 15
drag, startPoint x: 483, startPoint y: 290, endPoint x: 736, endPoint y: 339, distance: 258.0
click at [484, 290] on button "Save" at bounding box center [489, 278] width 106 height 42
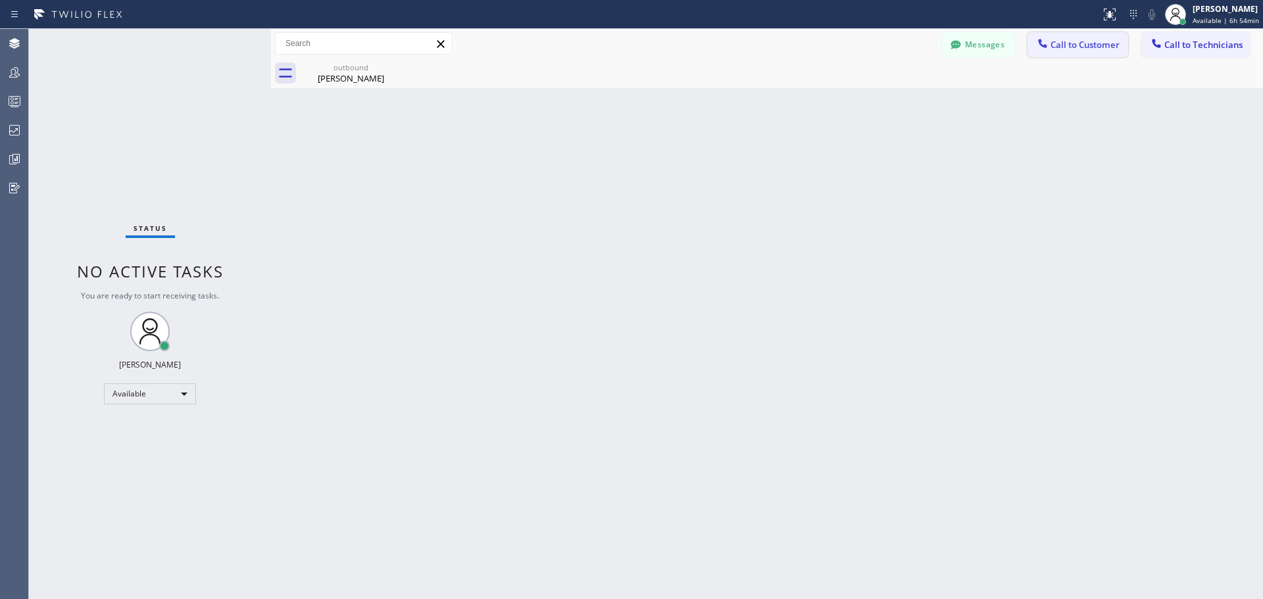
click at [1057, 54] on button "Call to Customer" at bounding box center [1078, 44] width 101 height 25
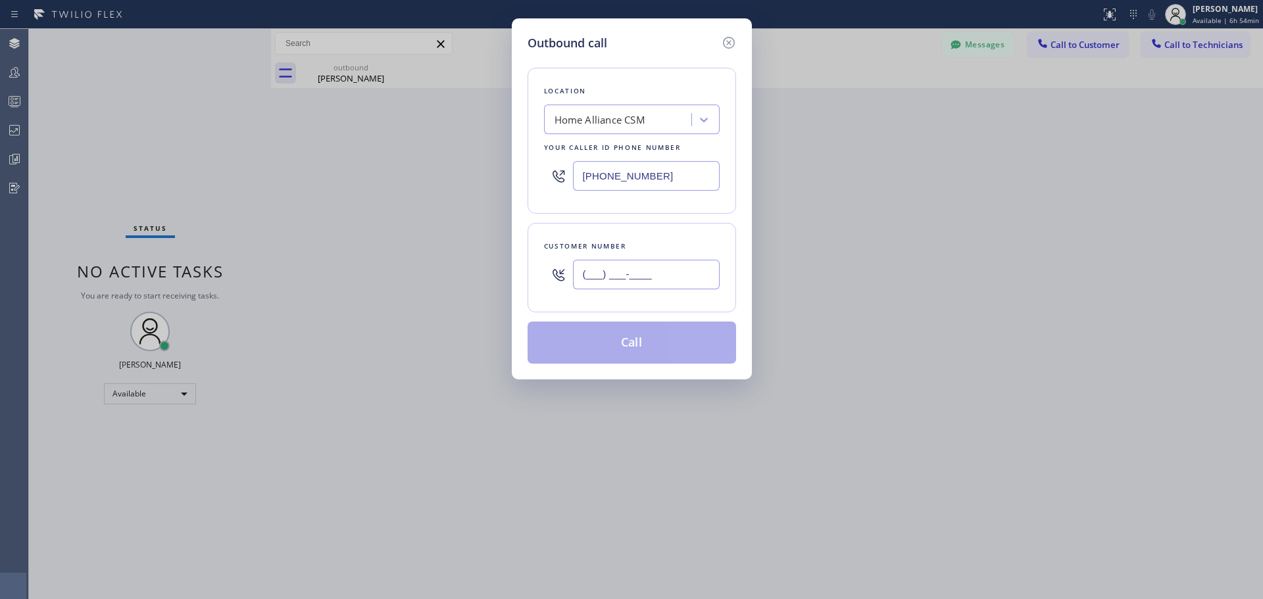
click at [612, 287] on input "(___) ___-____" at bounding box center [646, 275] width 147 height 30
paste input "626) 310-5613"
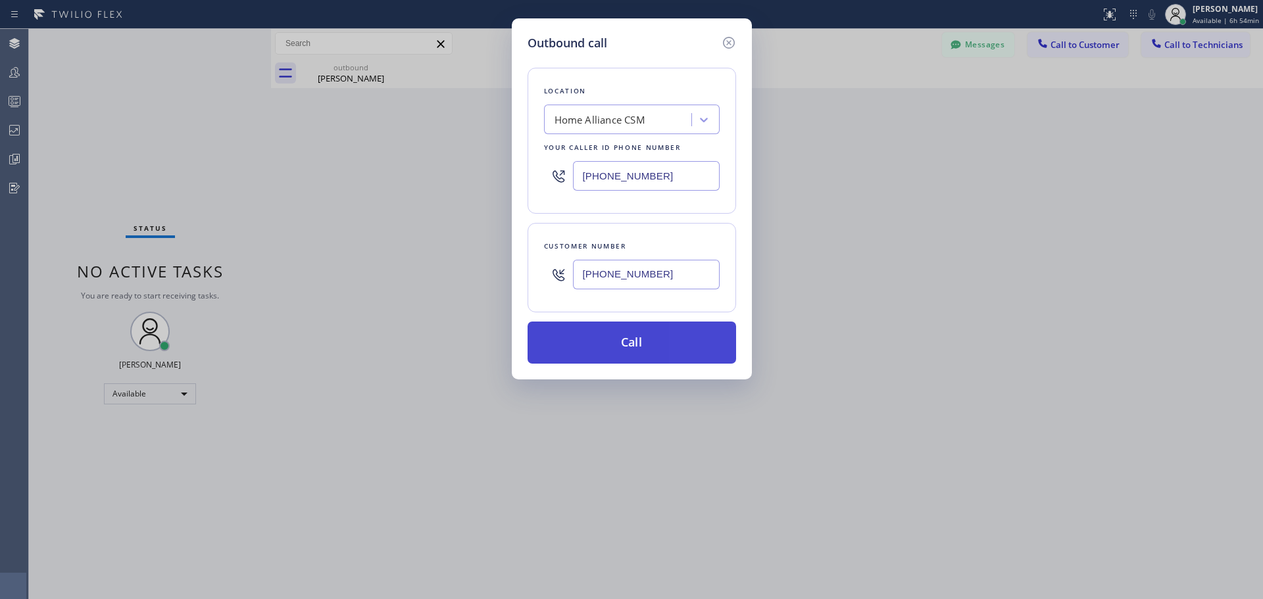
type input "[PHONE_NUMBER]"
click at [661, 357] on button "Call" at bounding box center [632, 343] width 209 height 42
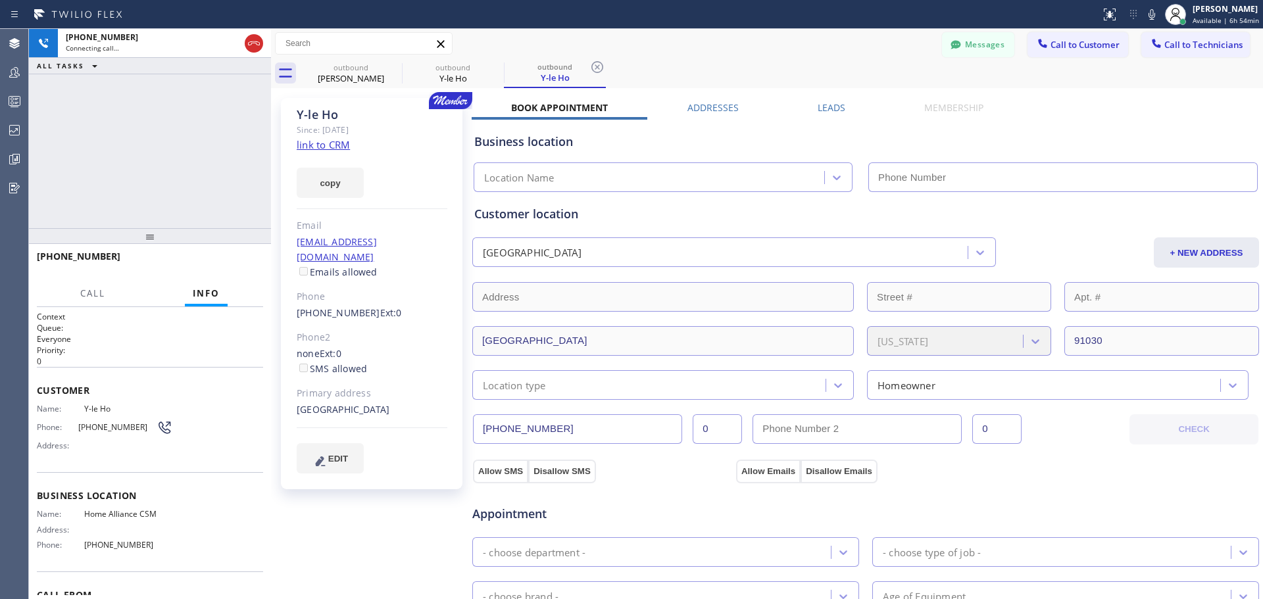
type input "[PHONE_NUMBER]"
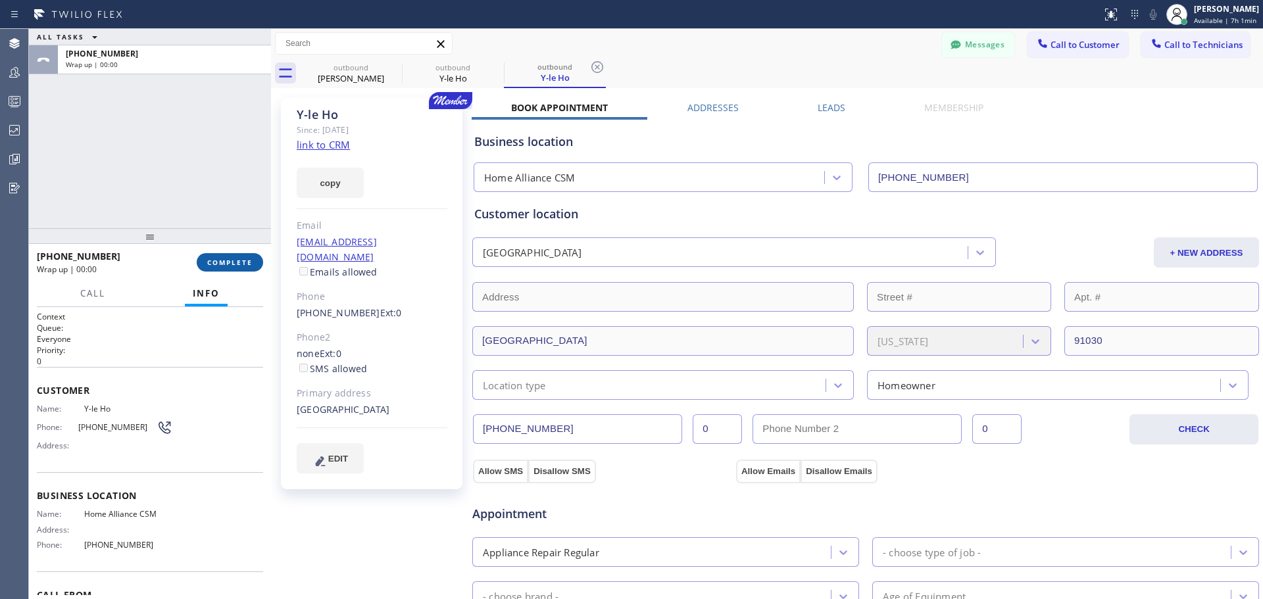
click at [228, 258] on span "COMPLETE" at bounding box center [229, 262] width 45 height 9
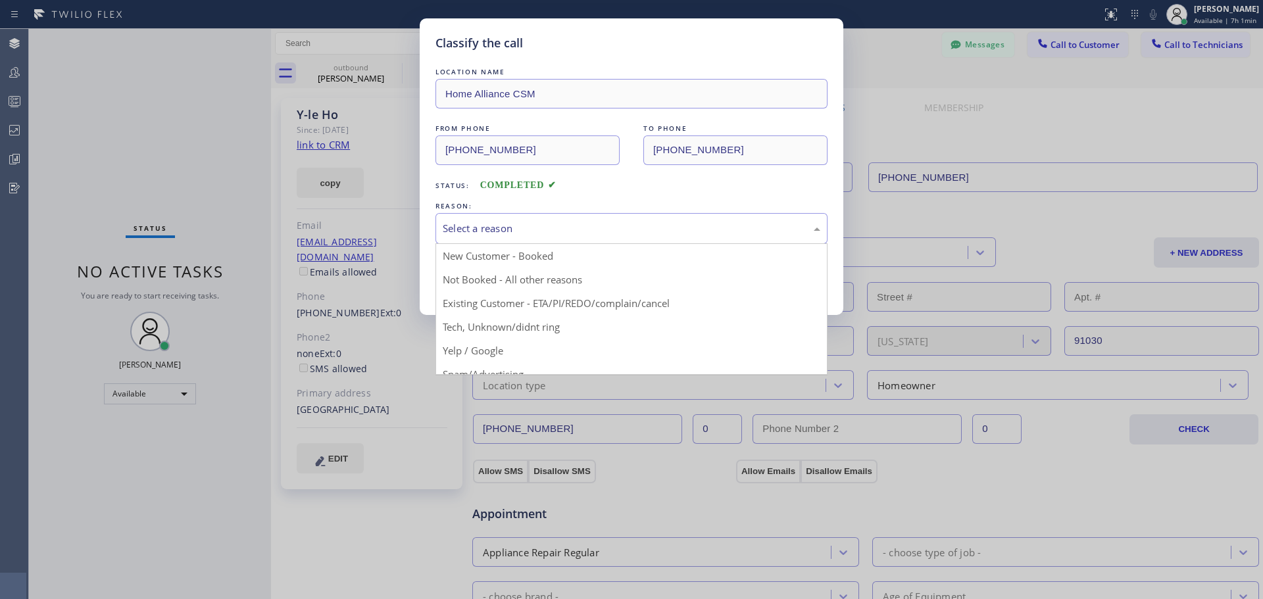
click at [557, 228] on div "Select a reason" at bounding box center [632, 228] width 378 height 15
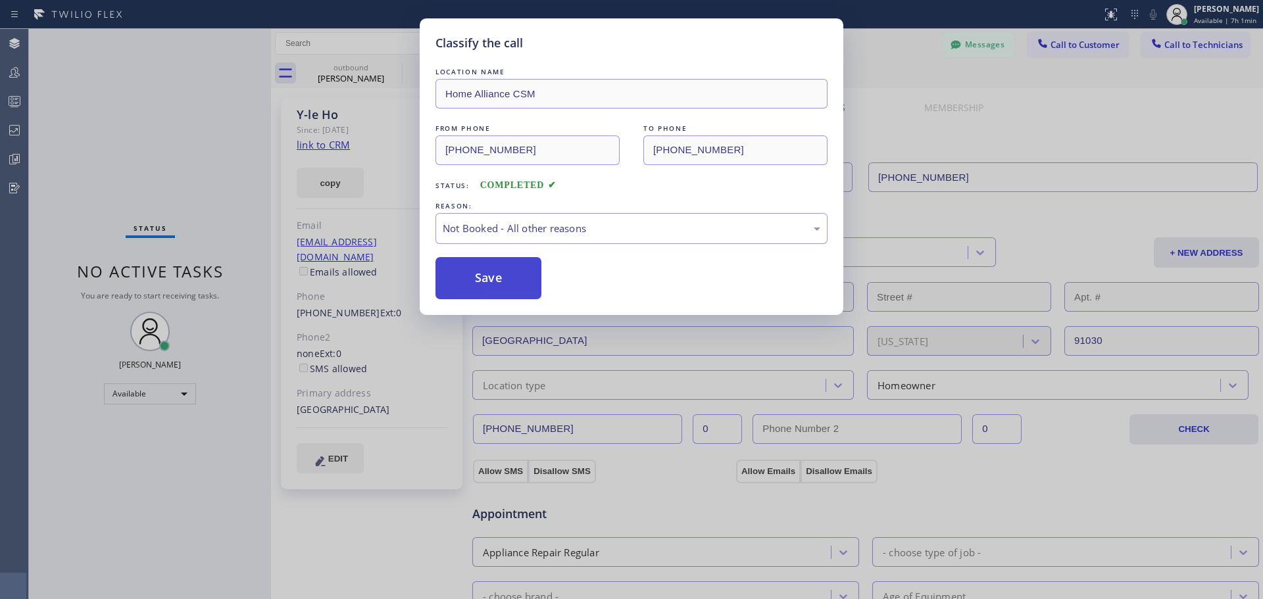
click at [483, 286] on button "Save" at bounding box center [489, 278] width 106 height 42
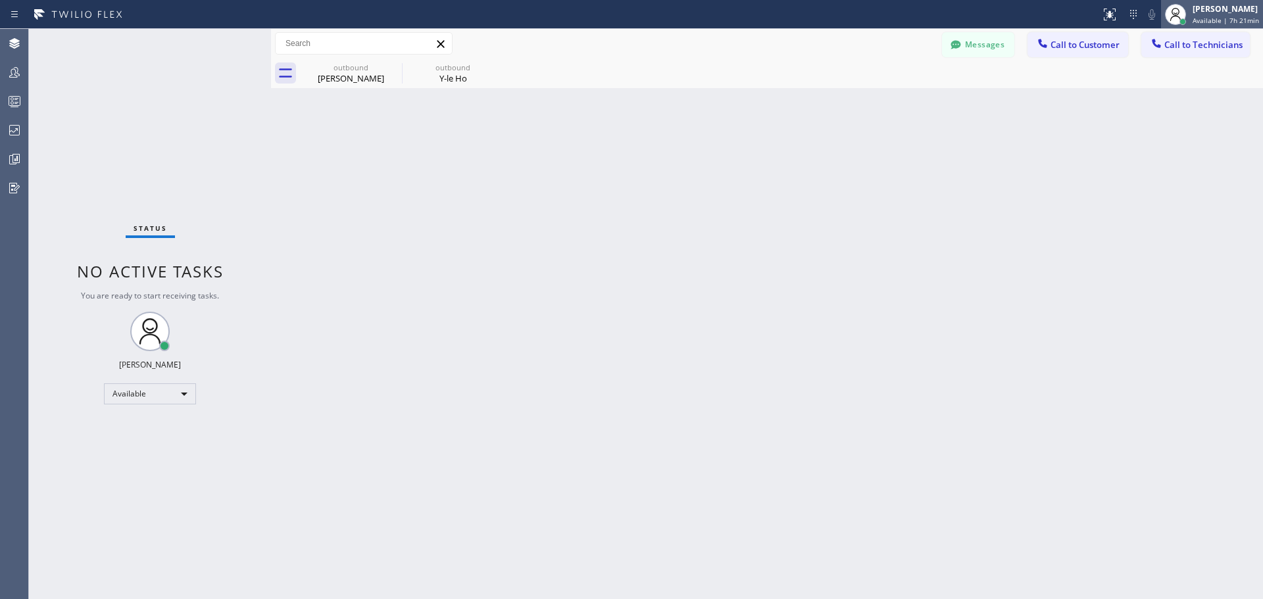
click at [1215, 14] on div "[PERSON_NAME] Available | 7h 21min" at bounding box center [1226, 14] width 73 height 23
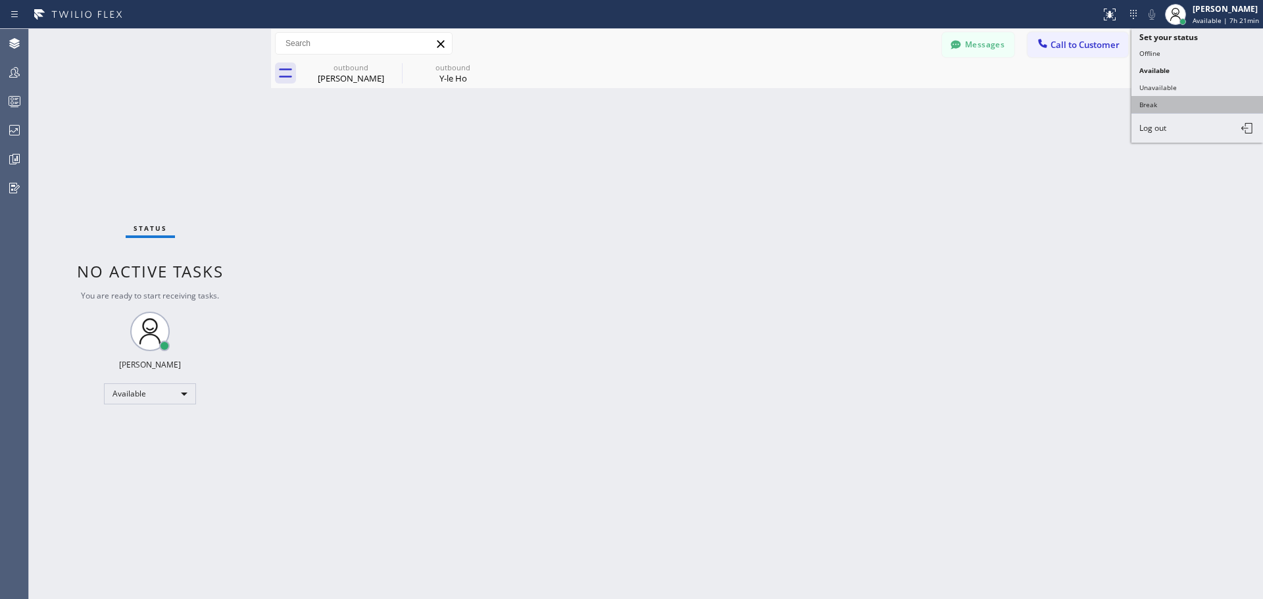
click at [1184, 101] on button "Break" at bounding box center [1198, 104] width 132 height 17
